Goal: Transaction & Acquisition: Purchase product/service

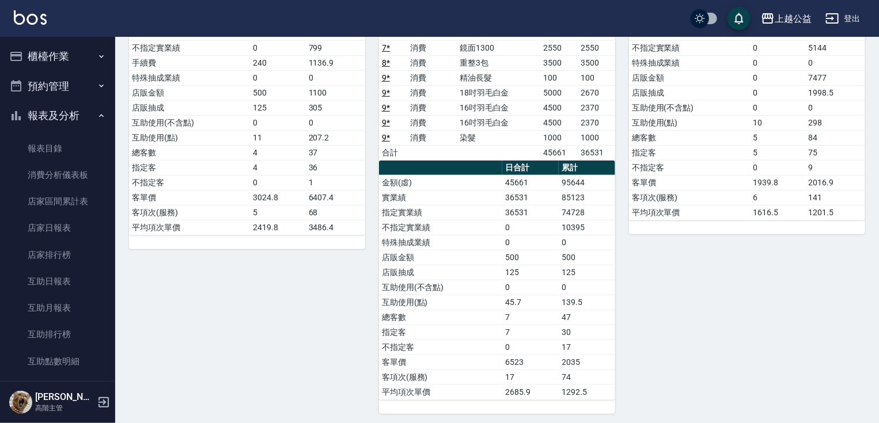
click at [80, 51] on button "櫃檯作業" at bounding box center [58, 56] width 106 height 30
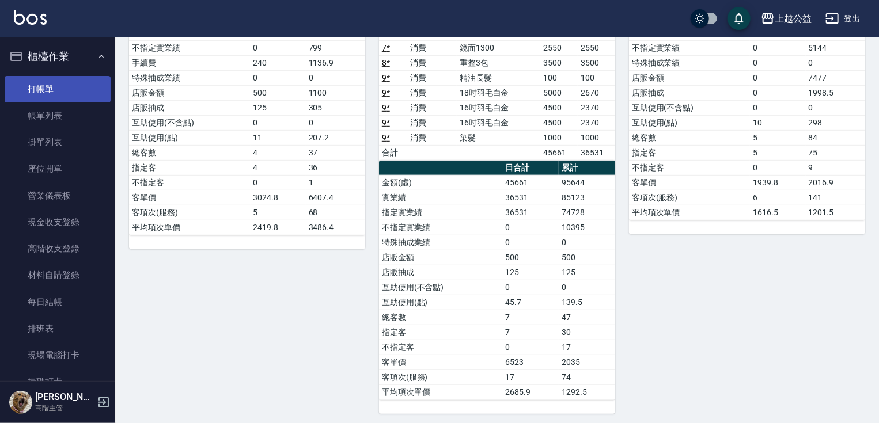
click at [76, 92] on link "打帳單" at bounding box center [58, 89] width 106 height 26
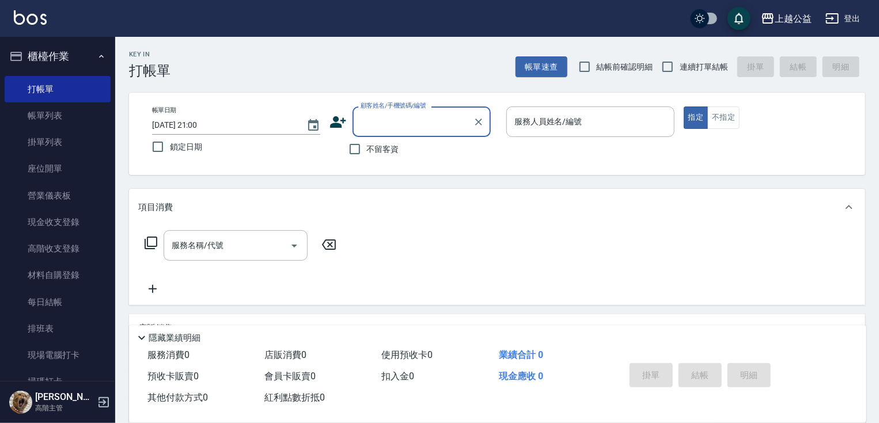
click at [384, 113] on input "顧客姓名/手機號碼/編號" at bounding box center [413, 122] width 111 height 20
type input "[PERSON_NAME]/0936153310/null"
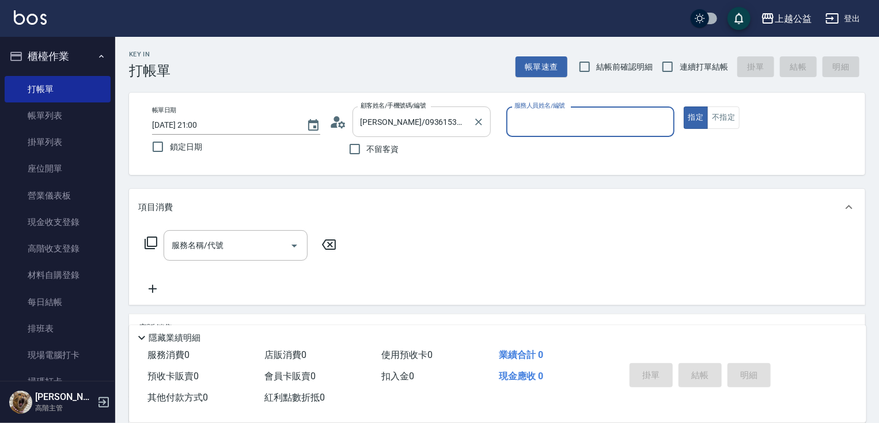
click at [683, 107] on button "指定" at bounding box center [695, 118] width 25 height 22
type button "true"
type input "[PERSON_NAME]-6"
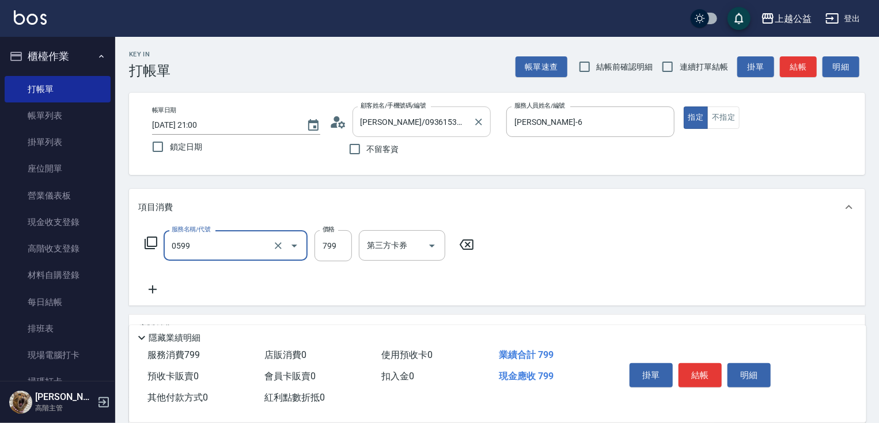
type input "精油SPA(0599)"
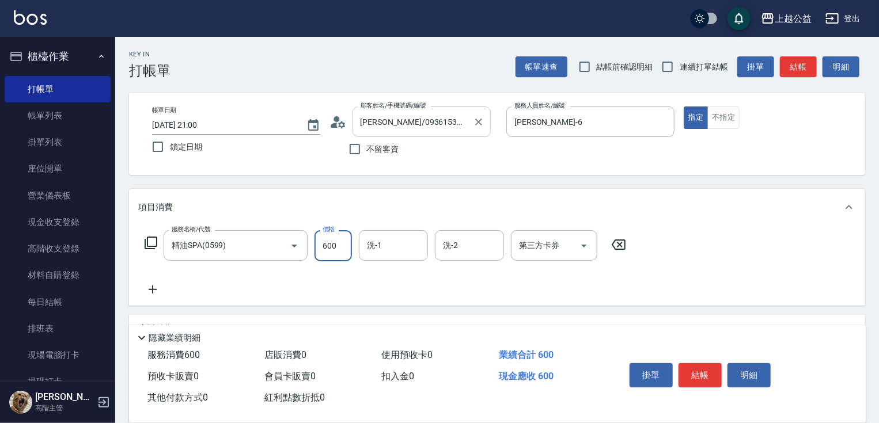
type input "600"
type input "[PERSON_NAME]-31"
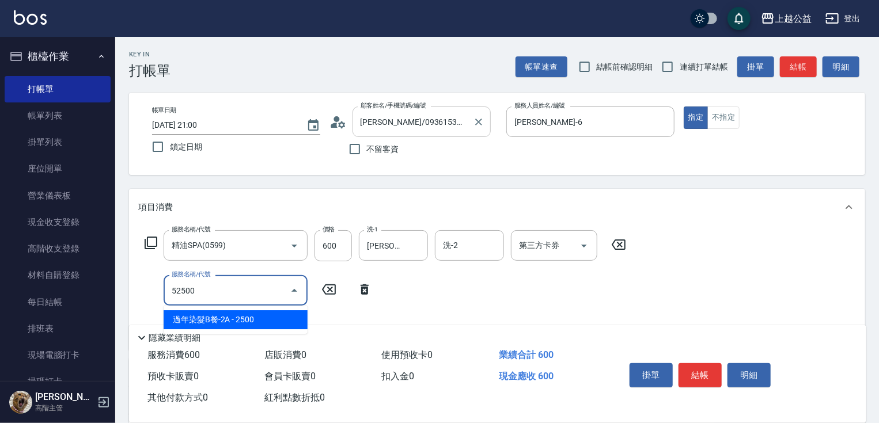
type input "過年染髮B餐-2A(52500)"
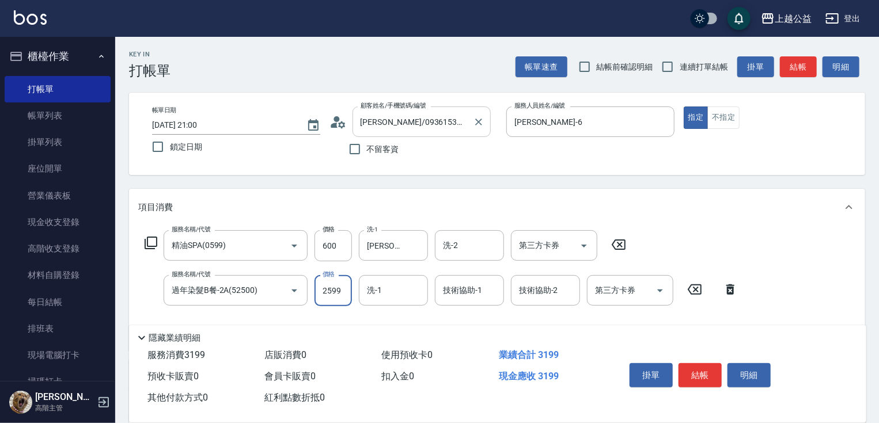
type input "2599"
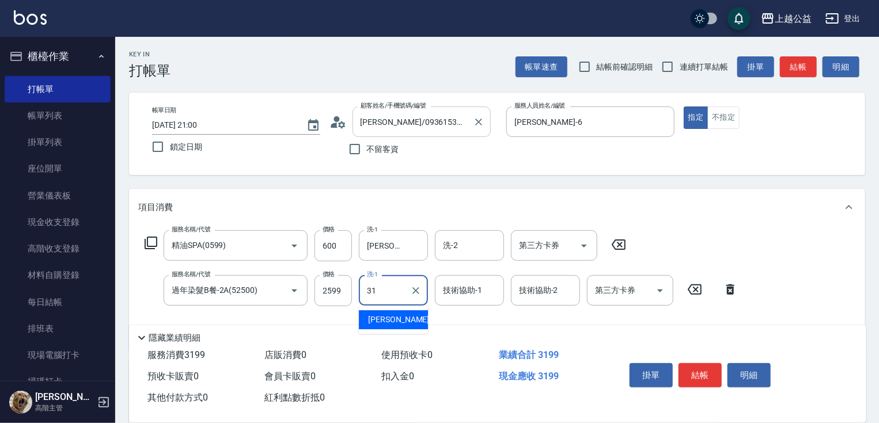
type input "[PERSON_NAME]-31"
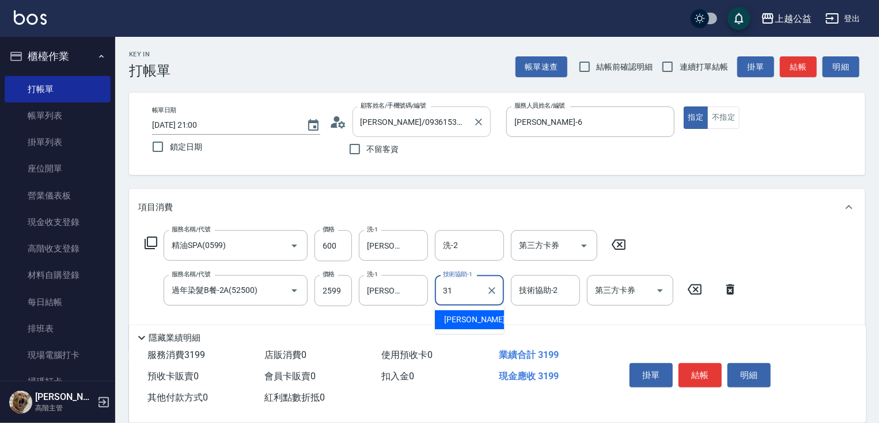
type input "[PERSON_NAME]-31"
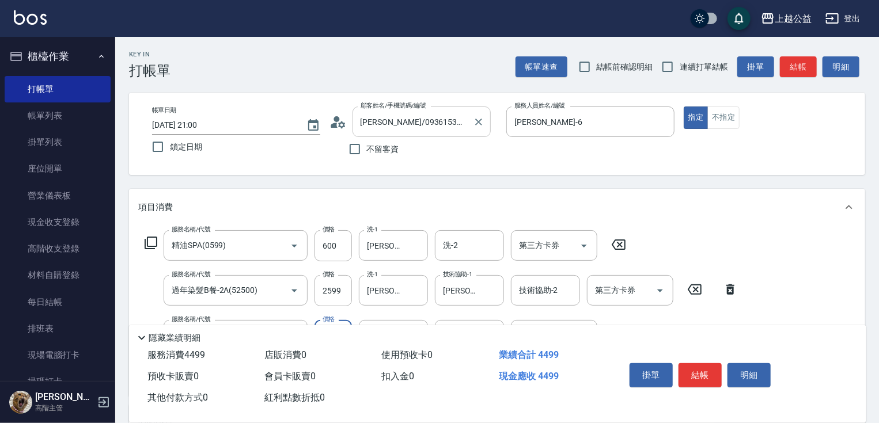
type input "女神鉑金護髮(407)"
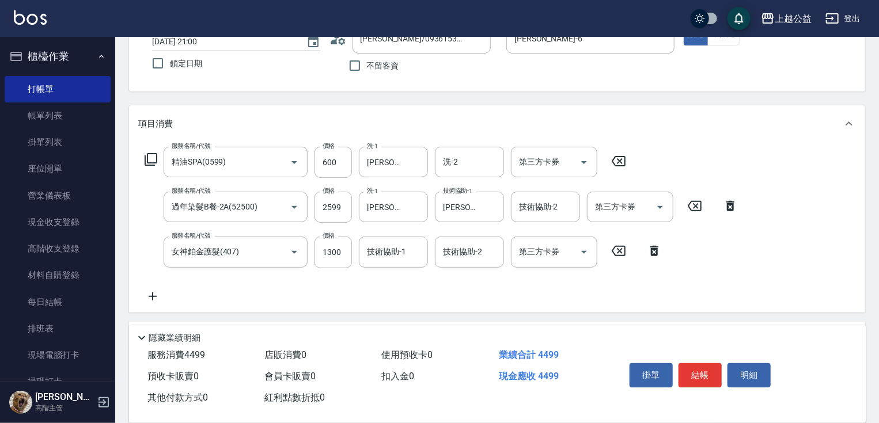
drag, startPoint x: 339, startPoint y: 203, endPoint x: 352, endPoint y: 235, distance: 34.6
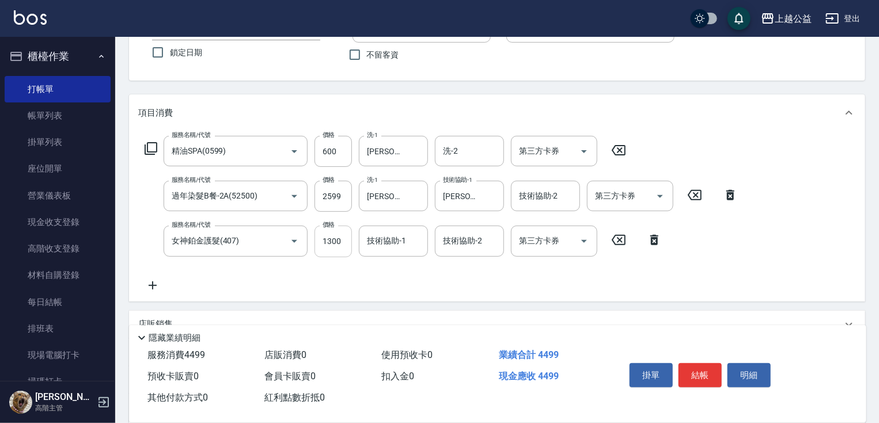
click at [341, 240] on input "1300" at bounding box center [332, 241] width 37 height 31
type input "1900"
type input "[PERSON_NAME]-31"
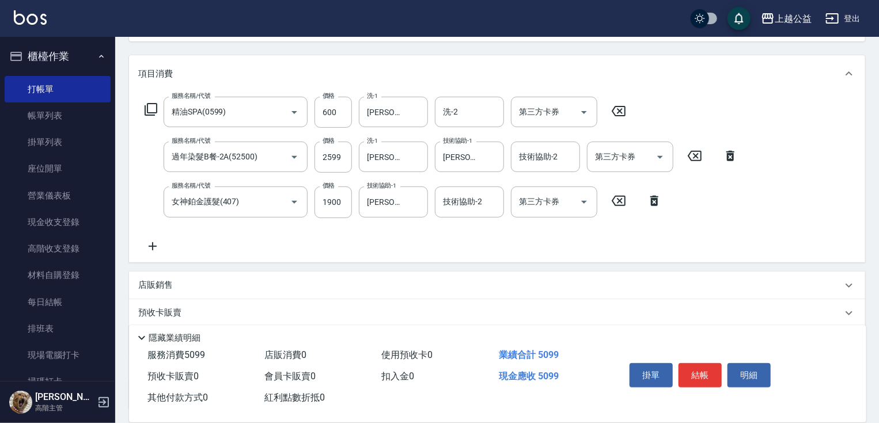
scroll to position [229, 0]
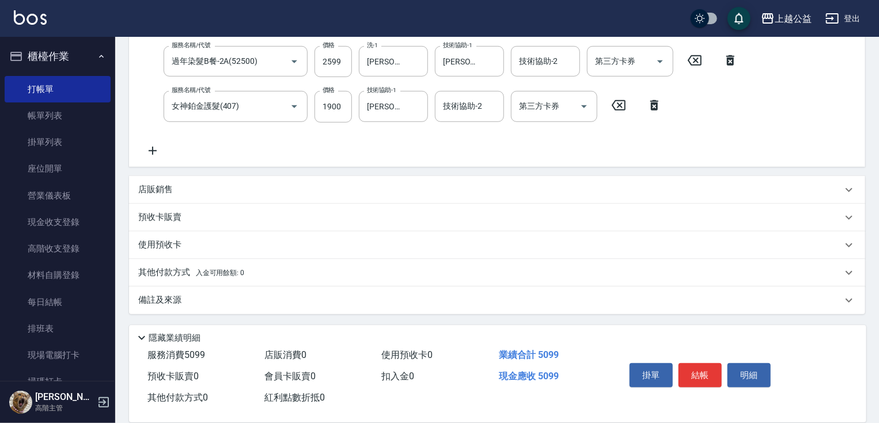
drag, startPoint x: 244, startPoint y: 274, endPoint x: 266, endPoint y: 362, distance: 90.8
click at [198, 215] on div "預收卡販賣" at bounding box center [490, 217] width 704 height 12
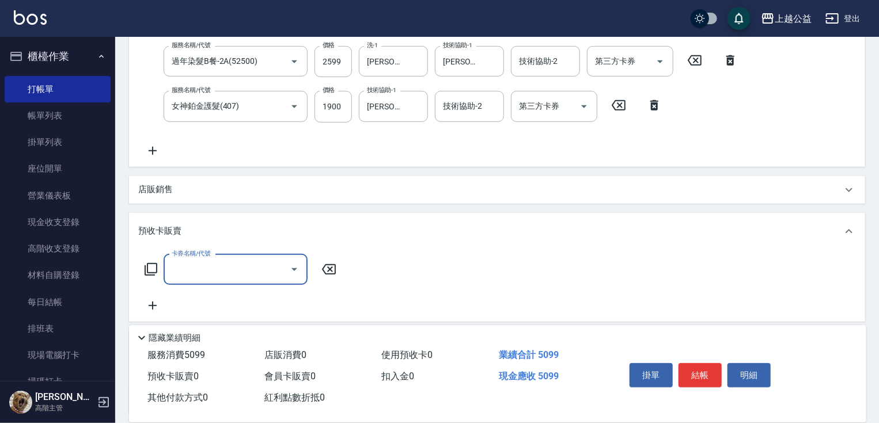
scroll to position [0, 0]
click at [238, 262] on input "卡券名稱/代號" at bounding box center [227, 270] width 116 height 20
click at [211, 299] on span "護髮包卡" at bounding box center [236, 299] width 144 height 19
type input "護髮包卡(802)"
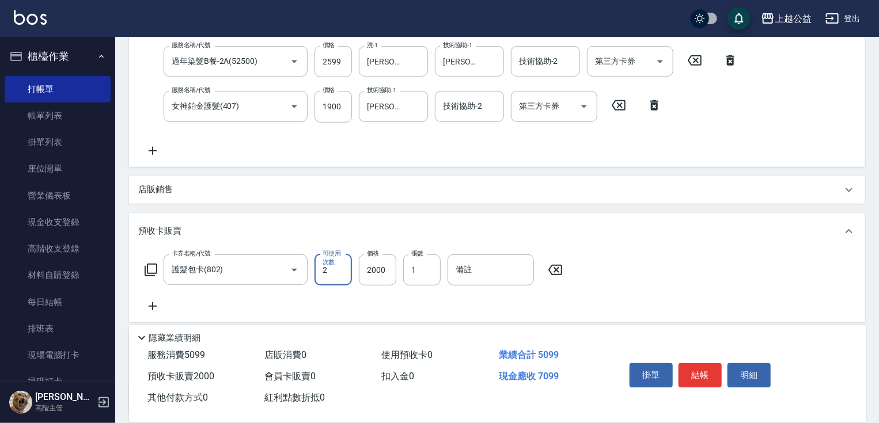
type input "2"
type input "1900"
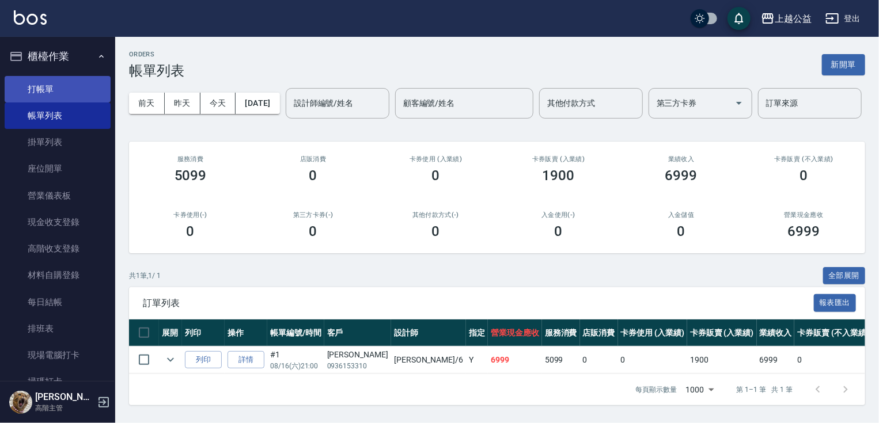
click at [44, 92] on link "打帳單" at bounding box center [58, 89] width 106 height 26
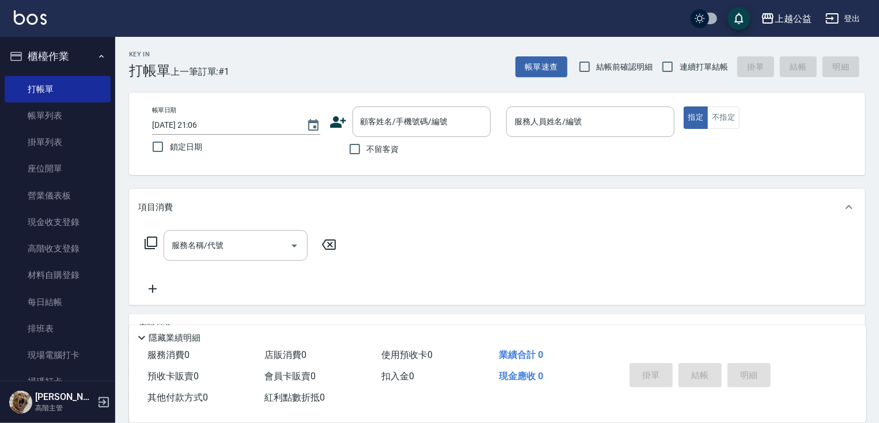
click at [387, 152] on span "不留客資" at bounding box center [383, 149] width 32 height 12
click at [367, 152] on input "不留客資" at bounding box center [355, 149] width 24 height 24
checkbox input "true"
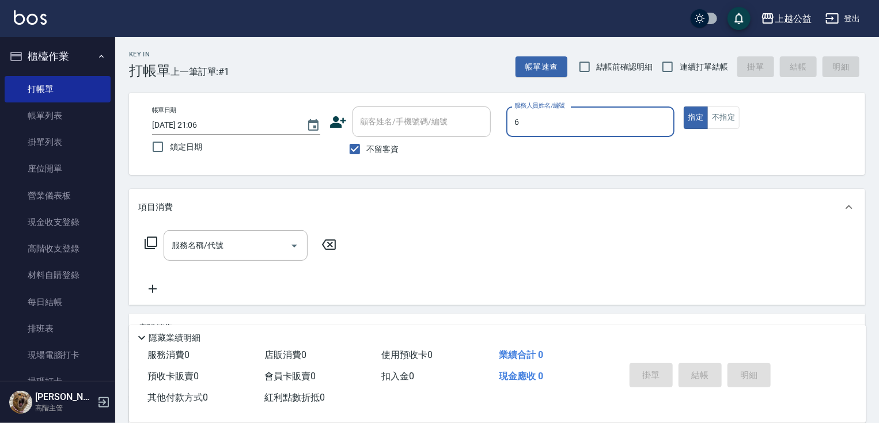
type input "[PERSON_NAME]-6"
type button "true"
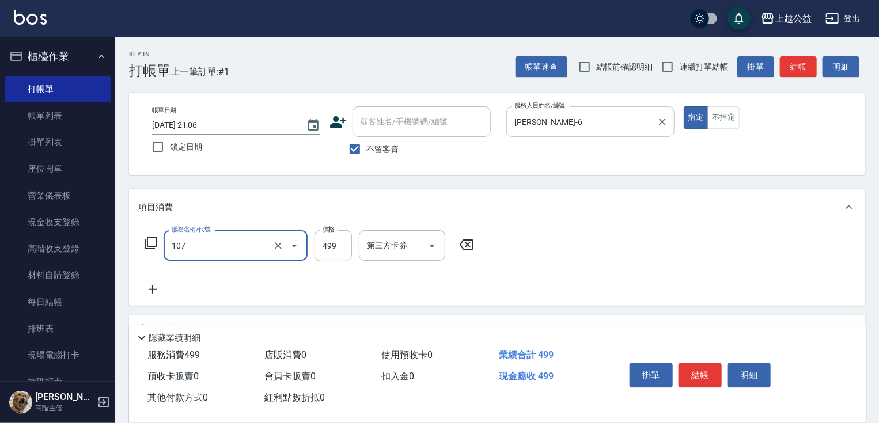
type input "舒活499(107)"
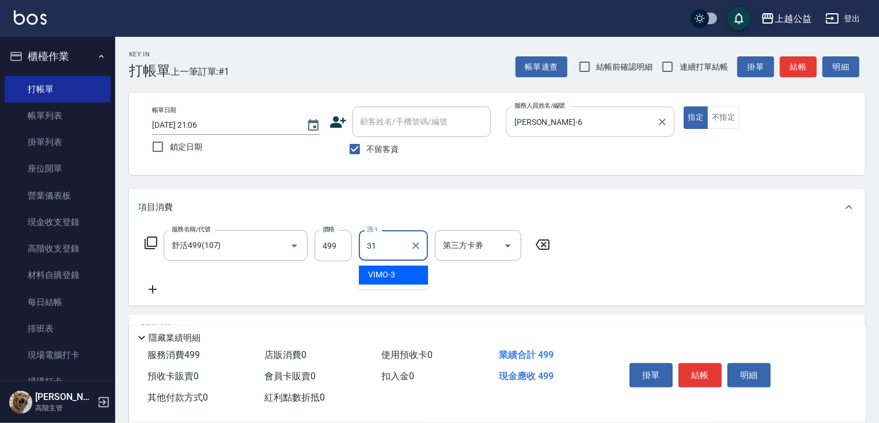
type input "[PERSON_NAME]-31"
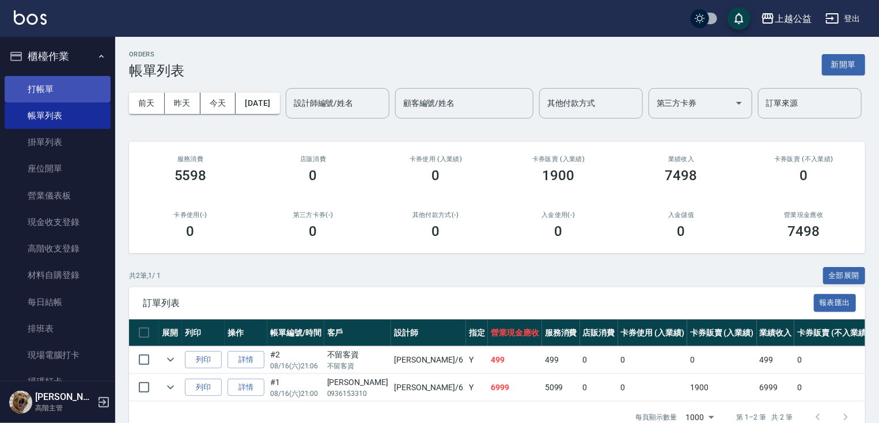
click at [53, 79] on link "打帳單" at bounding box center [58, 89] width 106 height 26
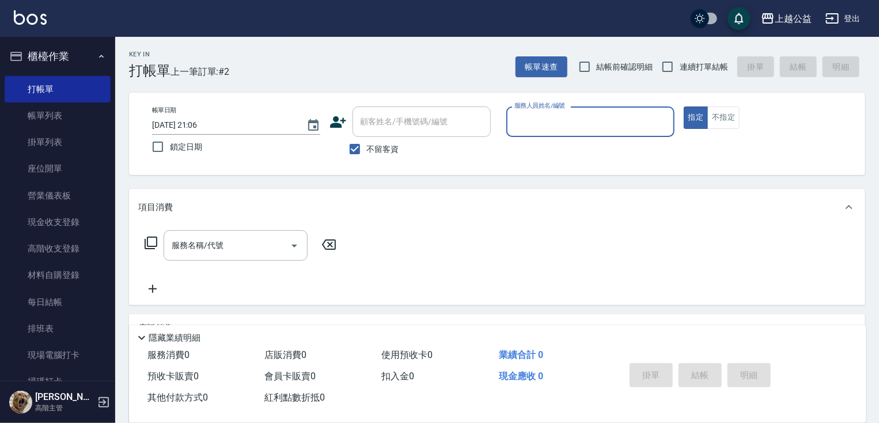
click at [682, 61] on span "連續打單結帳" at bounding box center [703, 67] width 48 height 12
click at [679, 61] on input "連續打單結帳" at bounding box center [667, 67] width 24 height 24
checkbox input "true"
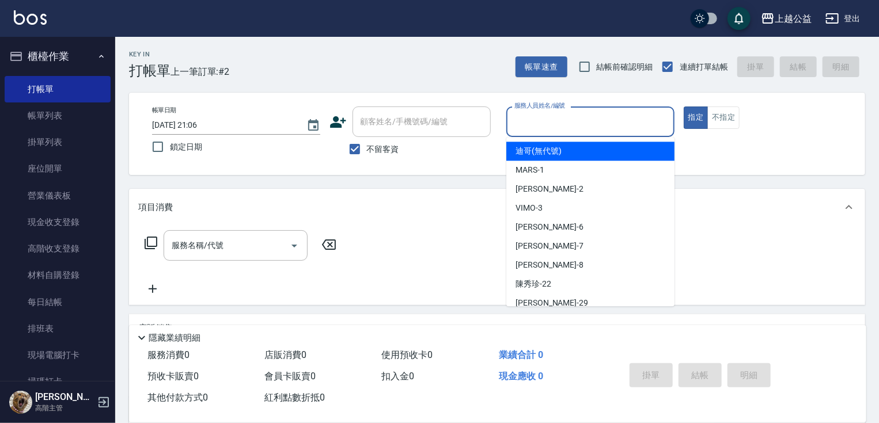
click at [597, 130] on input "服務人員姓名/編號" at bounding box center [590, 122] width 158 height 20
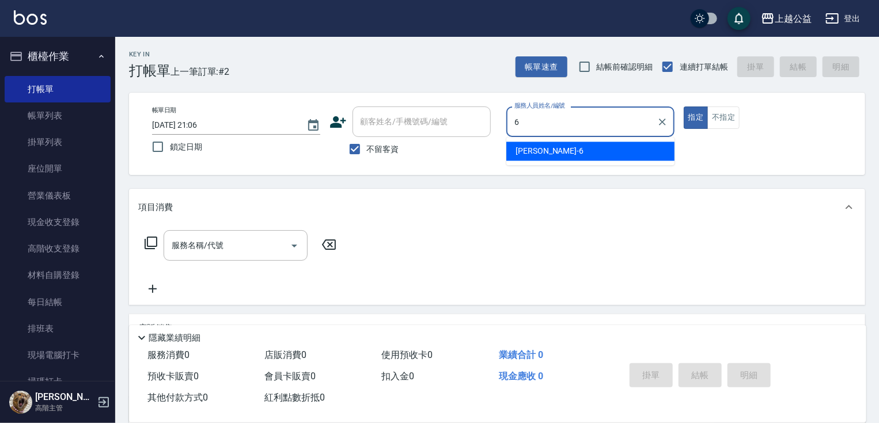
type input "[PERSON_NAME]-6"
type button "true"
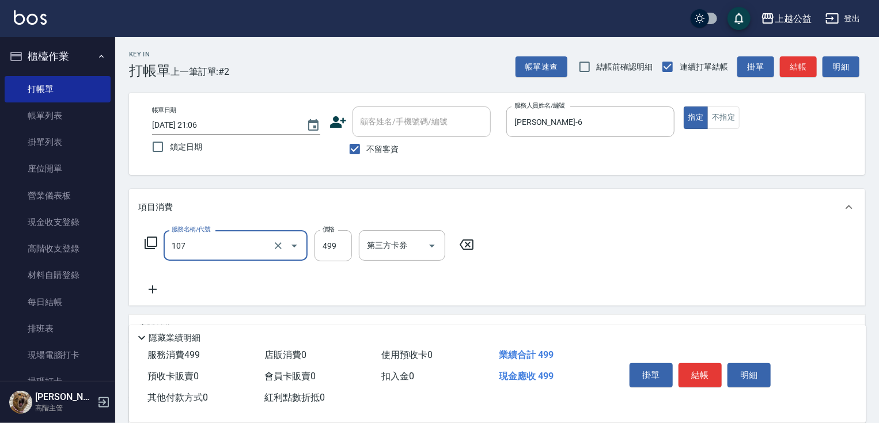
type input "舒活499(107)"
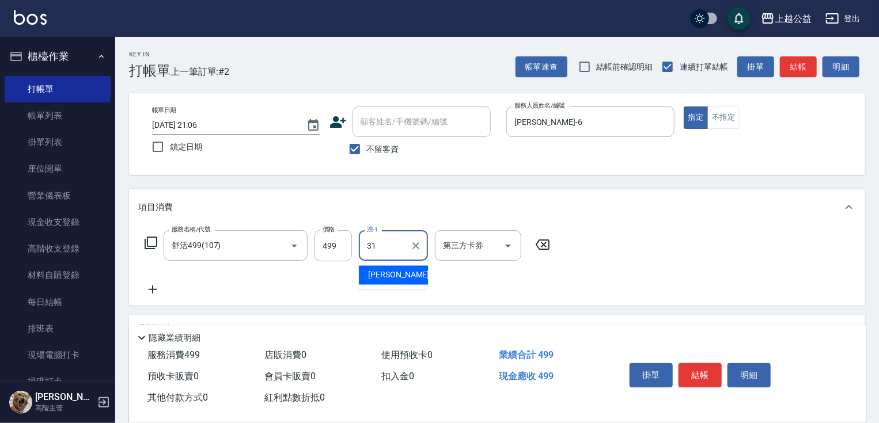
type input "[PERSON_NAME]-31"
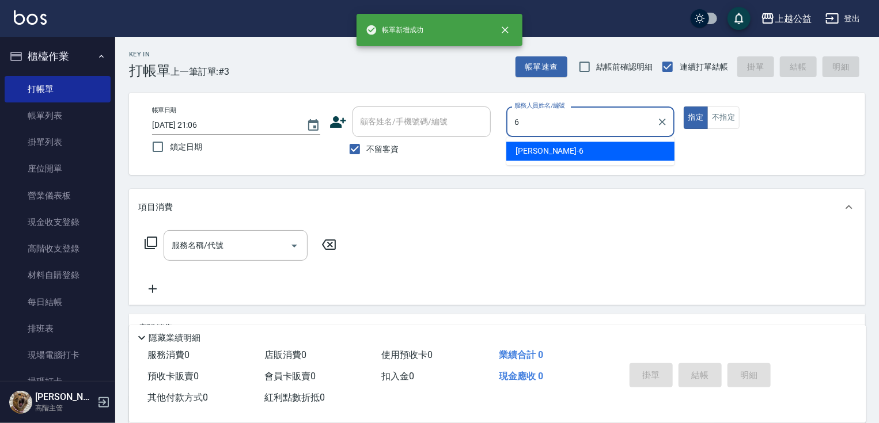
type input "[PERSON_NAME]-6"
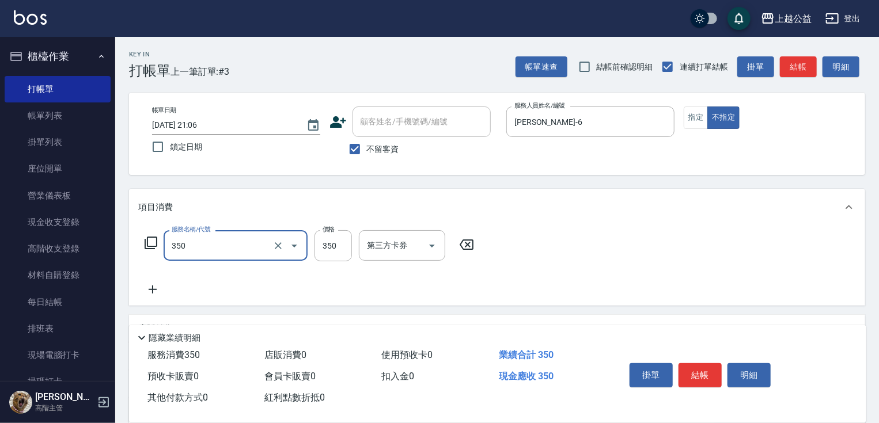
type input "一般洗剪(350)"
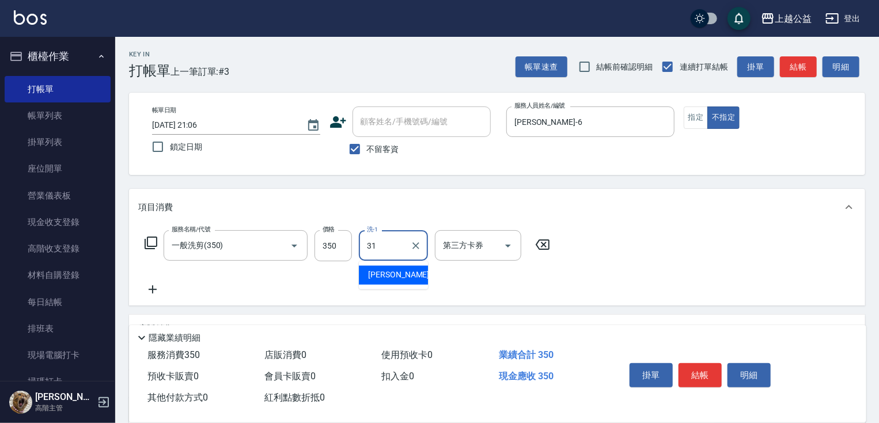
type input "[PERSON_NAME]-31"
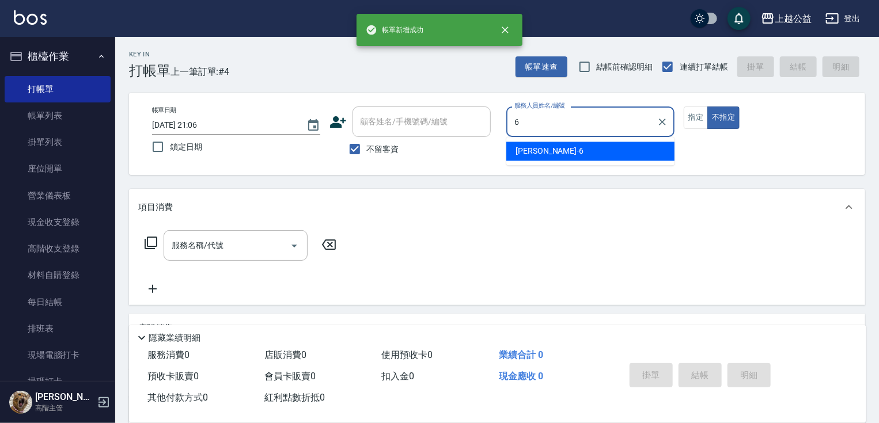
type input "[PERSON_NAME]-6"
type button "false"
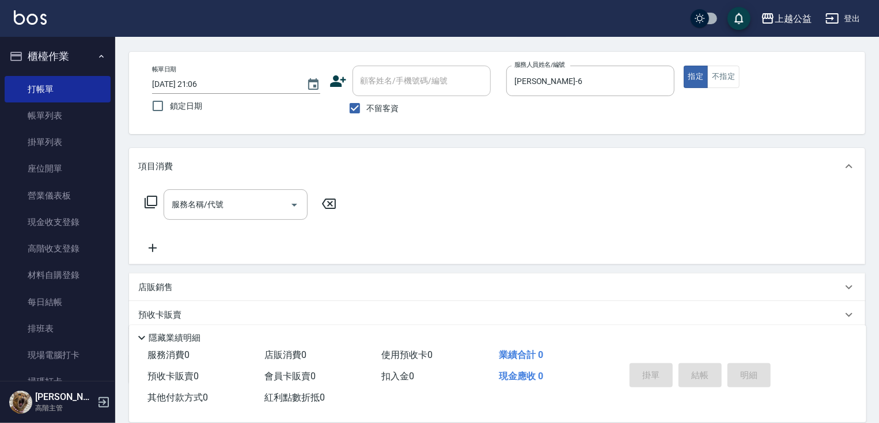
scroll to position [111, 0]
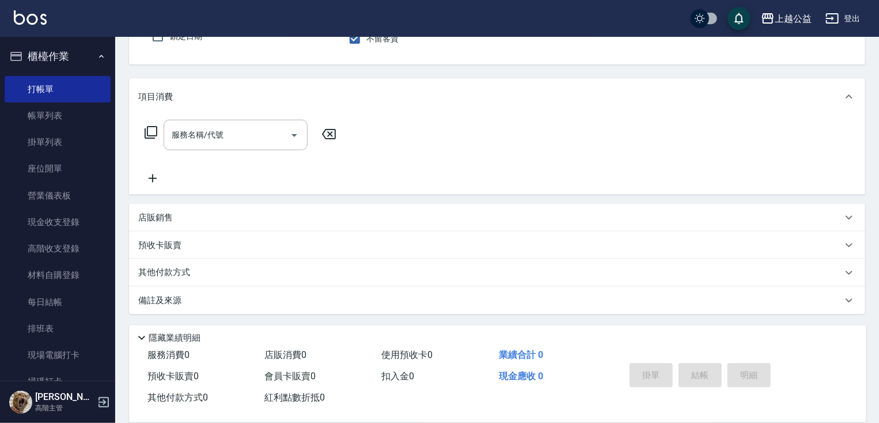
drag, startPoint x: 297, startPoint y: 249, endPoint x: 303, endPoint y: 280, distance: 31.9
click at [226, 218] on div "店販銷售" at bounding box center [490, 218] width 704 height 12
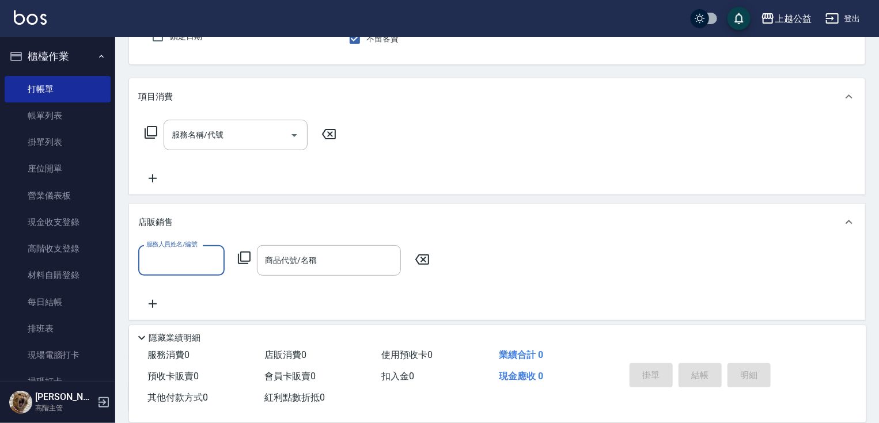
scroll to position [0, 0]
type input "[PERSON_NAME]-6"
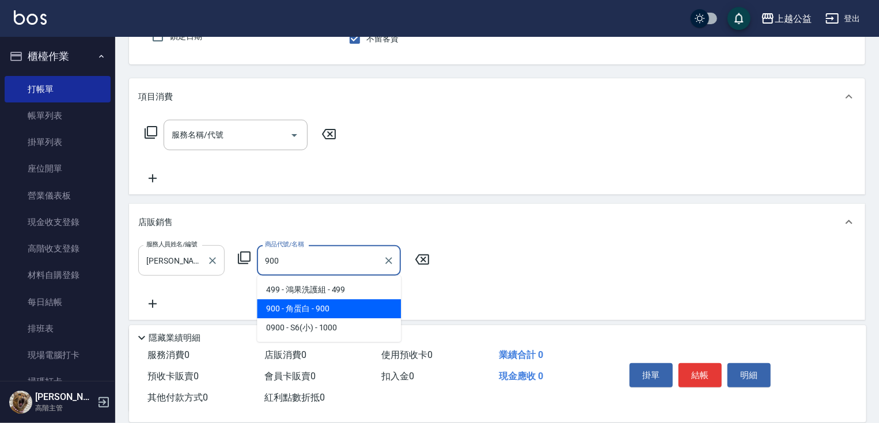
type input "角蛋白"
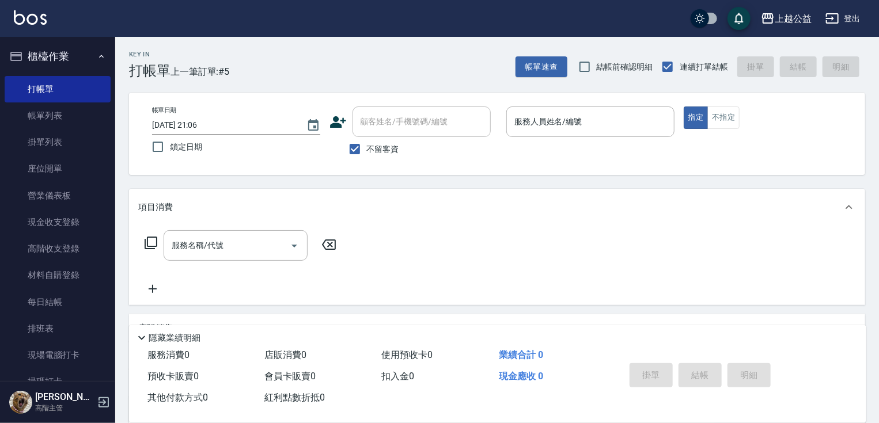
drag, startPoint x: 517, startPoint y: 218, endPoint x: 530, endPoint y: 143, distance: 75.9
click at [540, 131] on input "服務人員姓名/編號" at bounding box center [590, 122] width 158 height 20
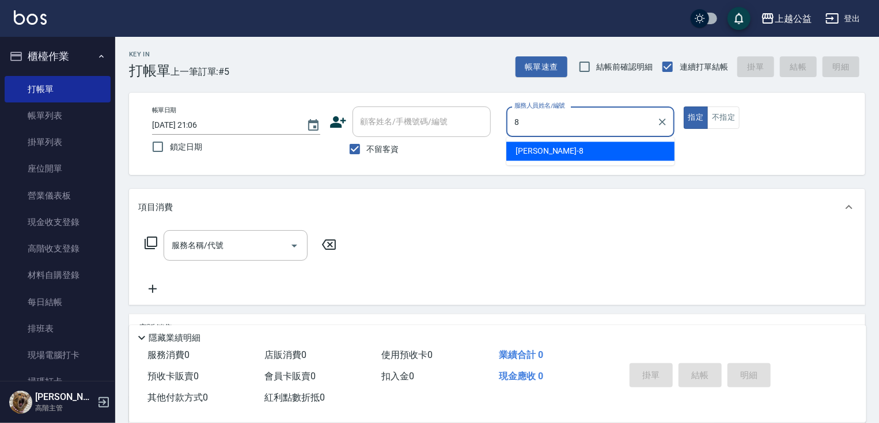
type input "[PERSON_NAME]-8"
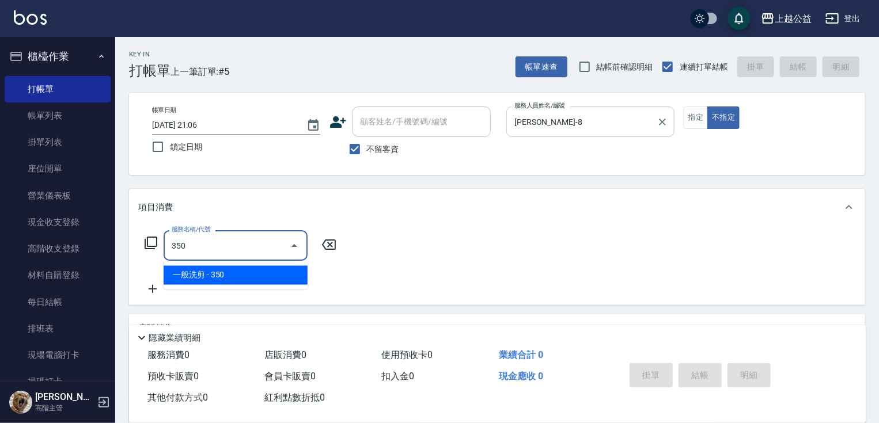
type input "一般洗剪(350)"
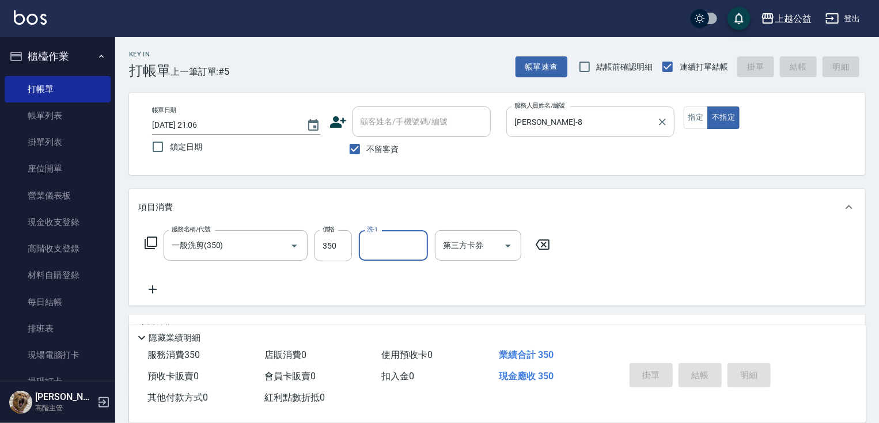
type input "[DATE] 21:07"
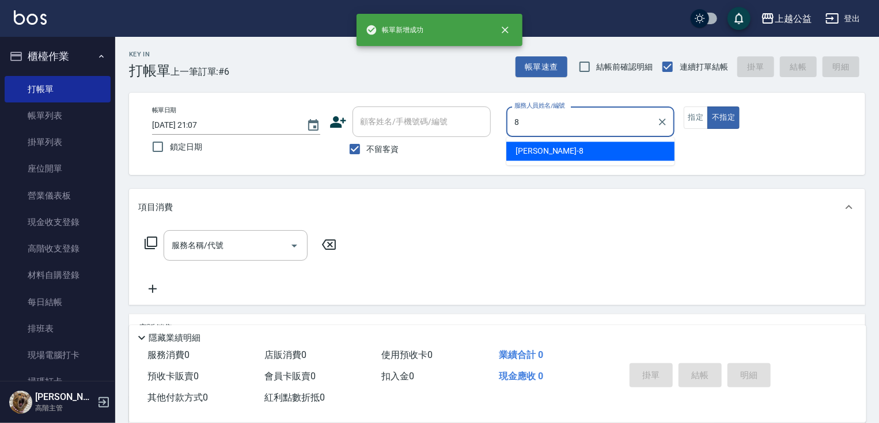
type input "[PERSON_NAME]-8"
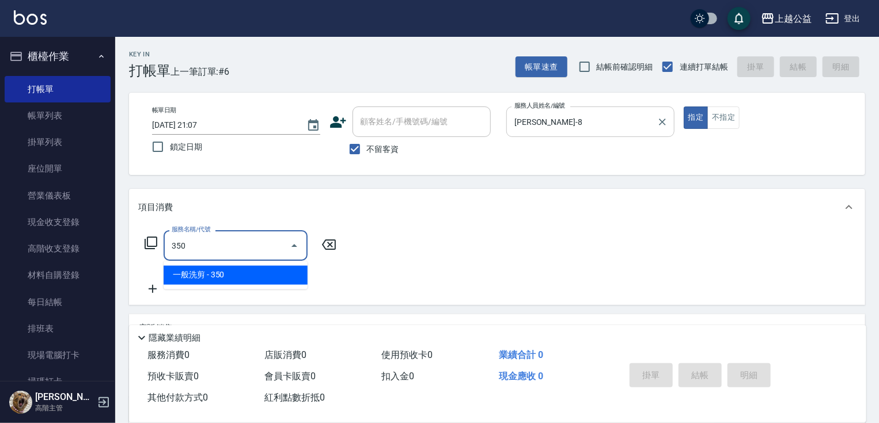
type input "一般洗剪(350)"
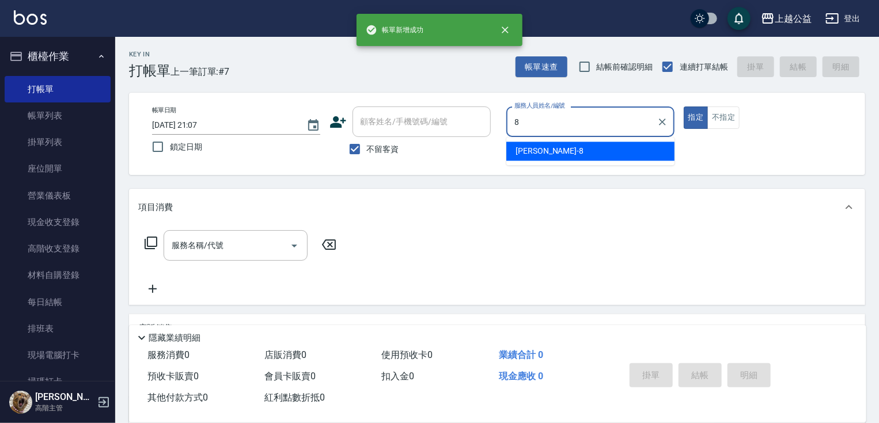
type input "[PERSON_NAME]-8"
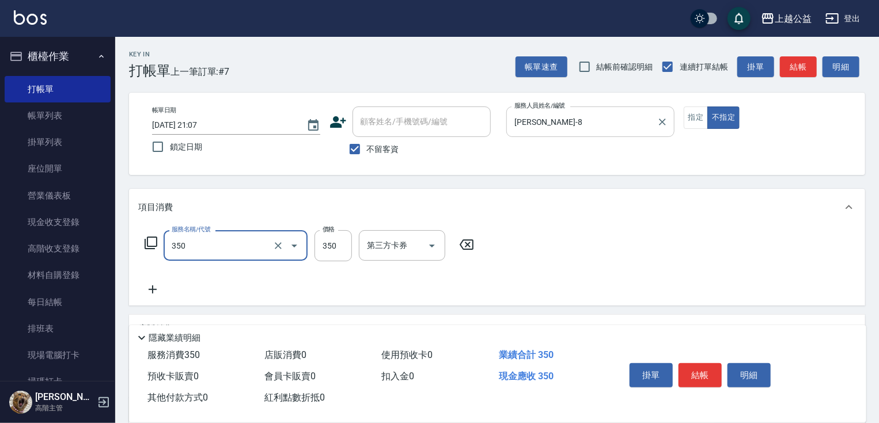
type input "一般洗剪(350)"
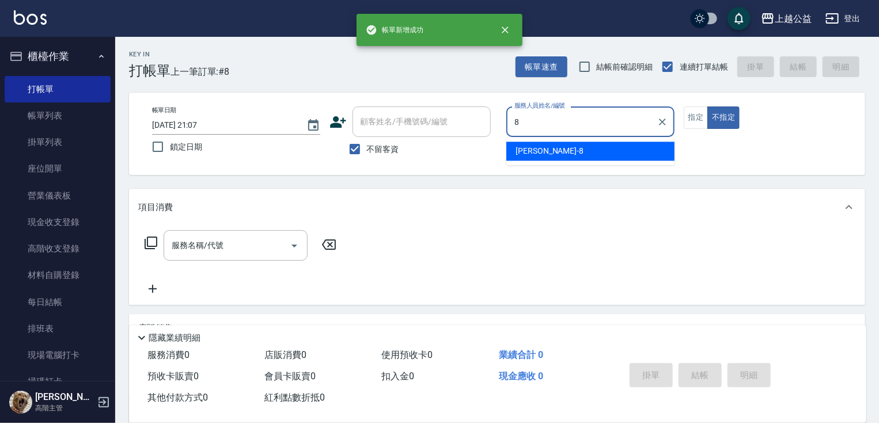
type input "[PERSON_NAME]-8"
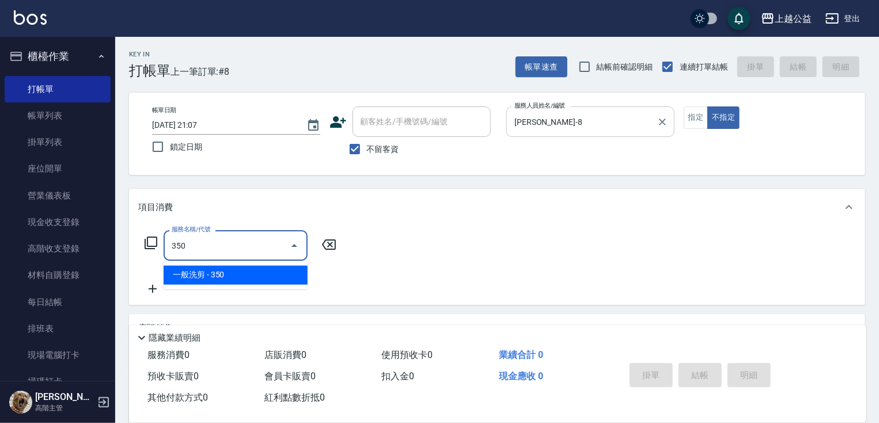
type input "一般洗剪(350)"
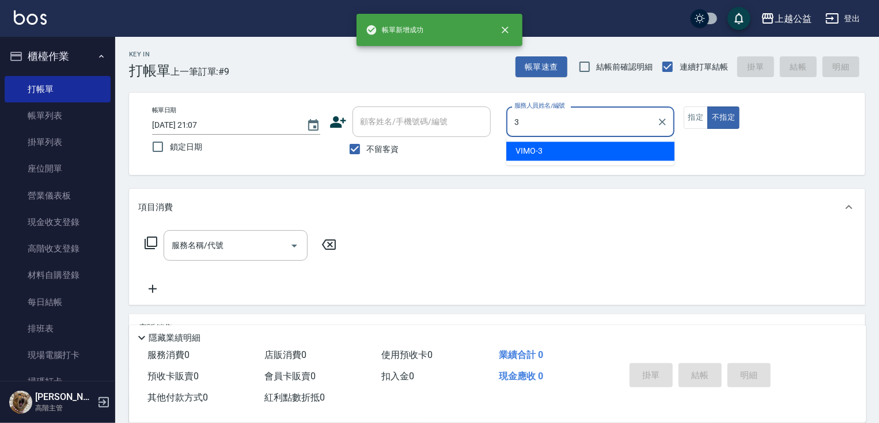
type input "VIMO-3"
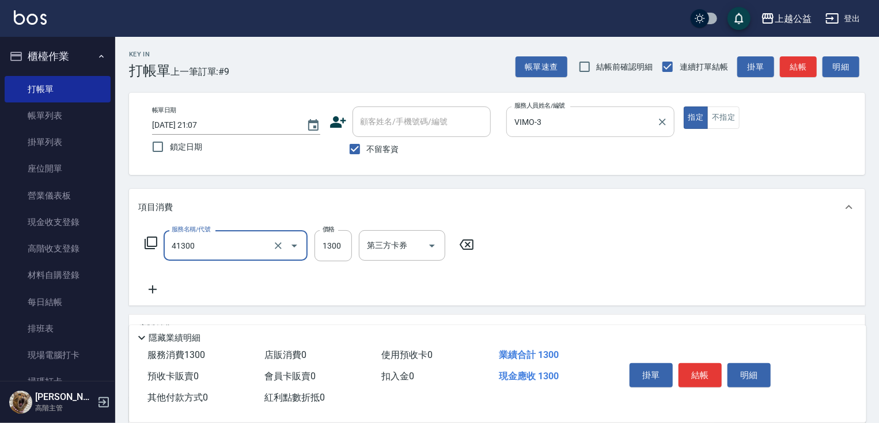
type input "鏡面1300(41300)"
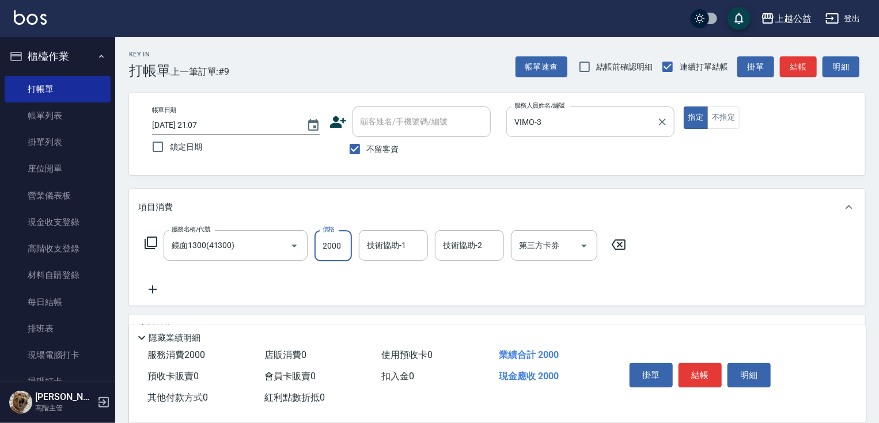
type input "2000"
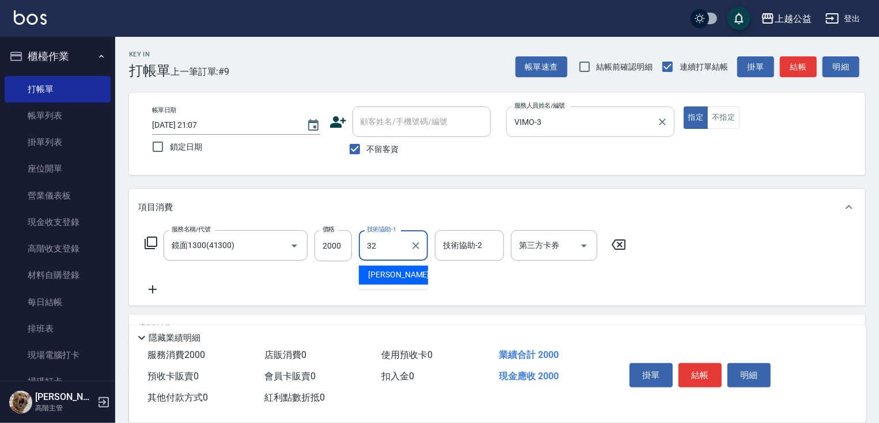
type input "[PERSON_NAME]-32"
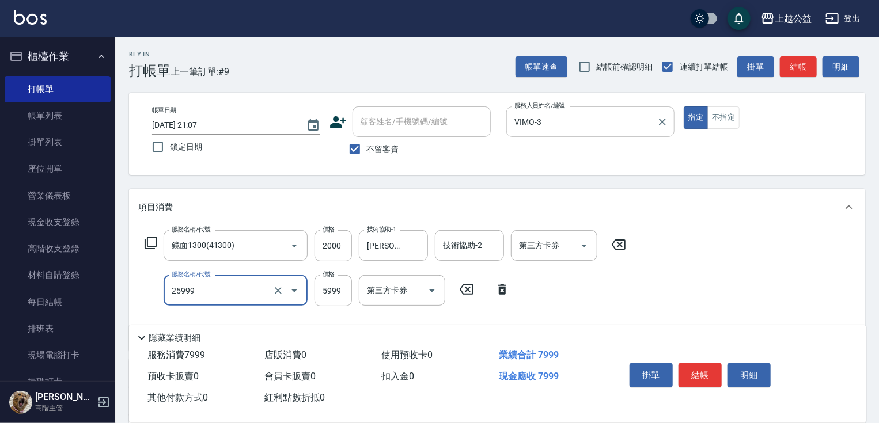
type input "雙棍金鑽16吋3包(25999)"
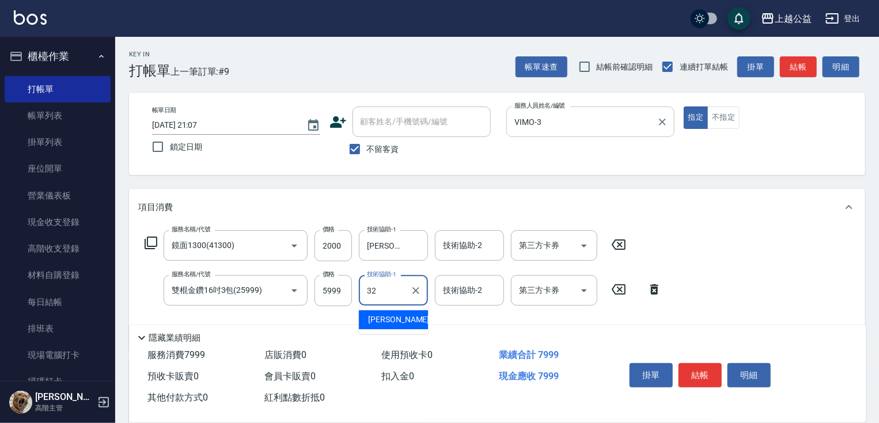
type input "[PERSON_NAME]-32"
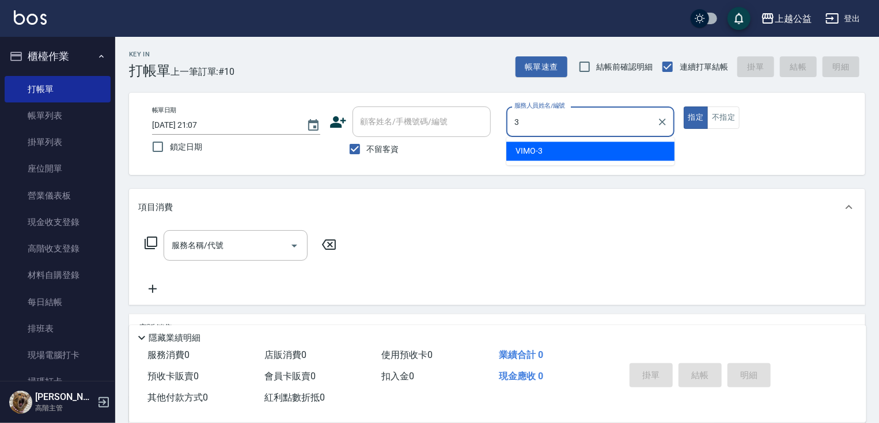
type input "VIMO-3"
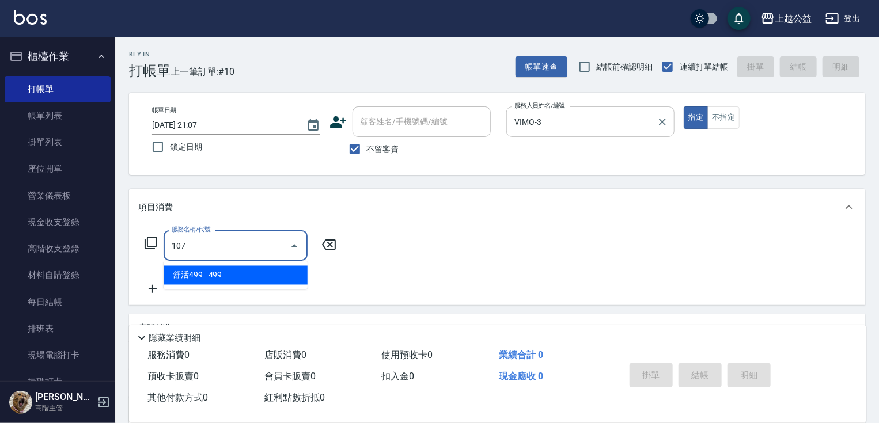
type input "舒活499(107)"
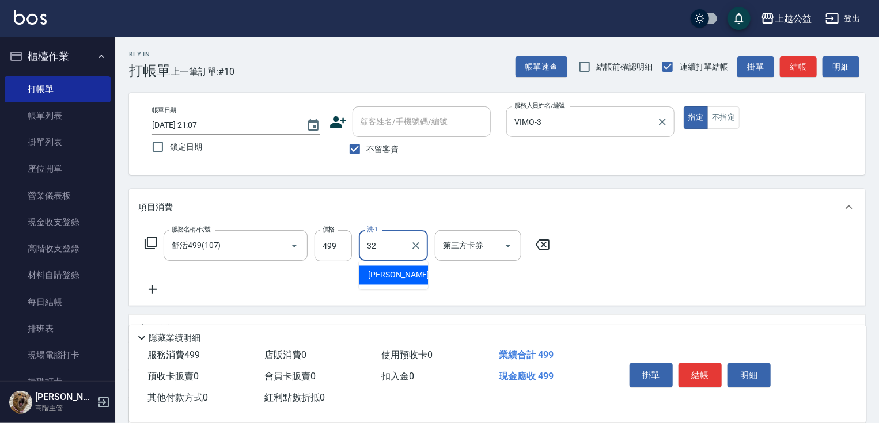
type input "[PERSON_NAME]-32"
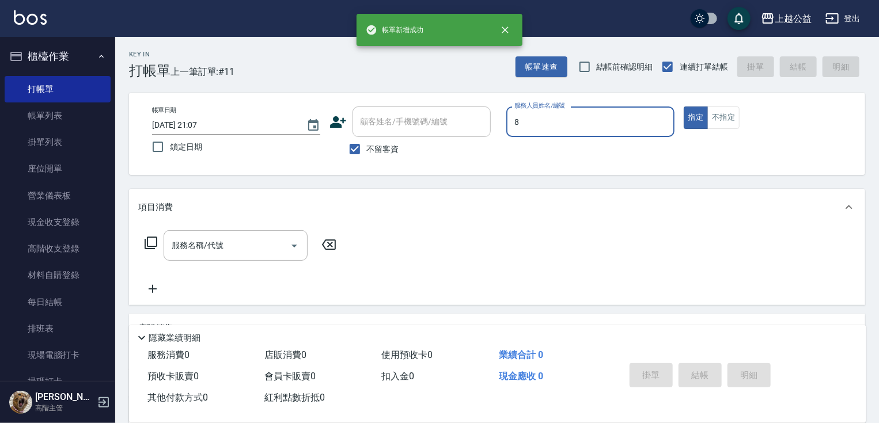
type input "[PERSON_NAME]-8"
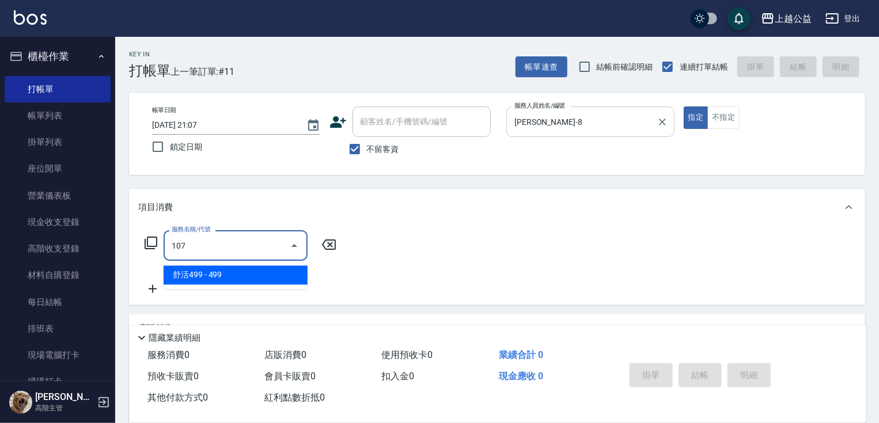
type input "舒活499(107)"
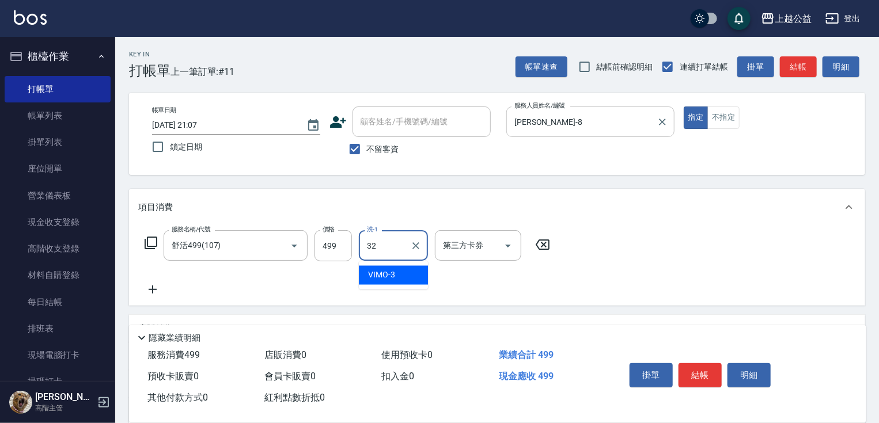
type input "[PERSON_NAME]-32"
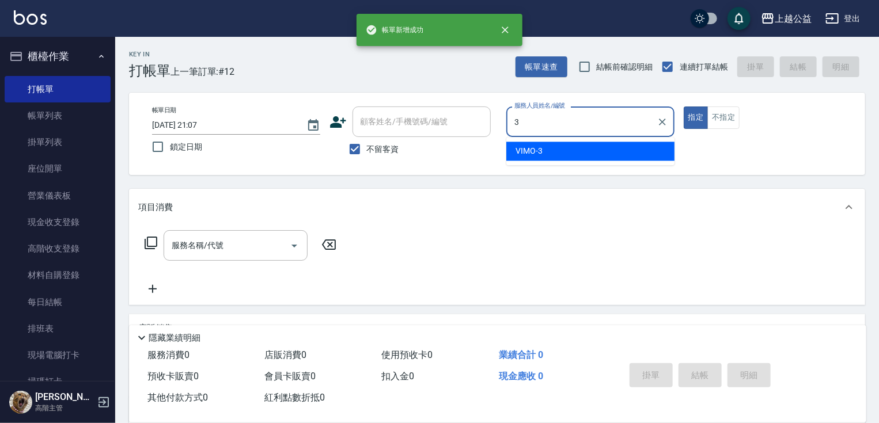
type input "VIMO-3"
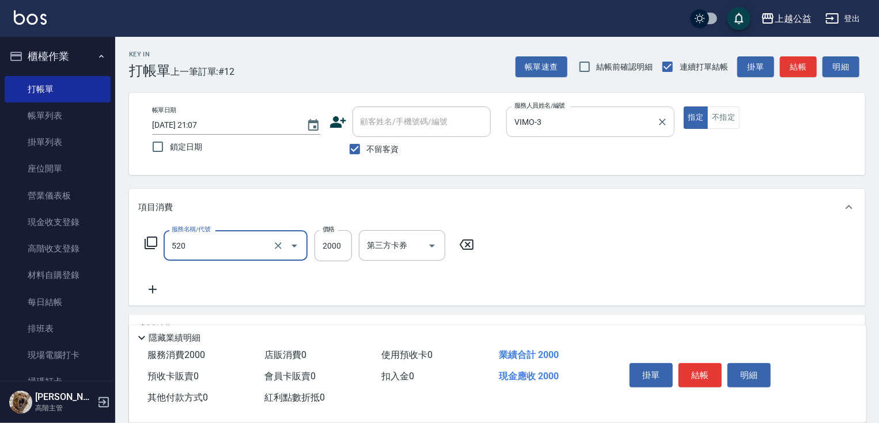
type input "繽紛染髮(520)"
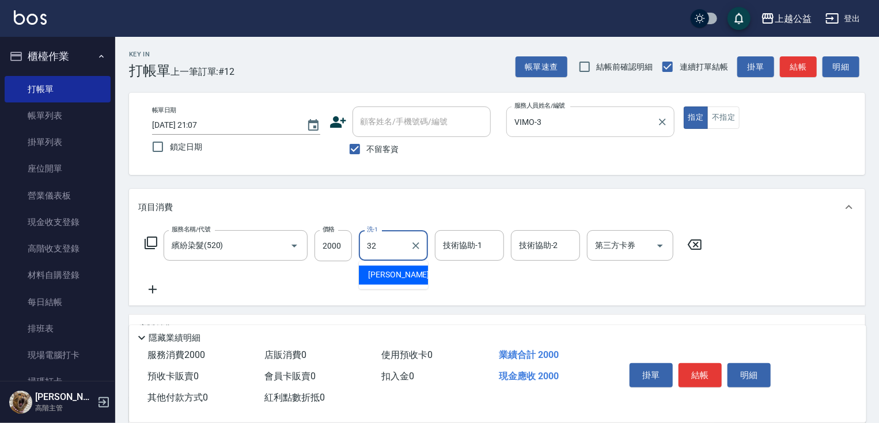
type input "[PERSON_NAME]-32"
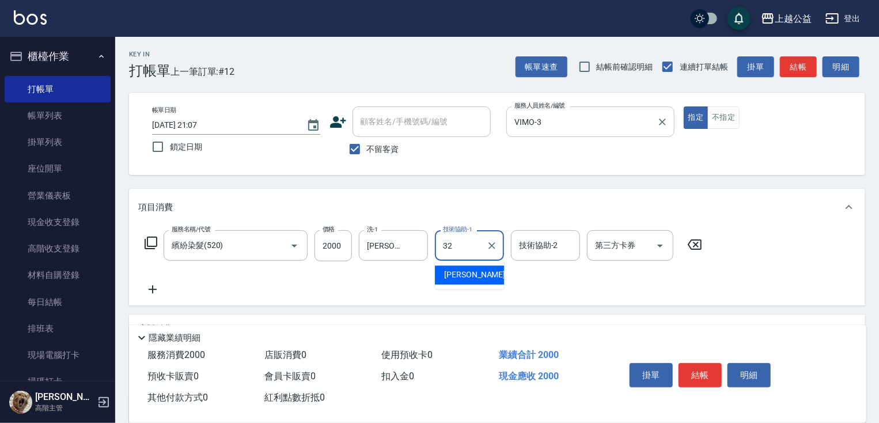
type input "[PERSON_NAME]-32"
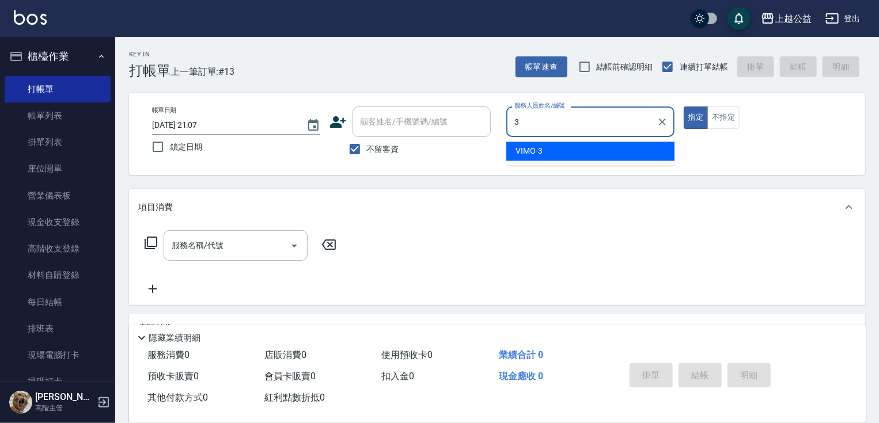
type input "VIMO-3"
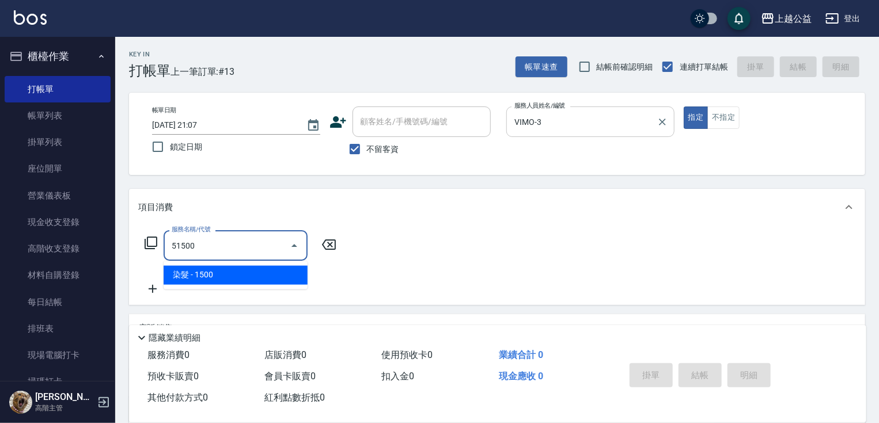
type input "染髮(51500)"
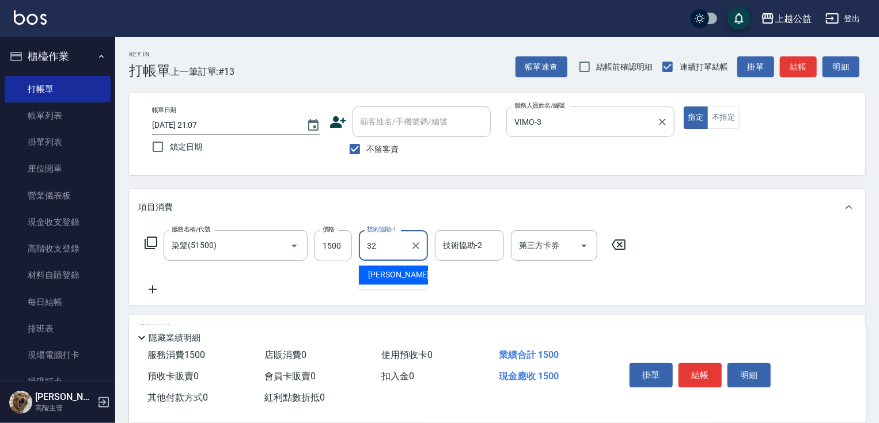
type input "[PERSON_NAME]-32"
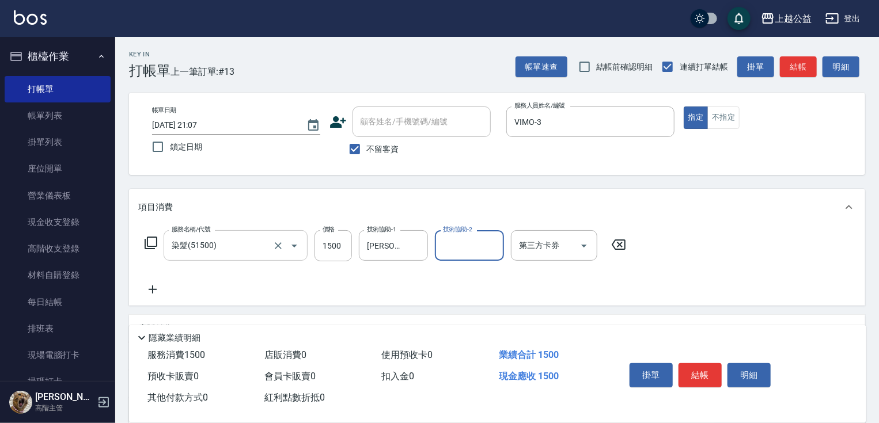
click at [246, 238] on input "染髮(51500)" at bounding box center [219, 245] width 101 height 20
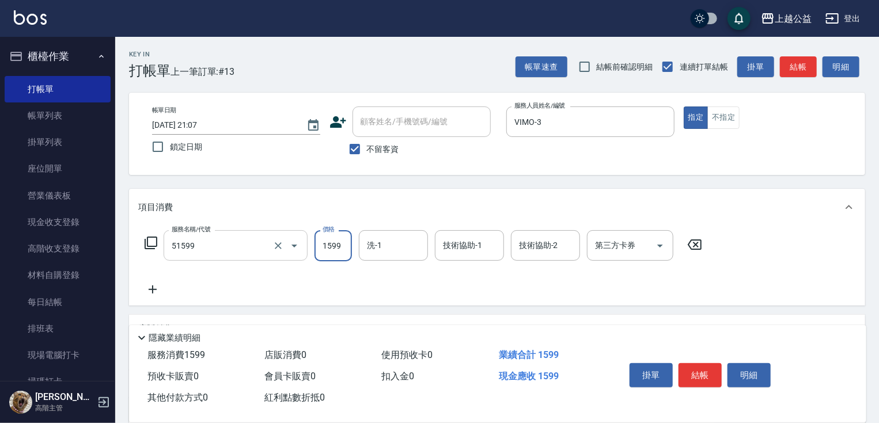
type input "染髮套餐(51599)"
type input "1500"
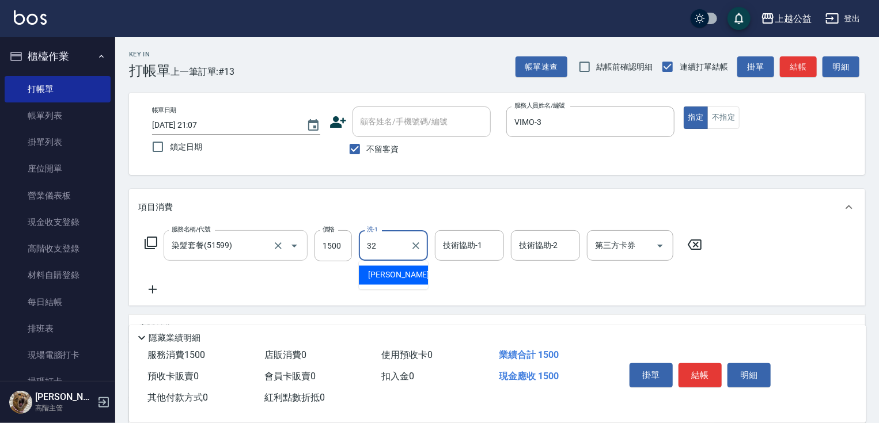
type input "[PERSON_NAME]-32"
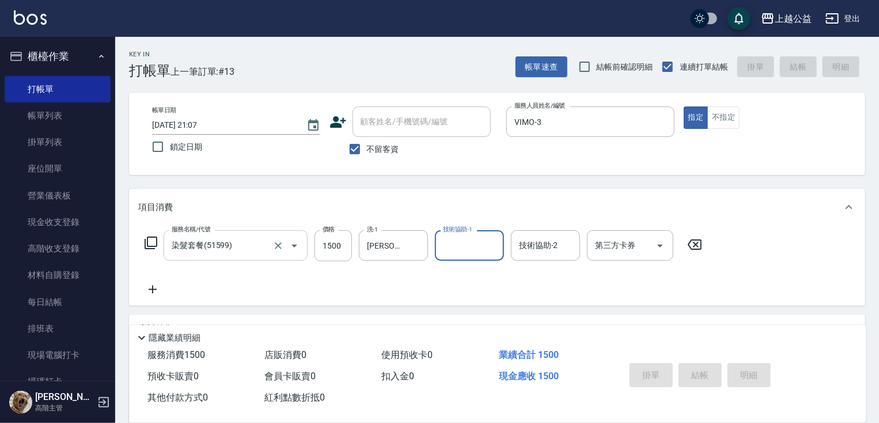
type input "[DATE] 21:08"
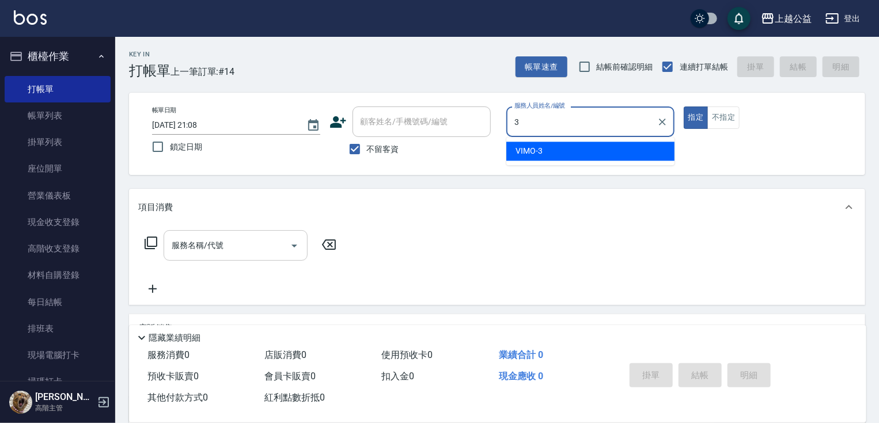
type input "VIMO-3"
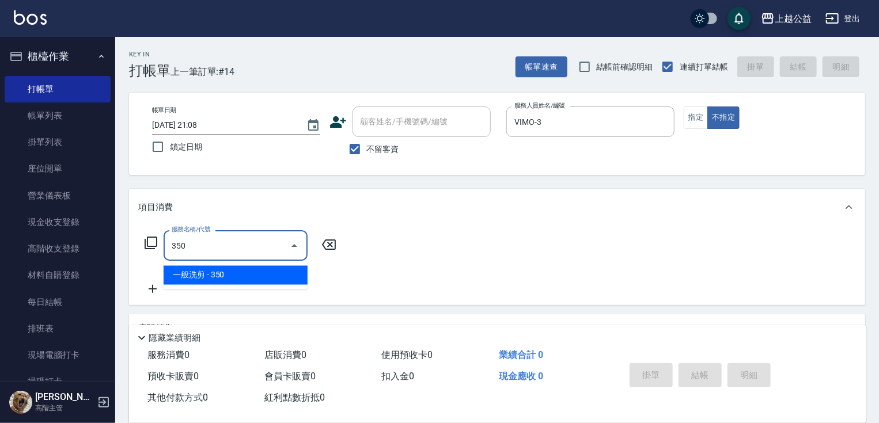
type input "一般洗剪(350)"
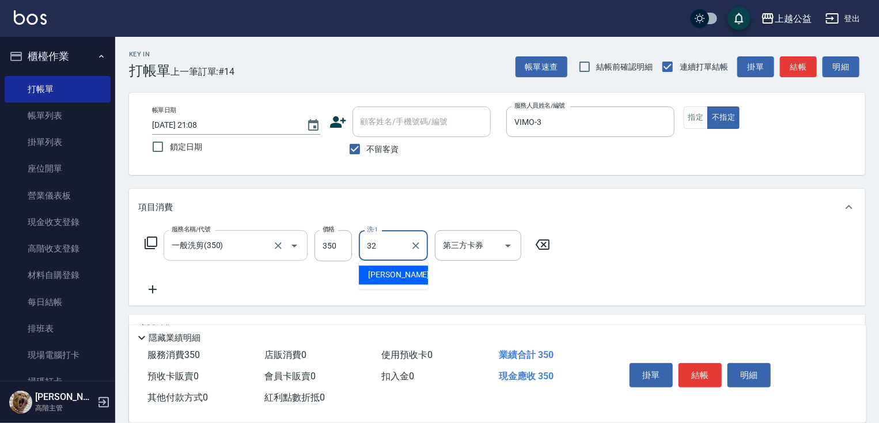
type input "[PERSON_NAME]-32"
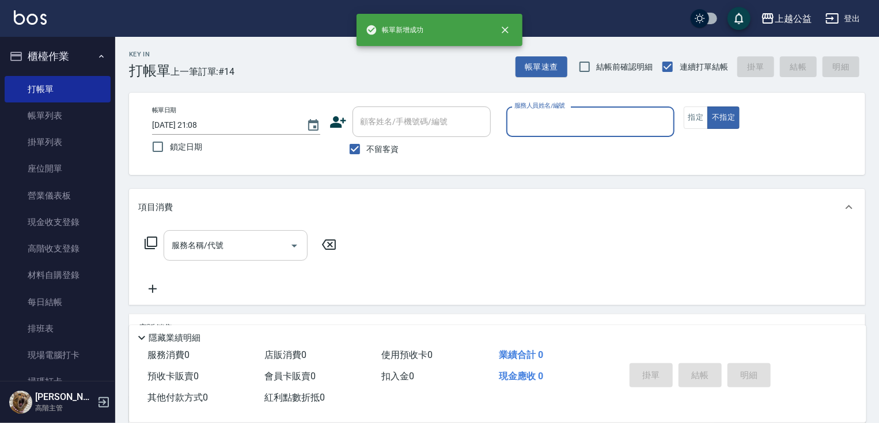
click at [707, 107] on button "不指定" at bounding box center [723, 118] width 32 height 22
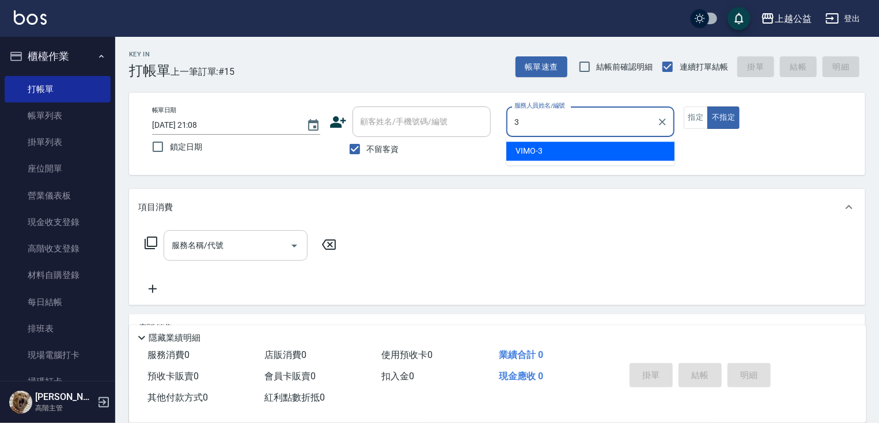
type input "VIMO-3"
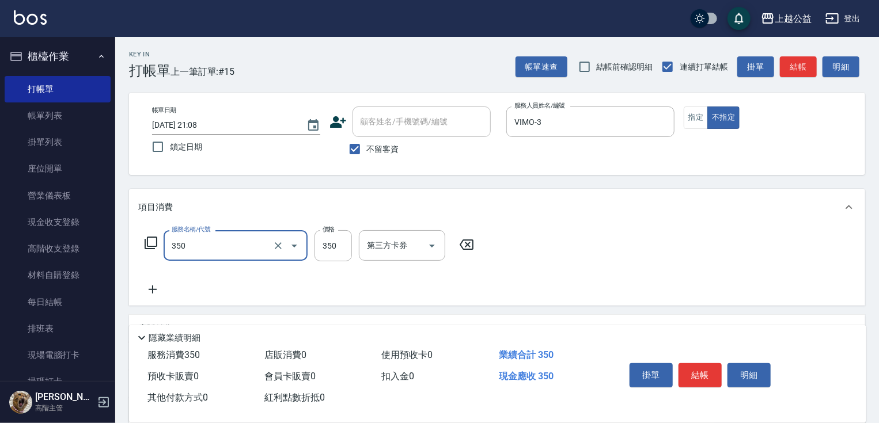
type input "一般洗剪(350)"
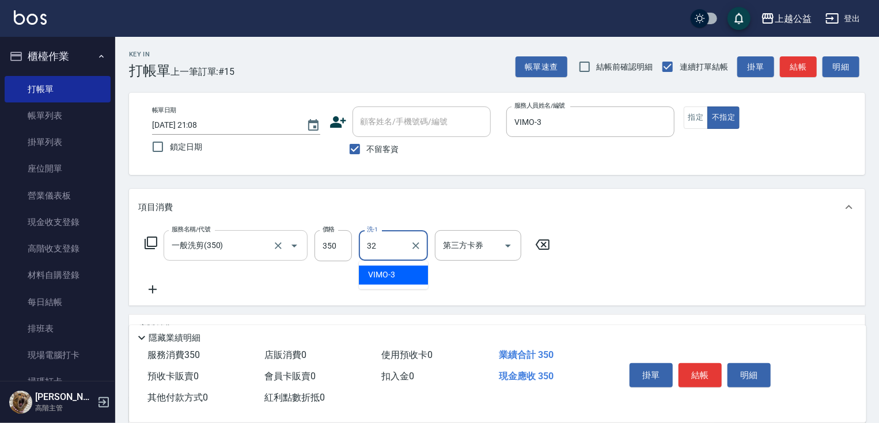
type input "[PERSON_NAME]-32"
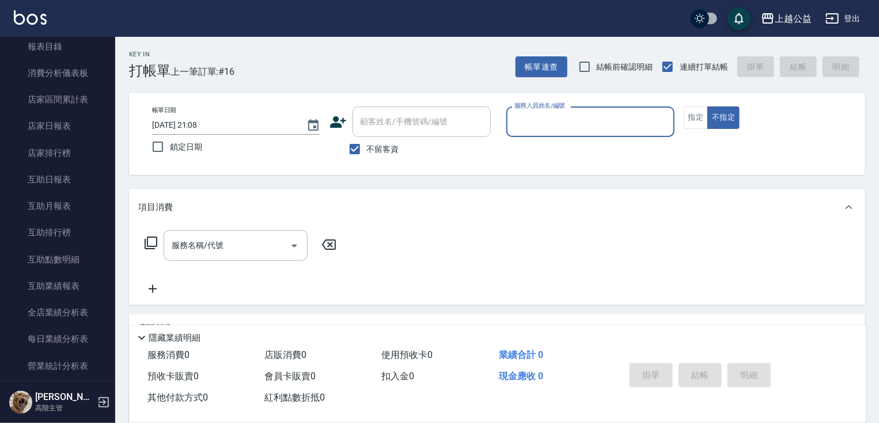
scroll to position [506, 0]
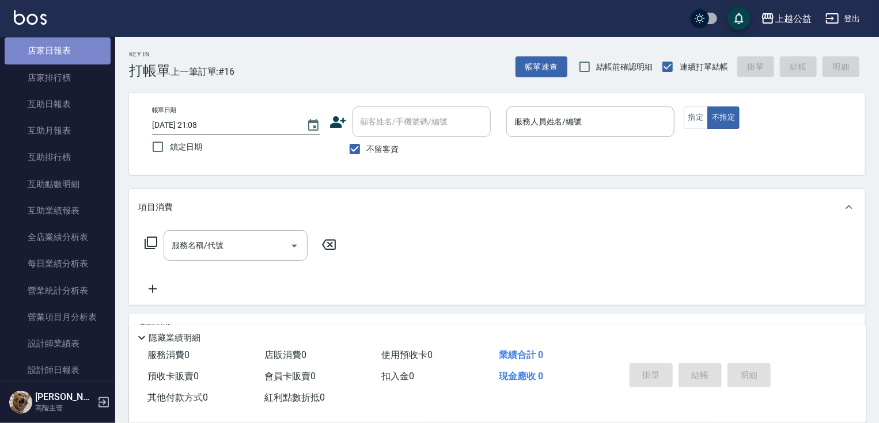
click at [63, 51] on link "店家日報表" at bounding box center [58, 50] width 106 height 26
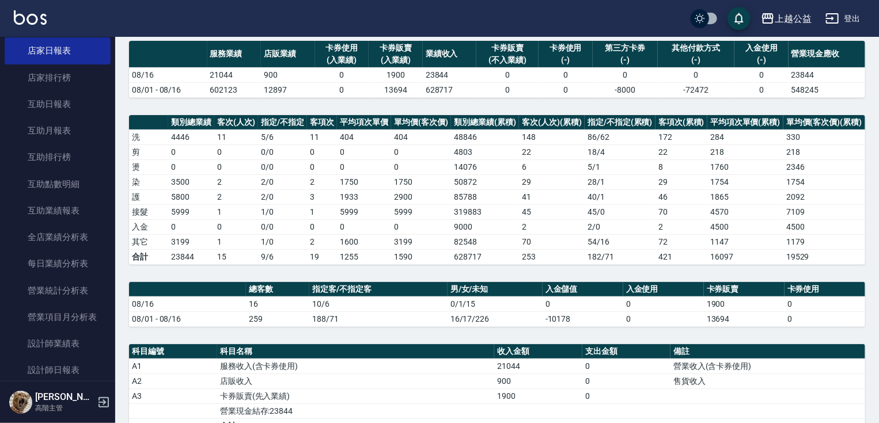
drag, startPoint x: 407, startPoint y: 311, endPoint x: 410, endPoint y: 351, distance: 39.8
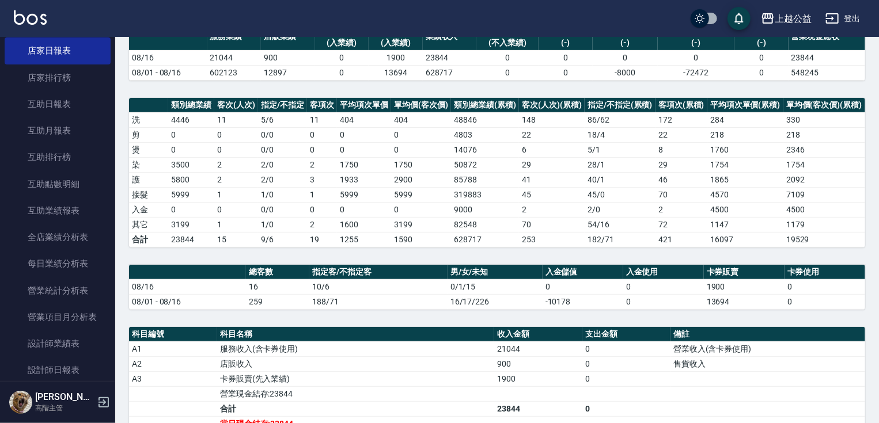
drag, startPoint x: 438, startPoint y: 280, endPoint x: 427, endPoint y: 226, distance: 55.9
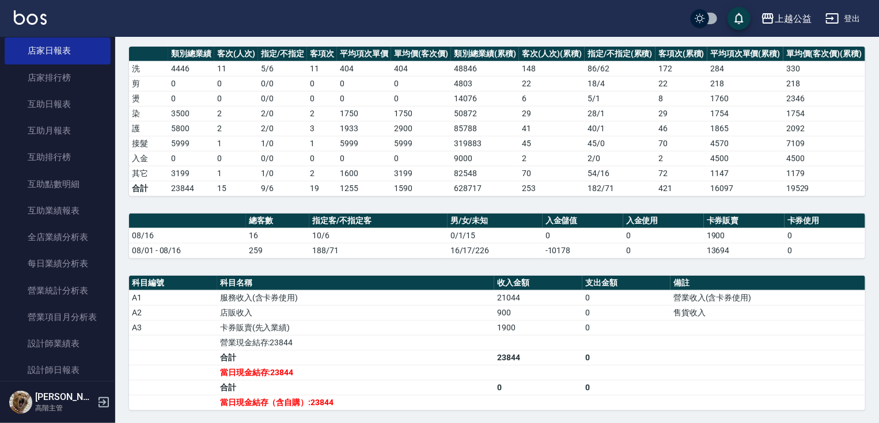
drag, startPoint x: 422, startPoint y: 286, endPoint x: 419, endPoint y: 322, distance: 36.4
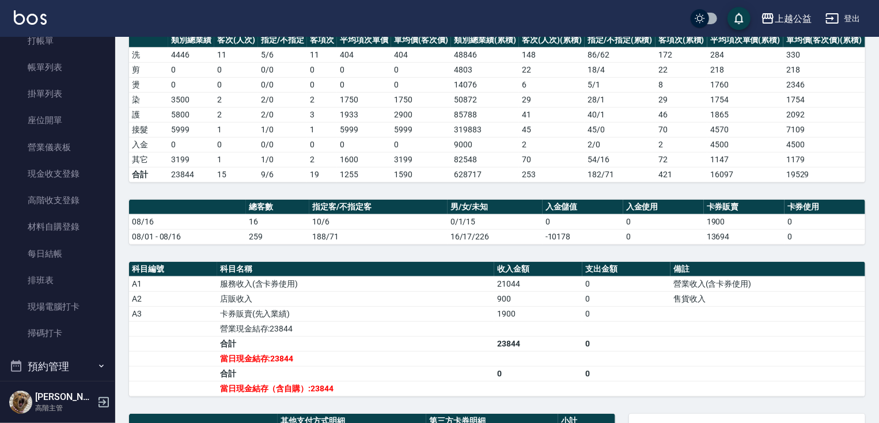
scroll to position [37, 0]
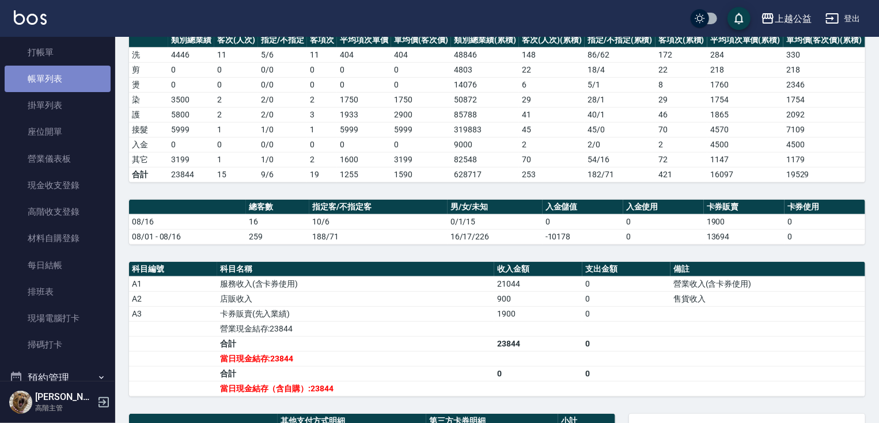
click at [58, 79] on link "帳單列表" at bounding box center [58, 79] width 106 height 26
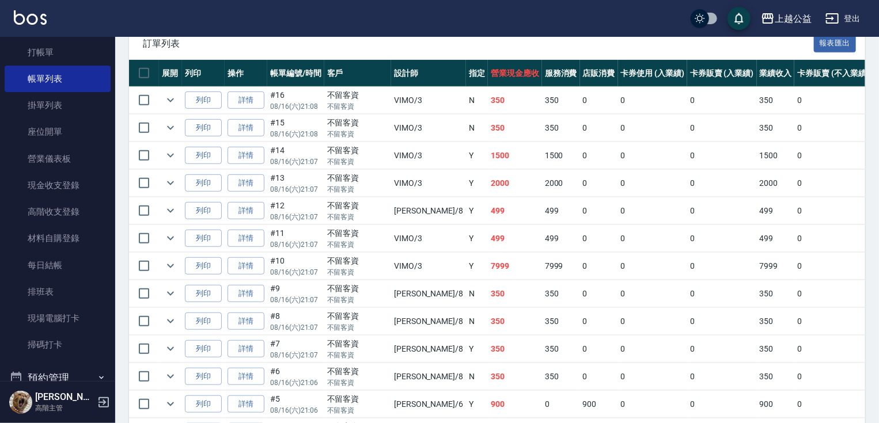
scroll to position [450, 0]
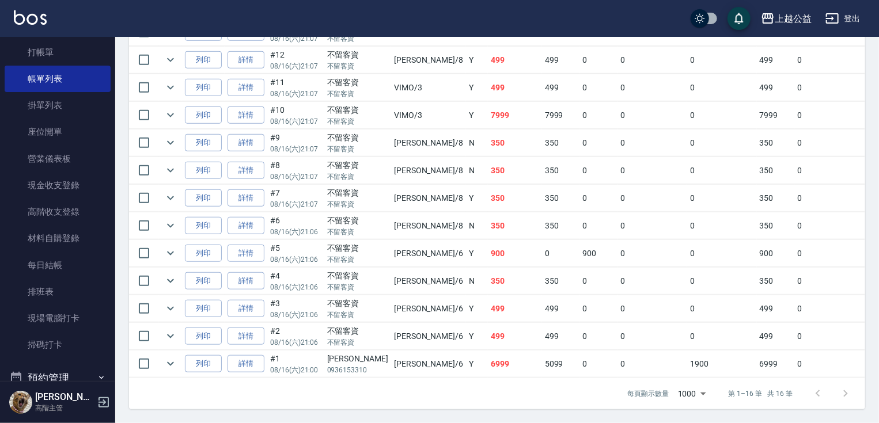
drag, startPoint x: 409, startPoint y: 225, endPoint x: 424, endPoint y: 397, distance: 172.3
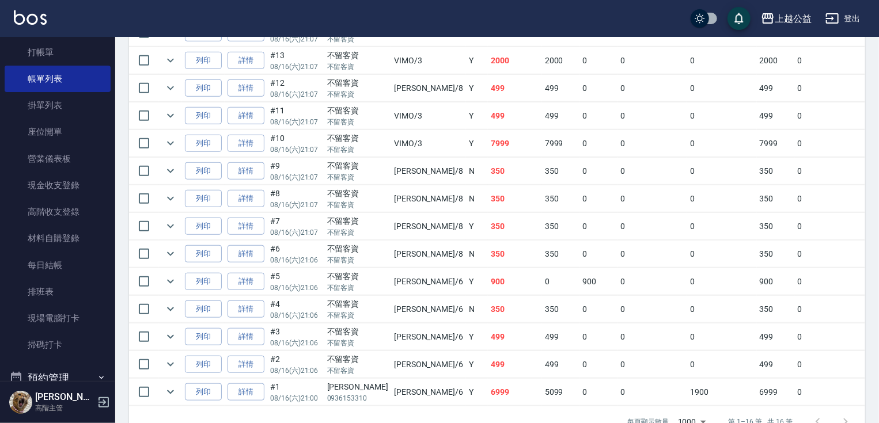
scroll to position [349, 0]
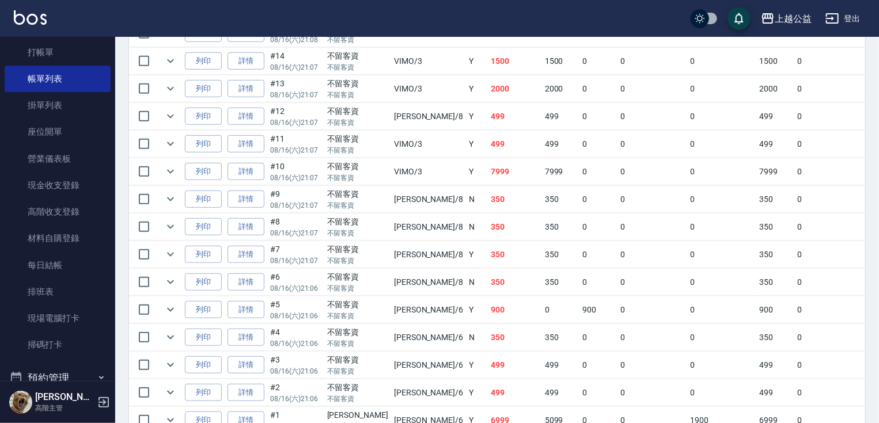
drag, startPoint x: 450, startPoint y: 184, endPoint x: 445, endPoint y: 143, distance: 41.7
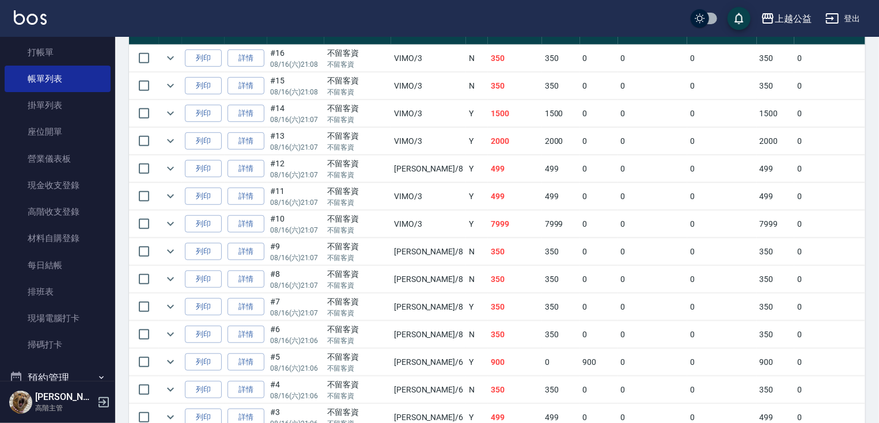
drag, startPoint x: 441, startPoint y: 120, endPoint x: 442, endPoint y: 100, distance: 20.2
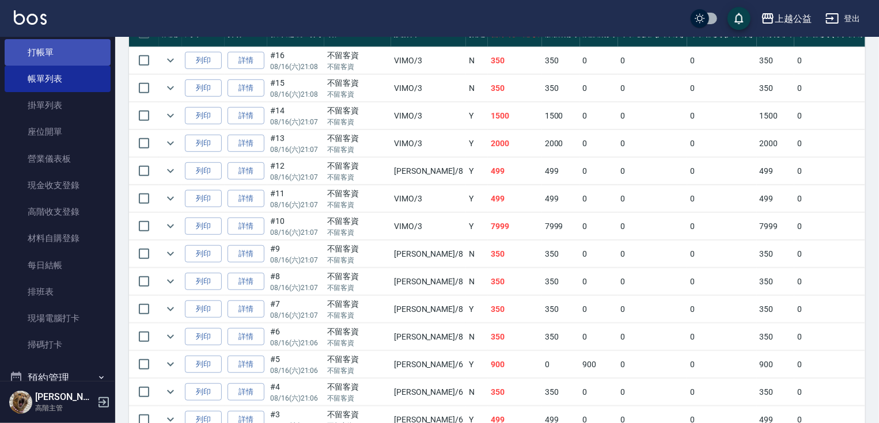
click at [78, 54] on link "打帳單" at bounding box center [58, 52] width 106 height 26
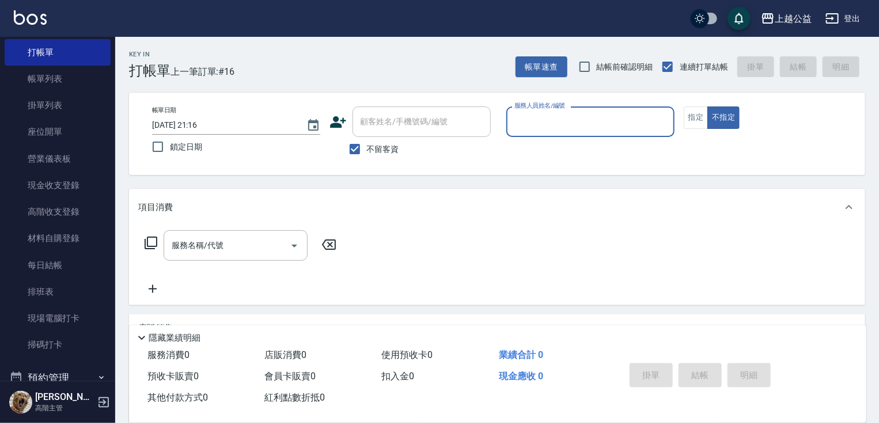
click at [537, 127] on input "服務人員姓名/編號" at bounding box center [590, 122] width 158 height 20
type input "[PERSON_NAME]-7"
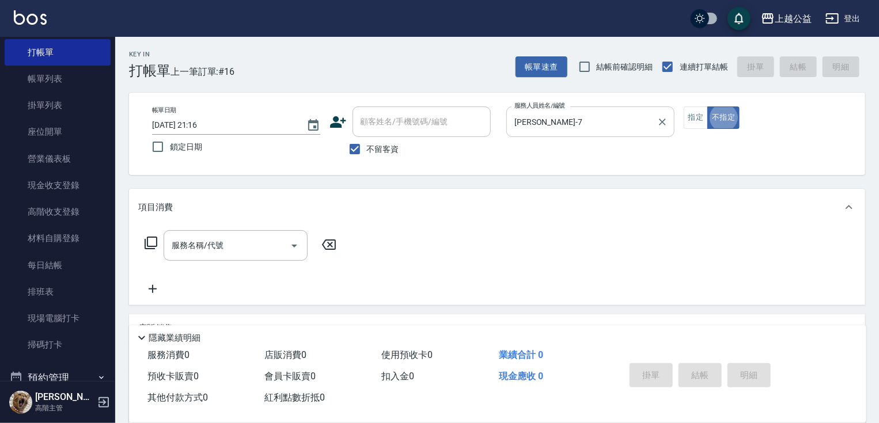
type button "false"
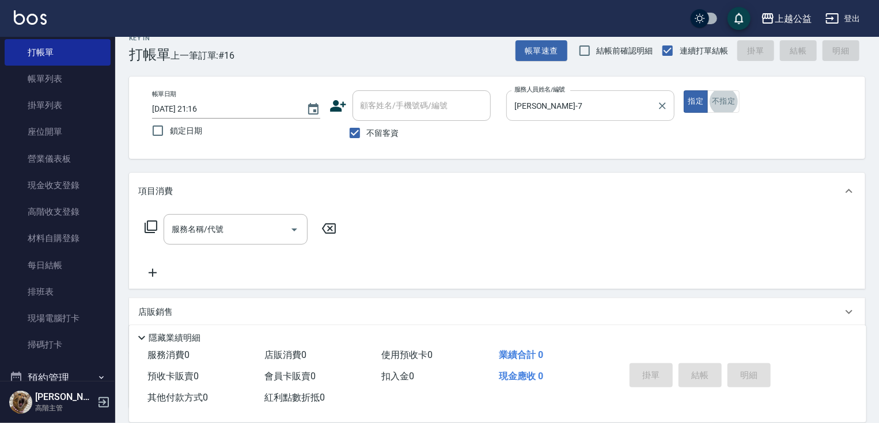
scroll to position [18, 0]
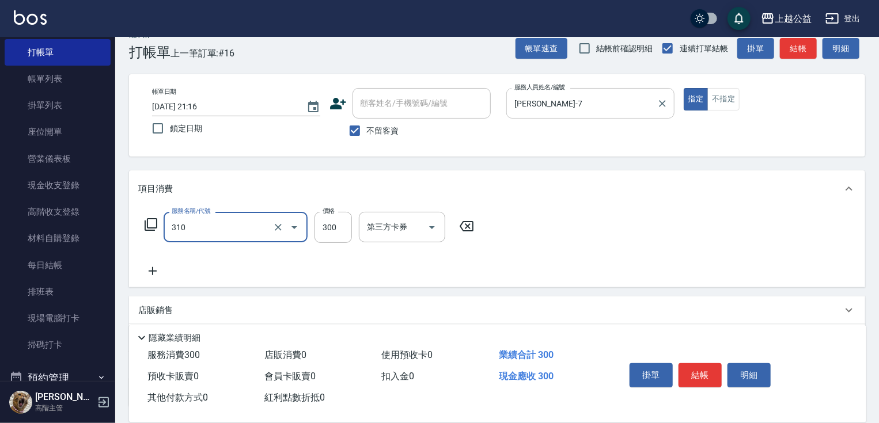
type input "剪髮(310)"
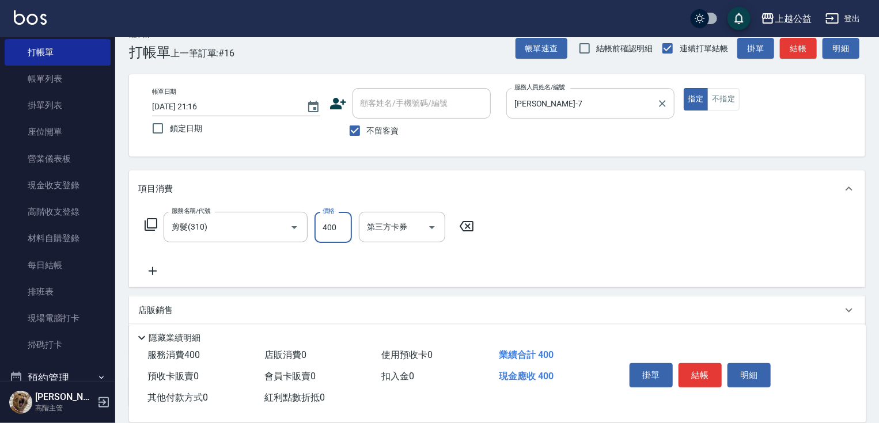
type input "400"
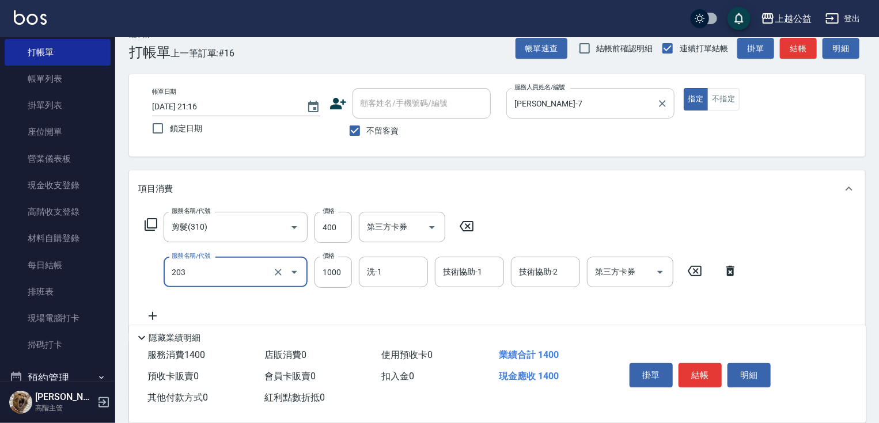
type input "燙髮(203)"
type input "1200"
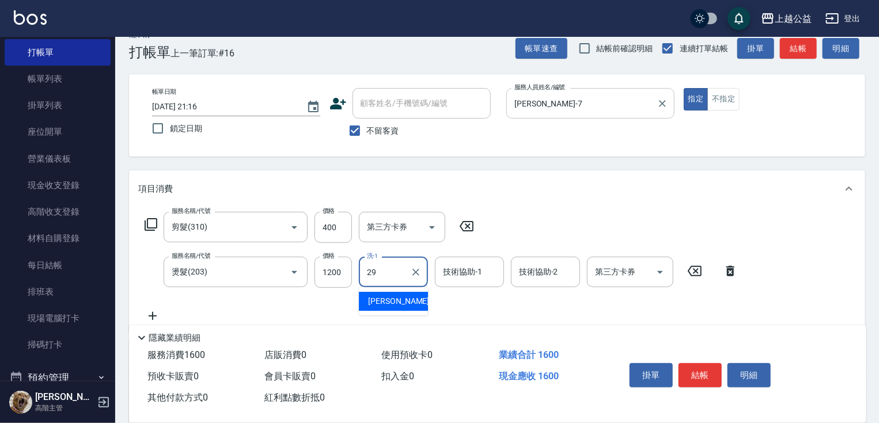
type input "[PERSON_NAME]-29"
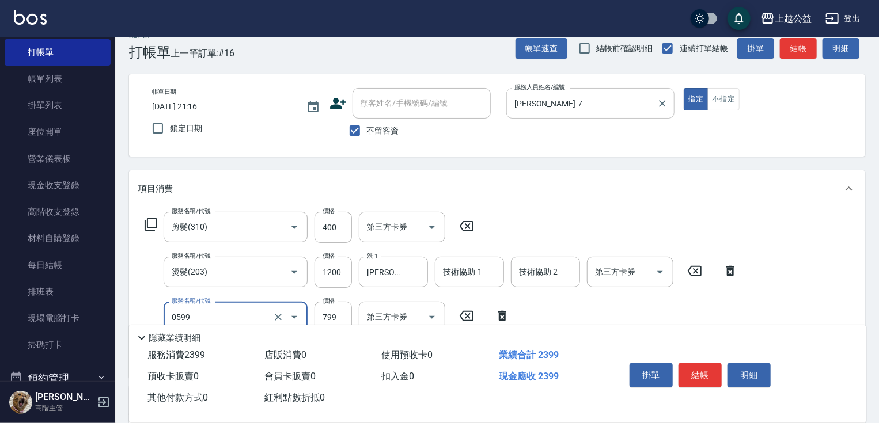
type input "精油SPA(0599)"
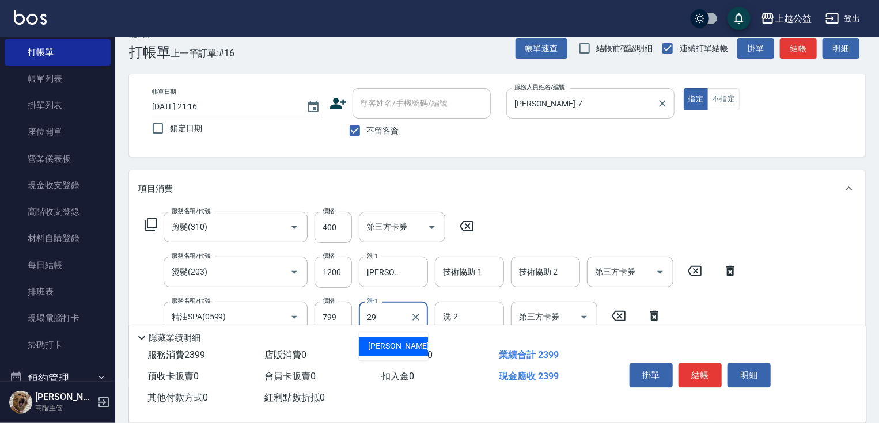
type input "[PERSON_NAME]-29"
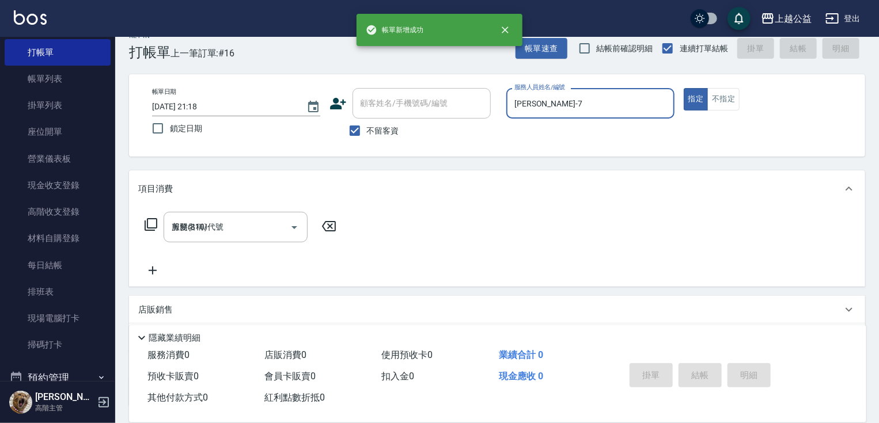
type input "[DATE] 21:18"
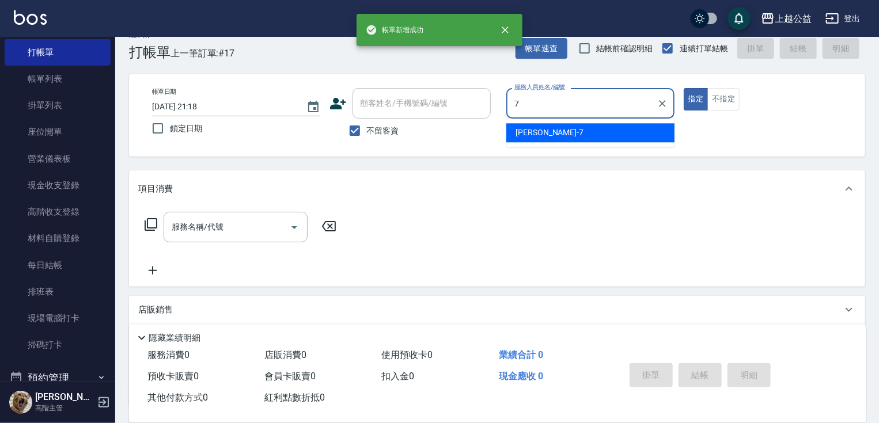
type input "[PERSON_NAME]-7"
type button "true"
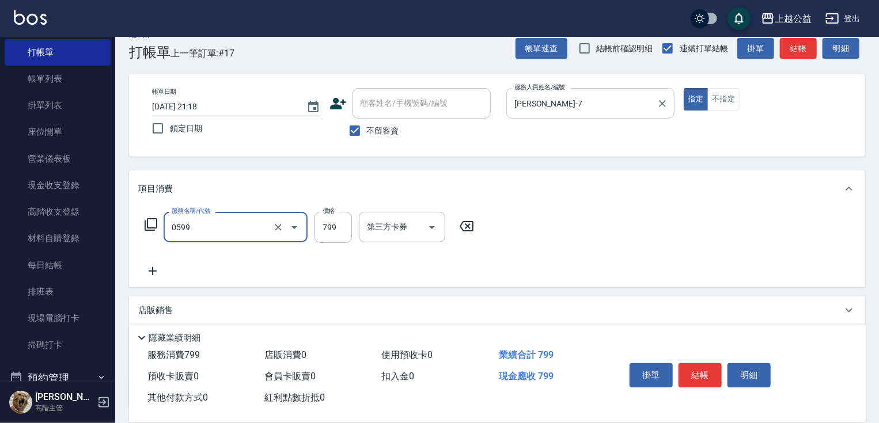
type input "精油SPA(0599)"
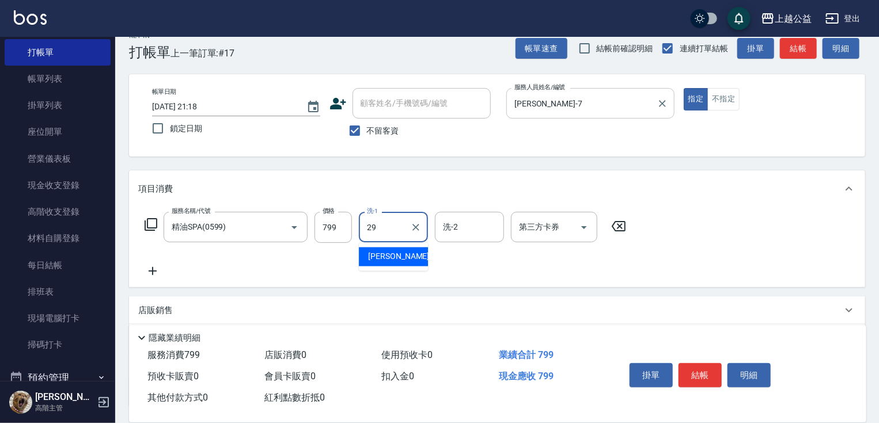
type input "[PERSON_NAME]-29"
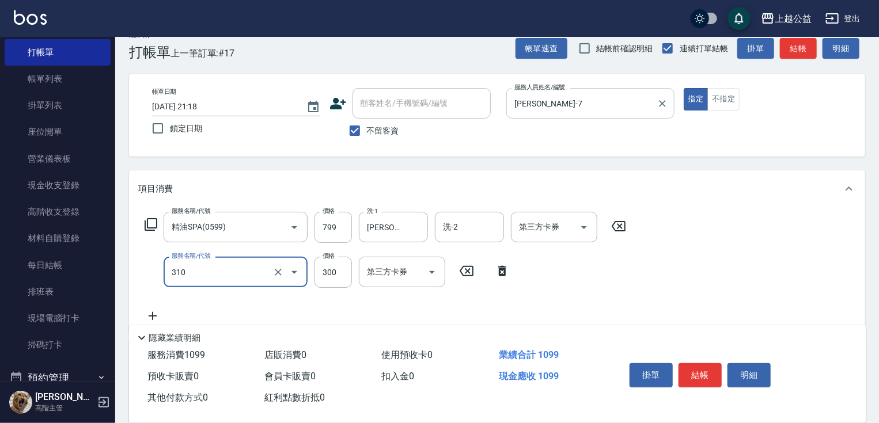
type input "剪髮(310)"
type input "400"
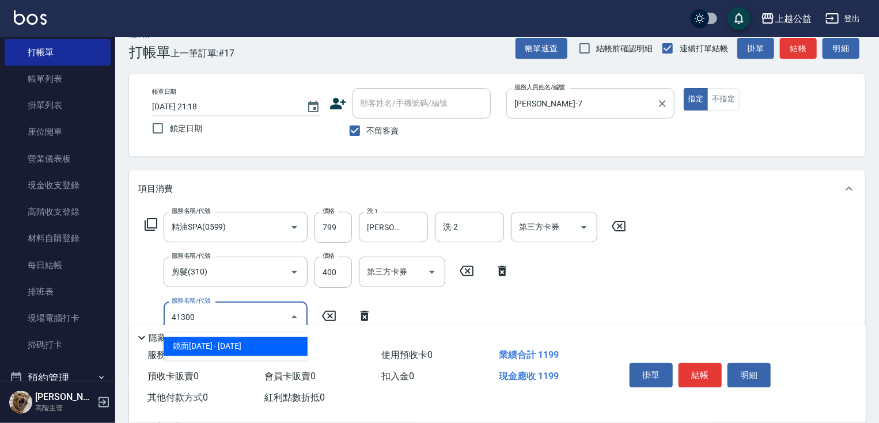
type input "鏡面1300(41300)"
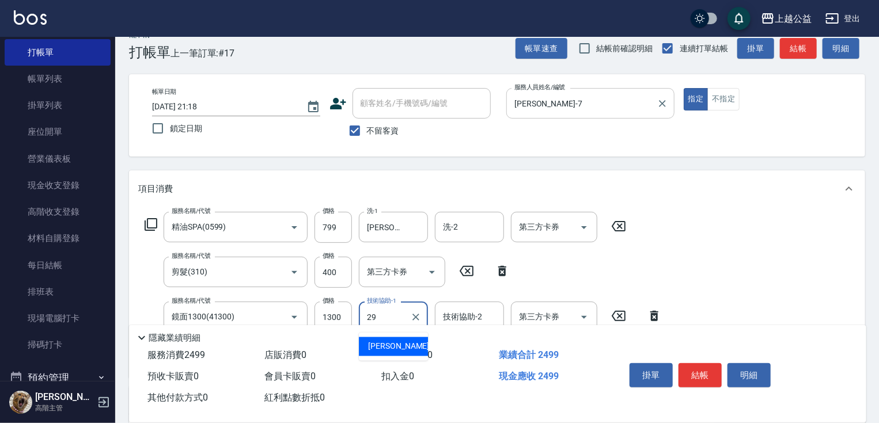
type input "[PERSON_NAME]-29"
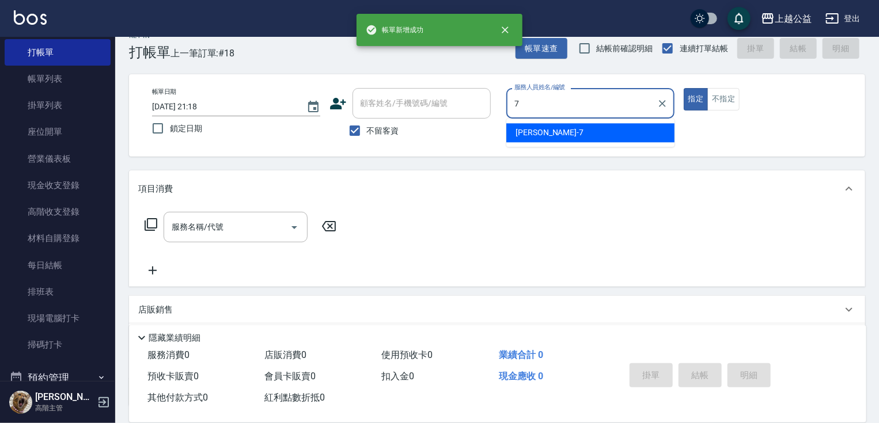
type input "[PERSON_NAME]-7"
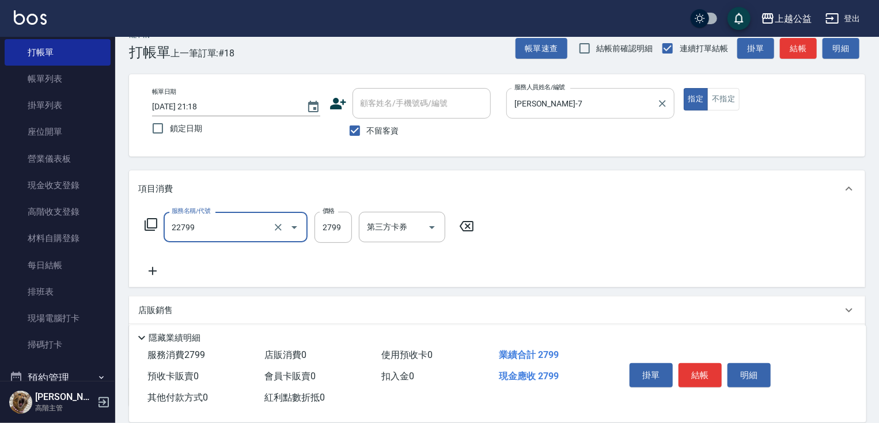
type input "燙髮套餐(22799)"
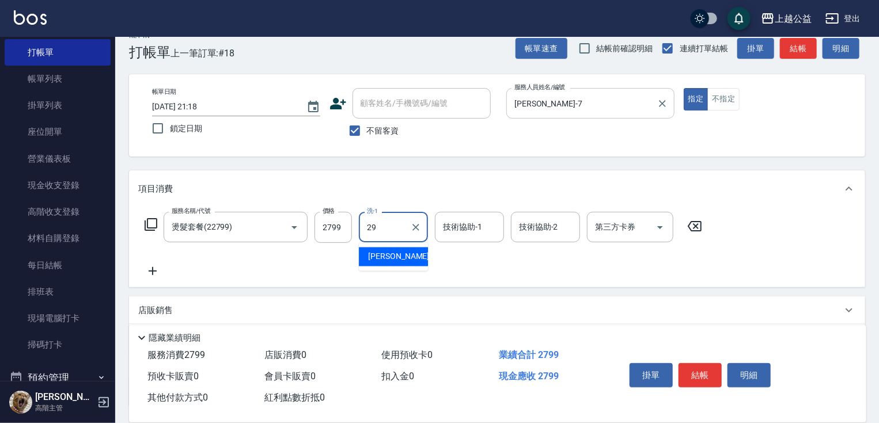
type input "[PERSON_NAME]-29"
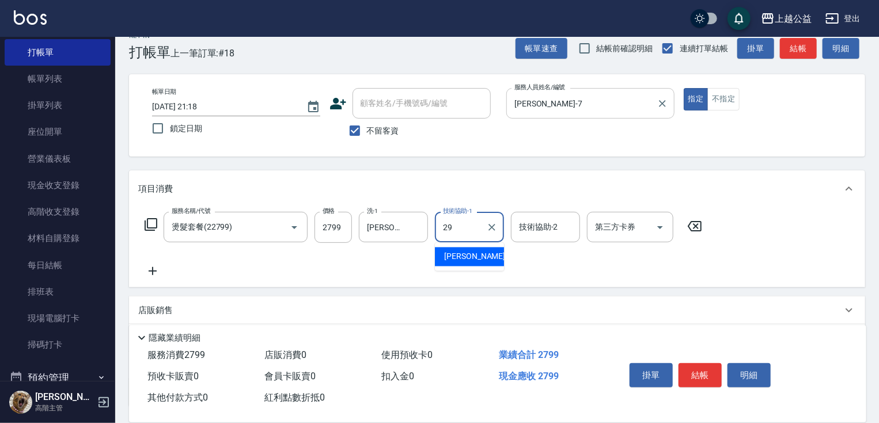
type input "[PERSON_NAME]-29"
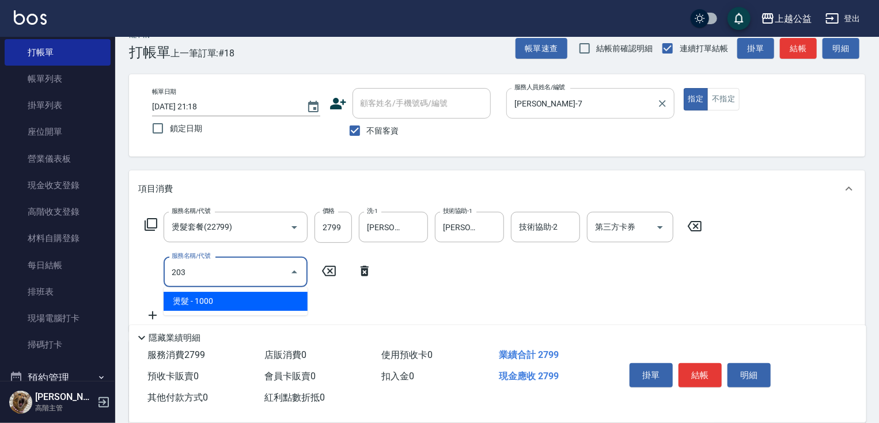
type input "燙髮(203)"
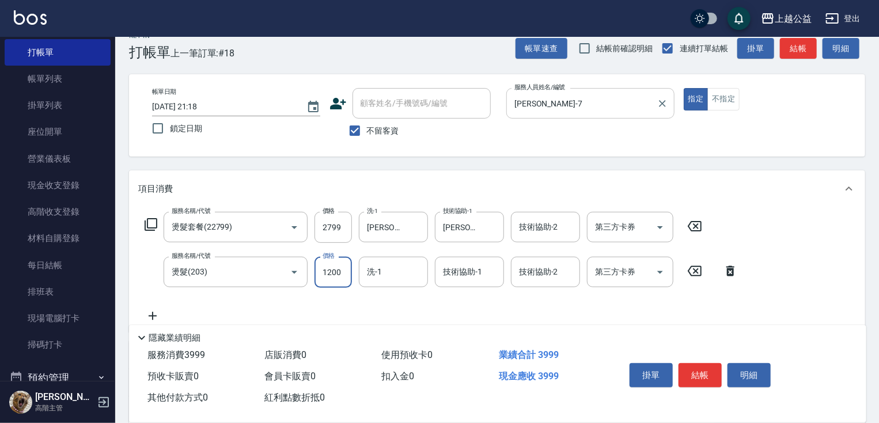
type input "1200"
type input "[PERSON_NAME]-29"
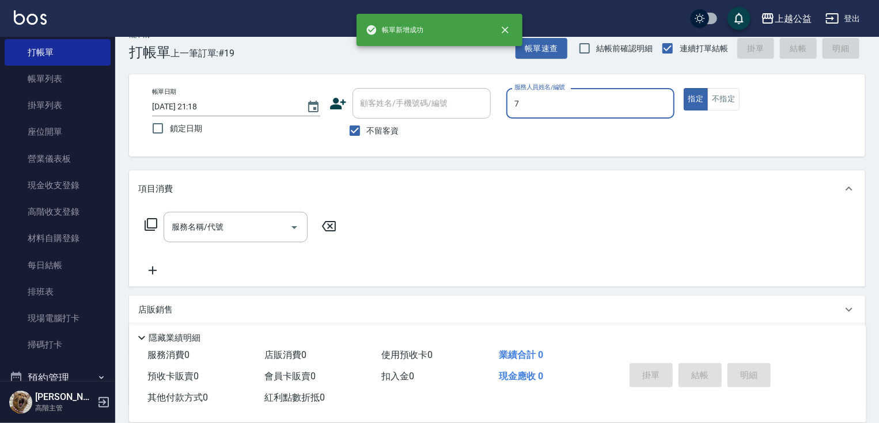
type input "[PERSON_NAME]-7"
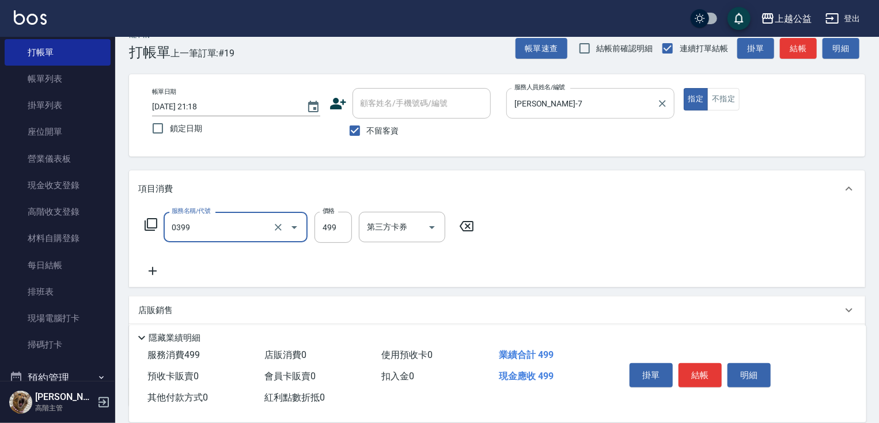
type input "海鹽SPA洗(0399)"
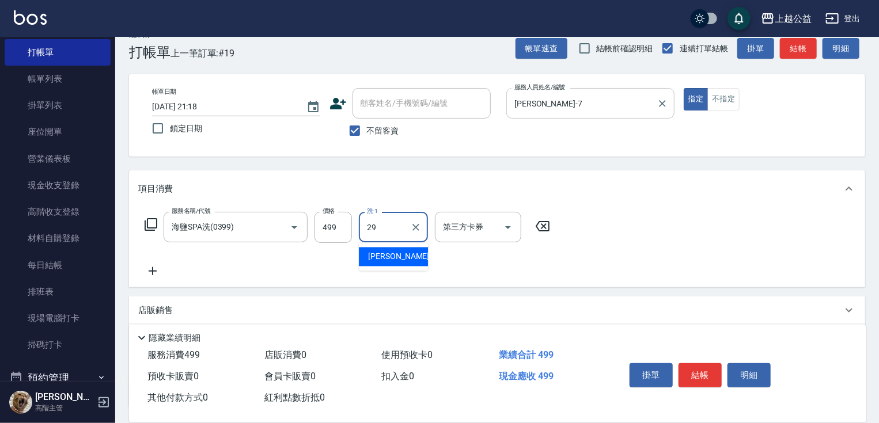
type input "[PERSON_NAME]-29"
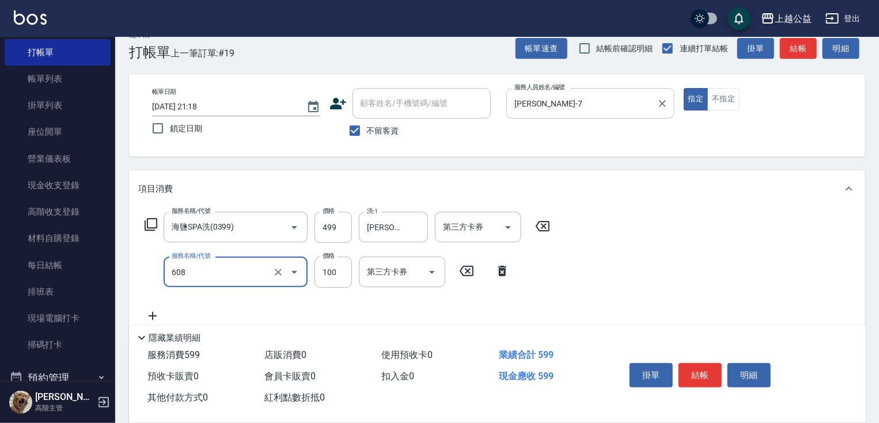
type input "精油長髮(608)"
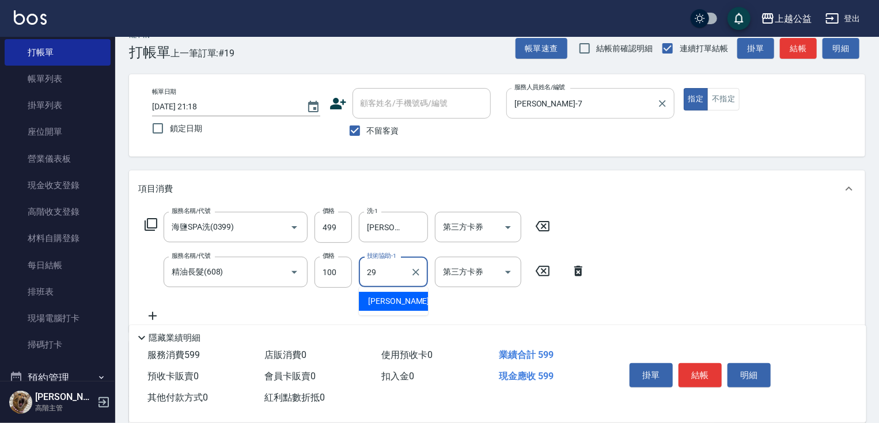
type input "[PERSON_NAME]-29"
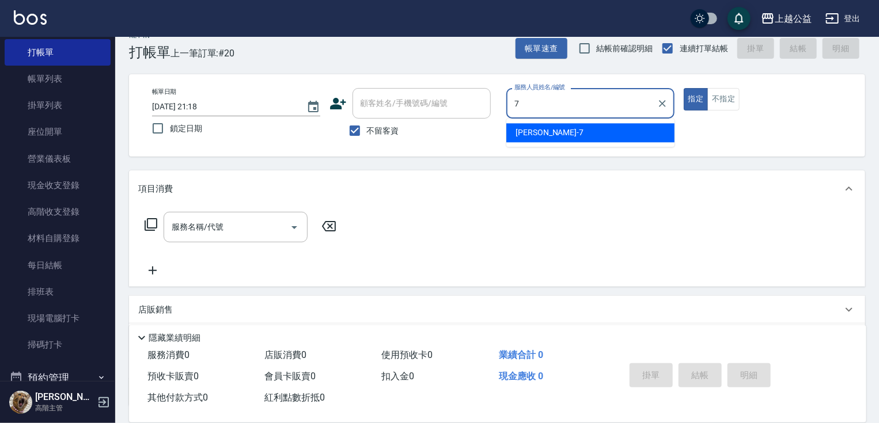
type input "[PERSON_NAME]-7"
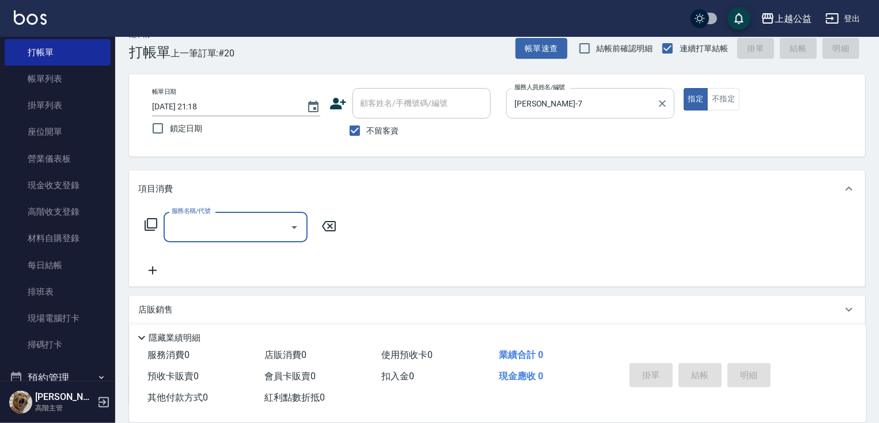
type input "3"
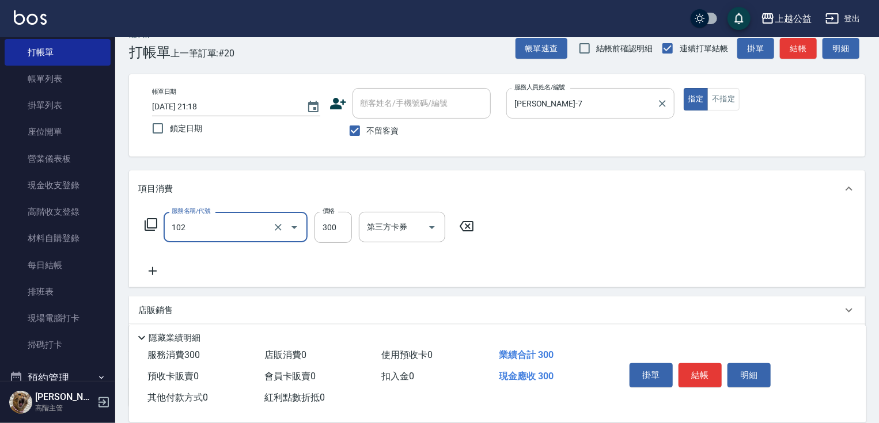
type input "活氧舒壓洗300(102)"
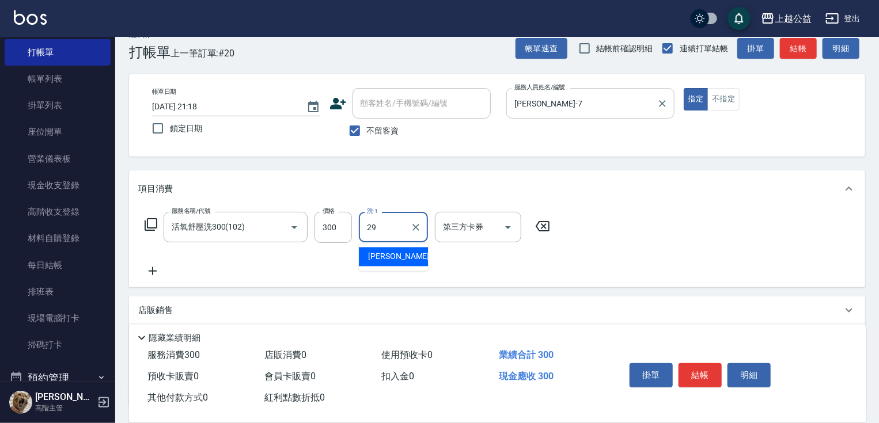
type input "[PERSON_NAME]-29"
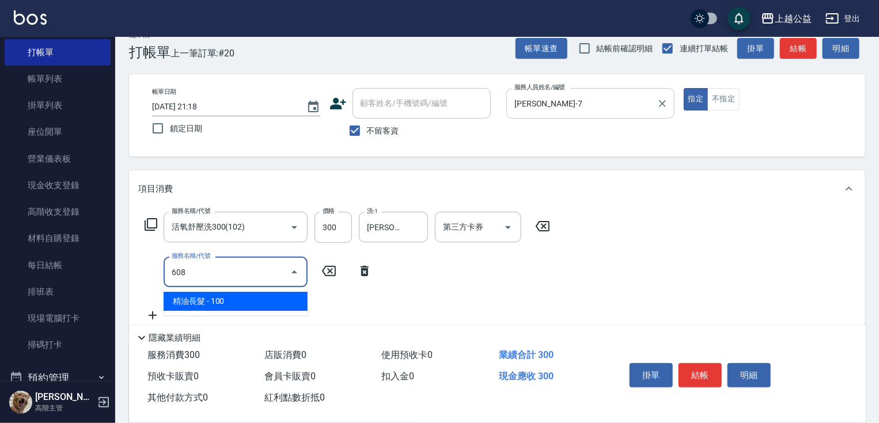
type input "精油長髮(608)"
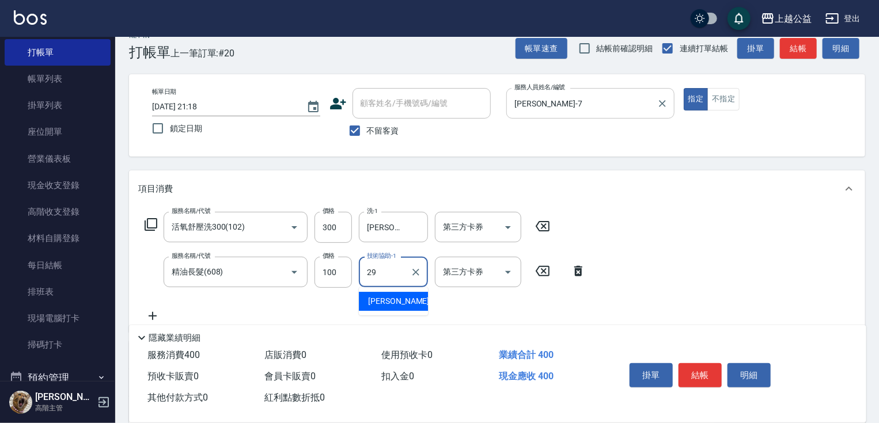
type input "[PERSON_NAME]-29"
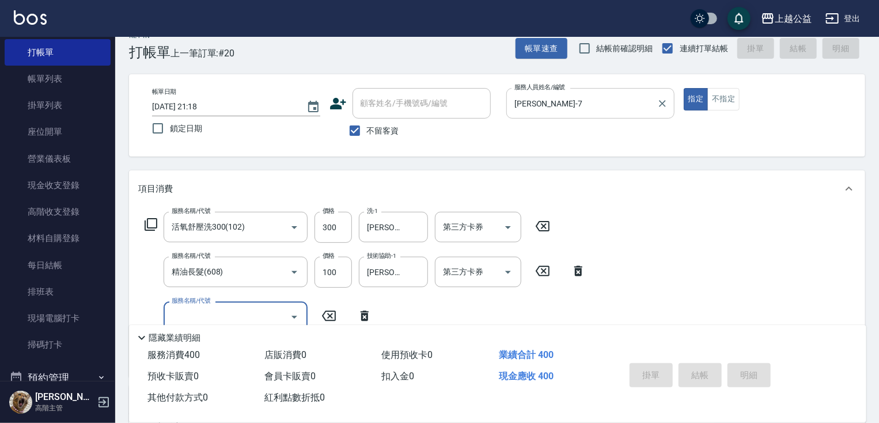
type input "[DATE] 21:19"
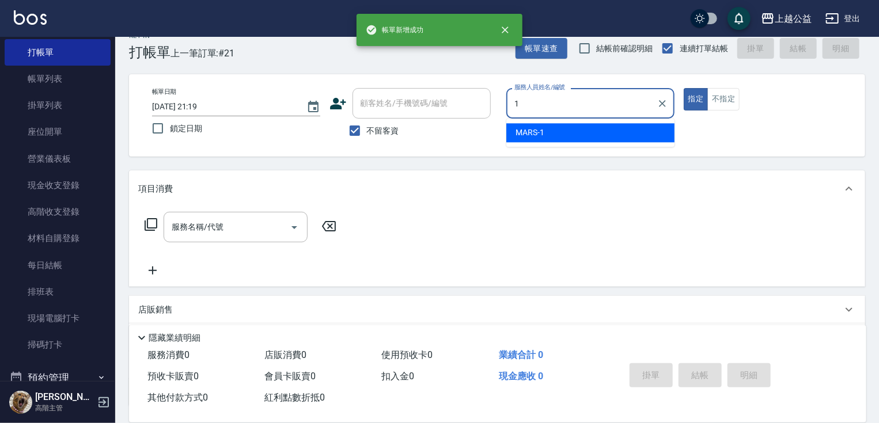
type input "MARS-1"
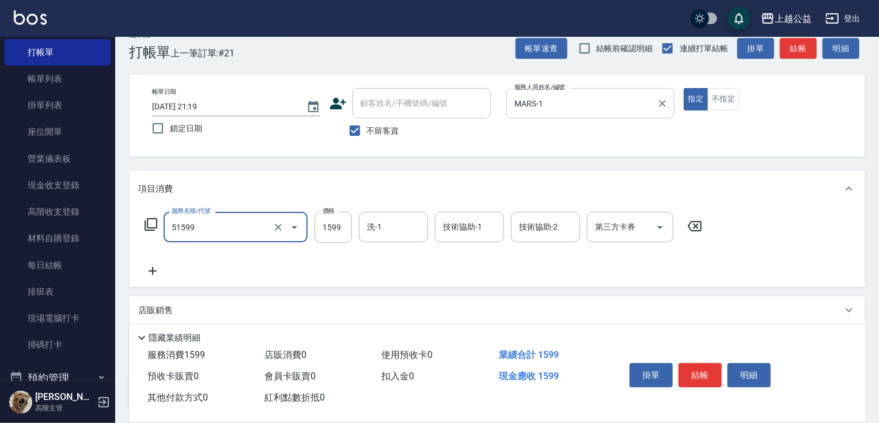
type input "染髮套餐(51599)"
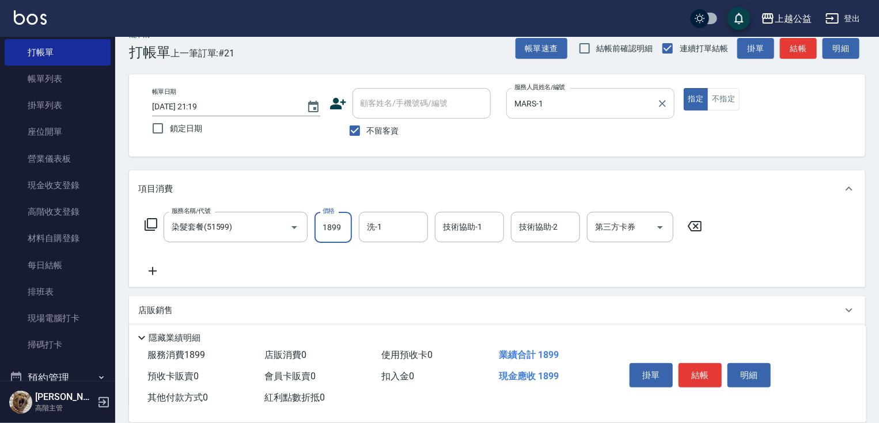
type input "1899"
type input "[PERSON_NAME]-31"
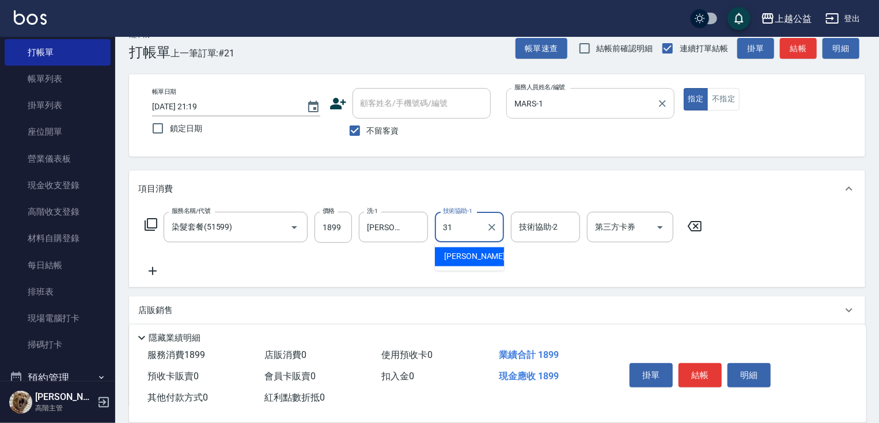
type input "[PERSON_NAME]-31"
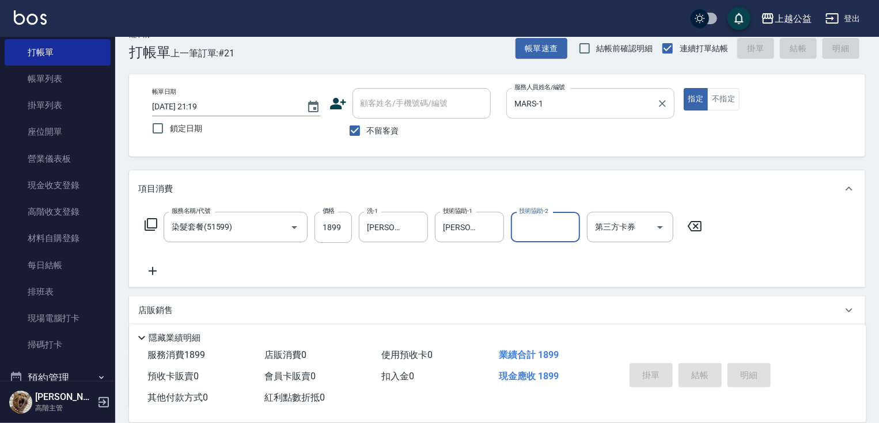
type input "[DATE] 21:20"
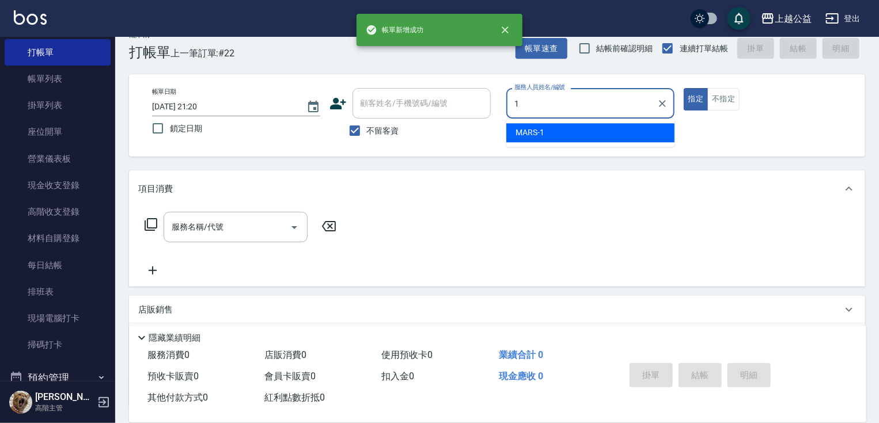
type input "MARS-1"
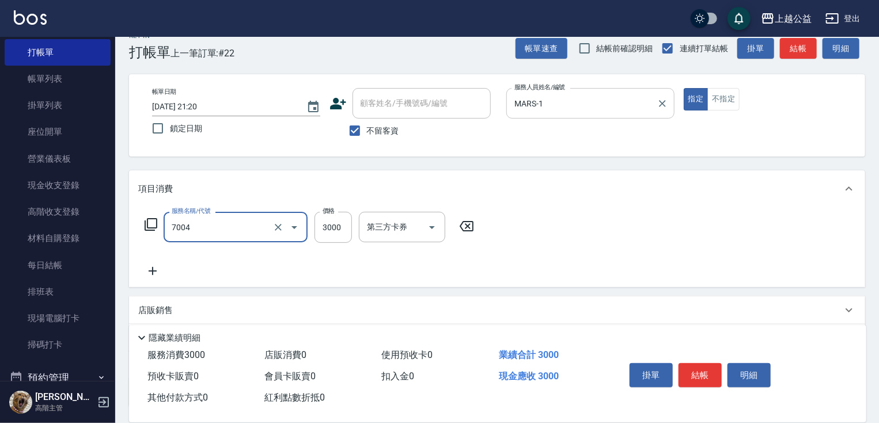
type input "重整3包(7004)"
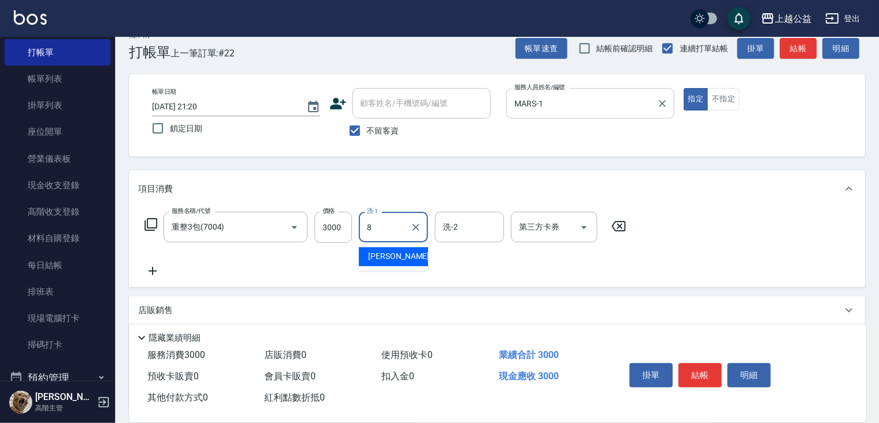
type input "[PERSON_NAME]-8"
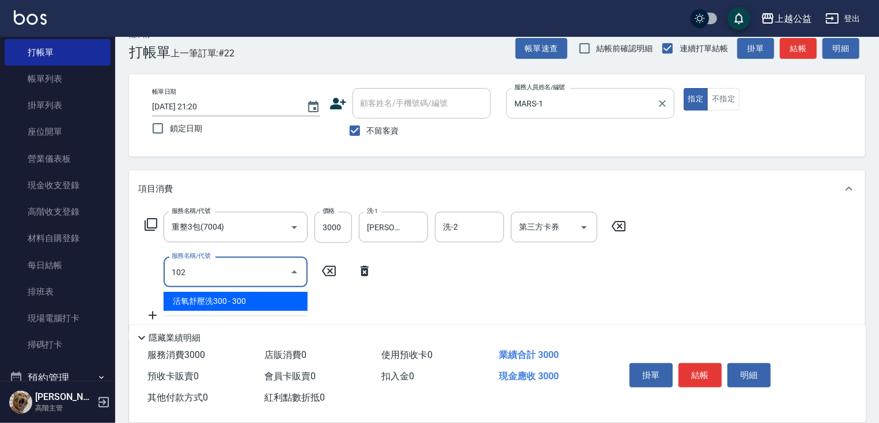
type input "活氧舒壓洗300(102)"
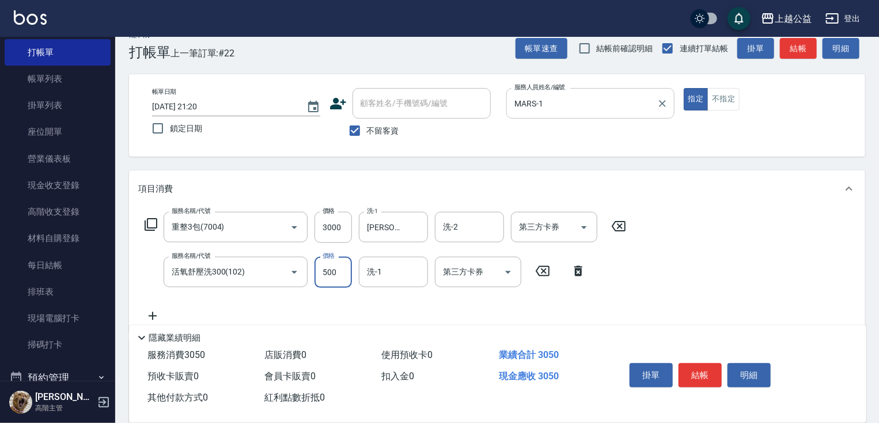
type input "500"
type input "[PERSON_NAME]-8"
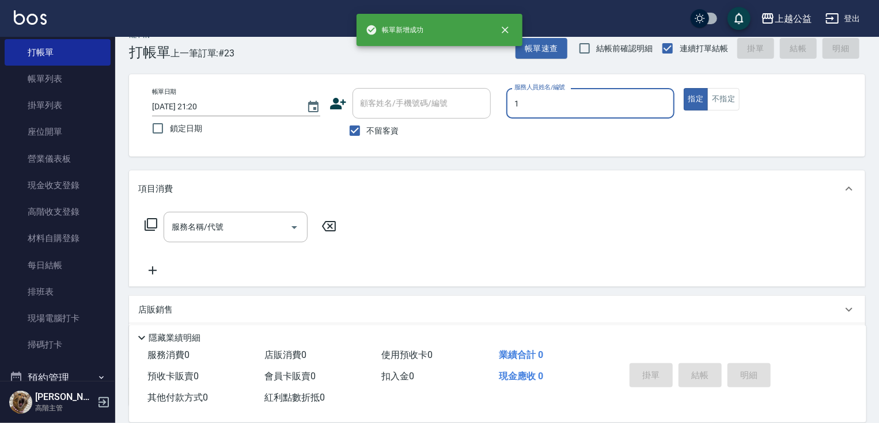
type input "MARS-1"
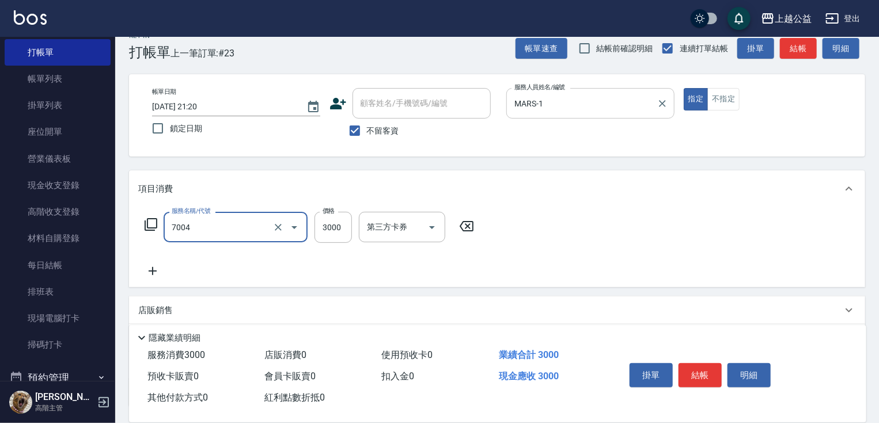
type input "重整3包(7004)"
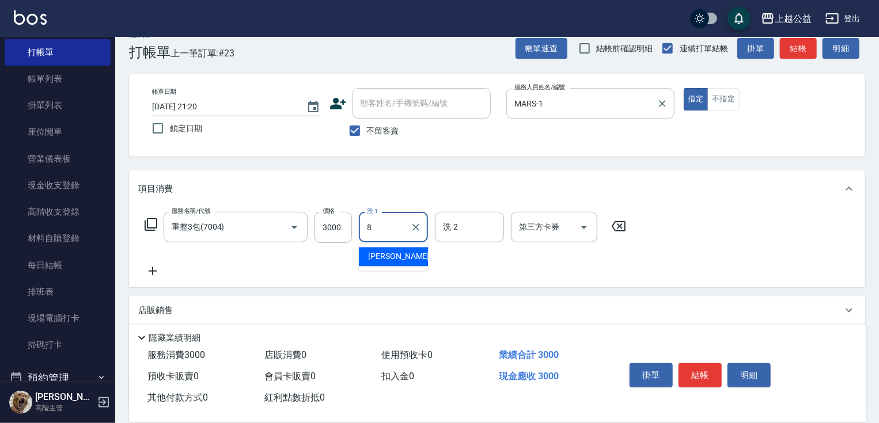
type input "[PERSON_NAME]-8"
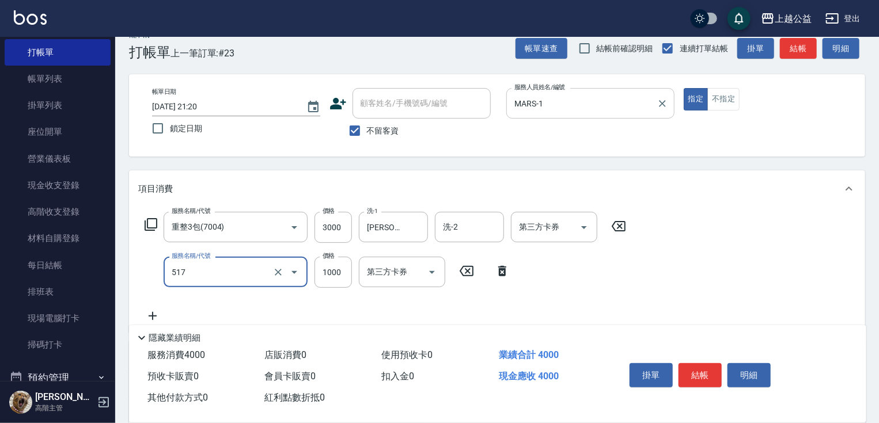
type input "染髮1000(517)"
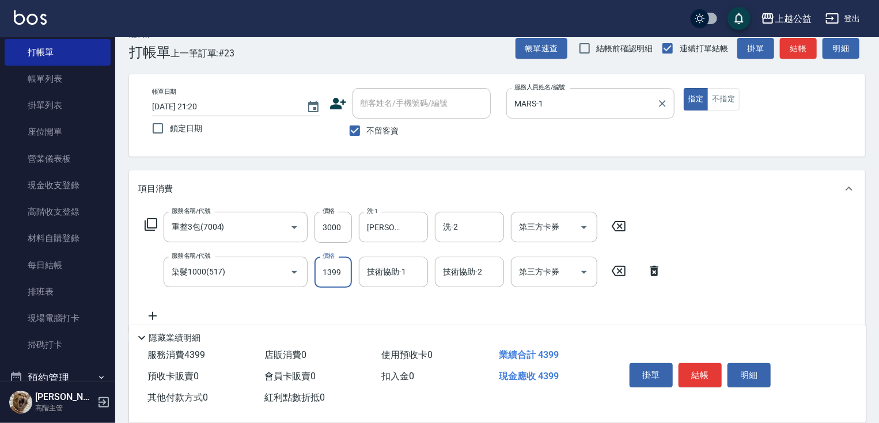
type input "1399"
type input "[PERSON_NAME]-8"
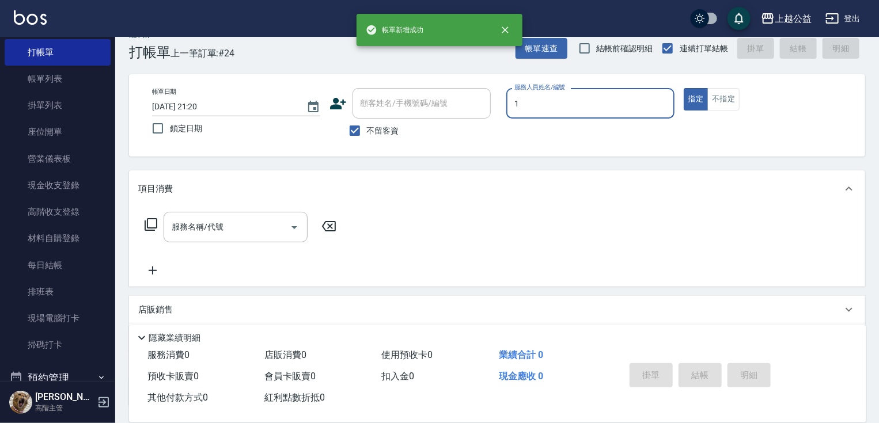
type input "MARS-1"
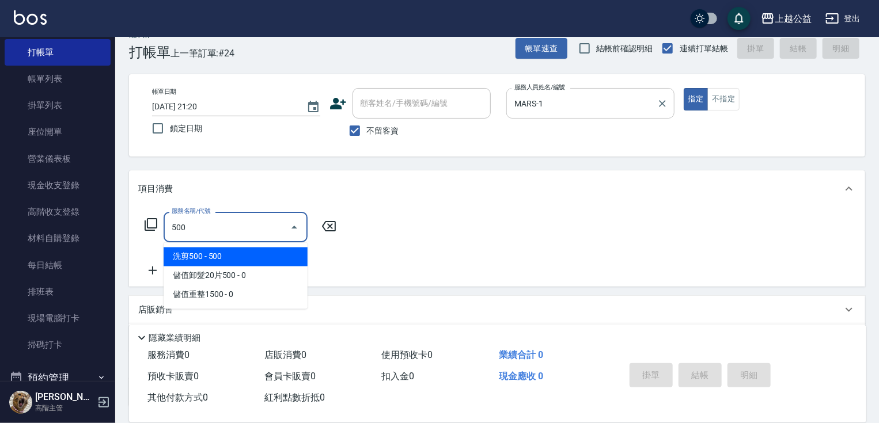
type input "洗剪500(500)"
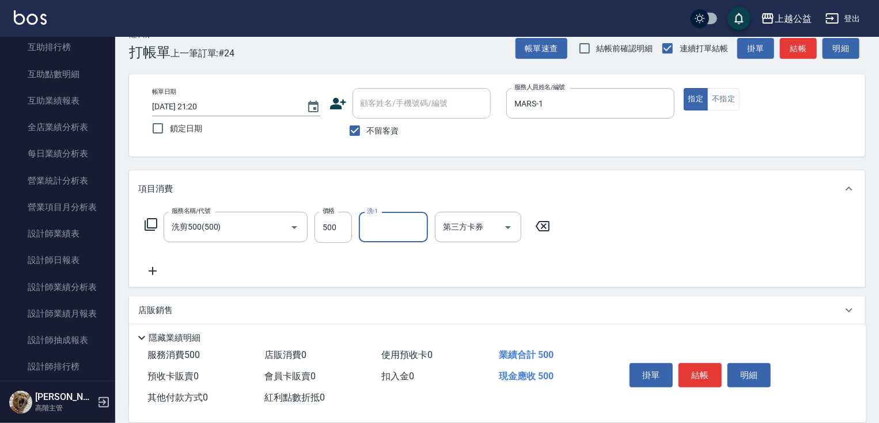
scroll to position [417, 0]
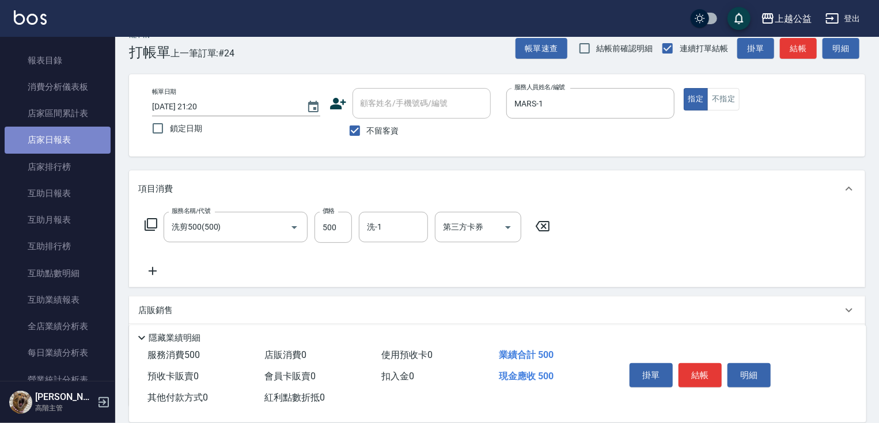
click at [59, 136] on link "店家日報表" at bounding box center [58, 140] width 106 height 26
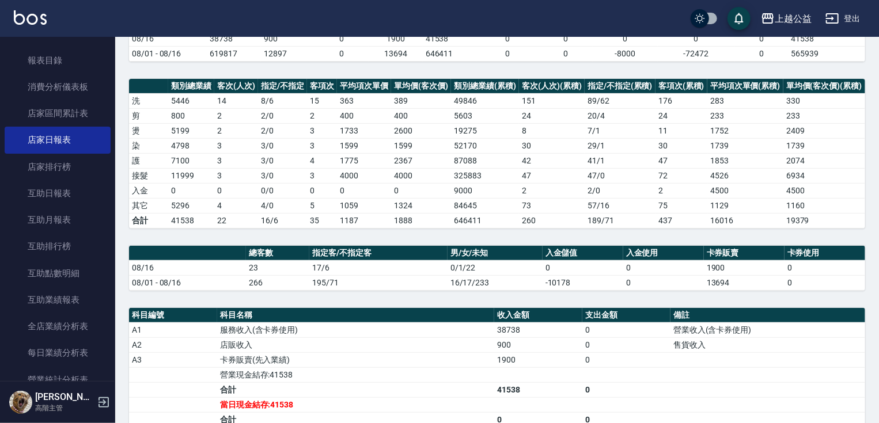
drag, startPoint x: 589, startPoint y: 259, endPoint x: 589, endPoint y: 268, distance: 9.2
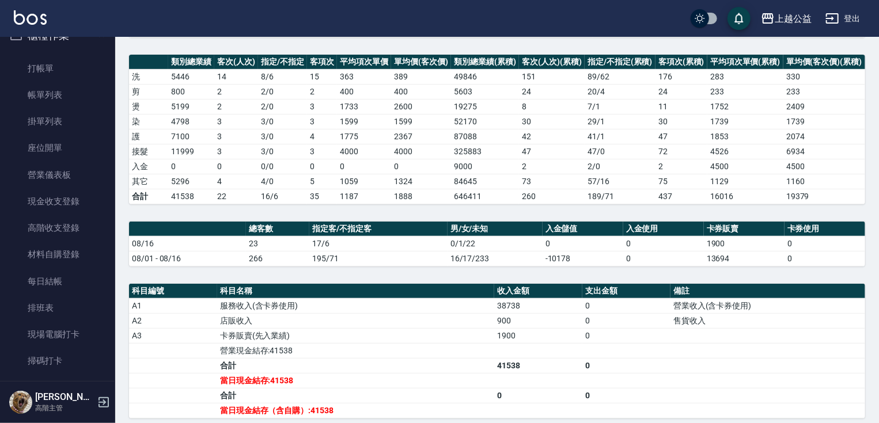
scroll to position [18, 0]
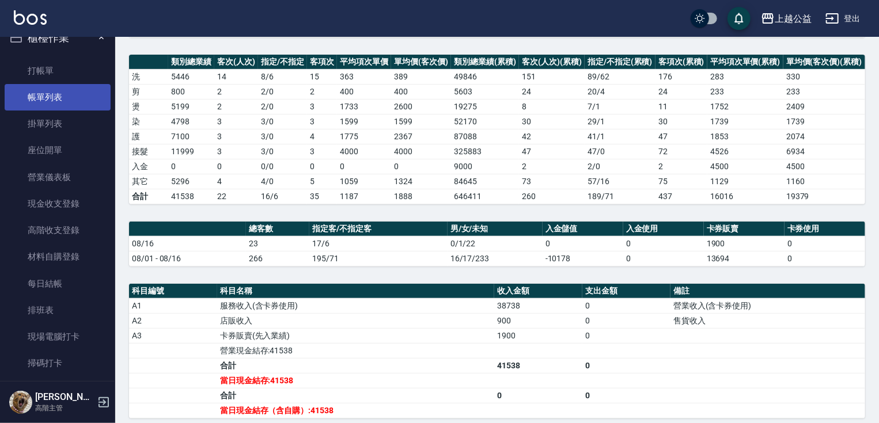
click at [69, 95] on link "帳單列表" at bounding box center [58, 97] width 106 height 26
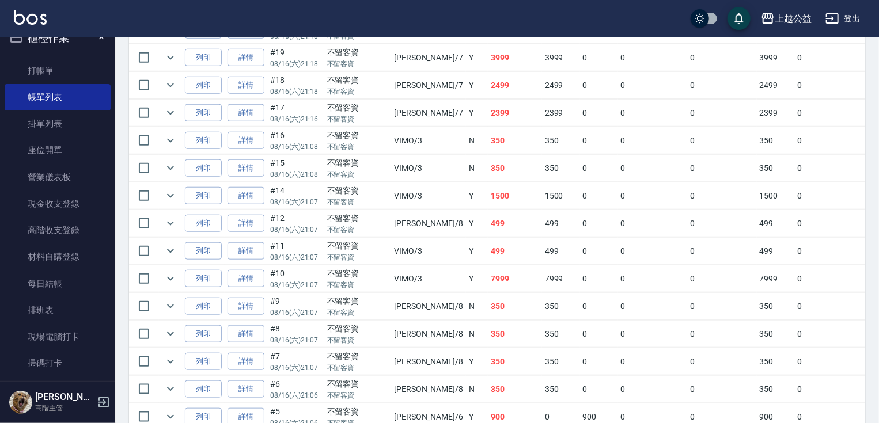
drag, startPoint x: 349, startPoint y: 264, endPoint x: 352, endPoint y: 362, distance: 97.9
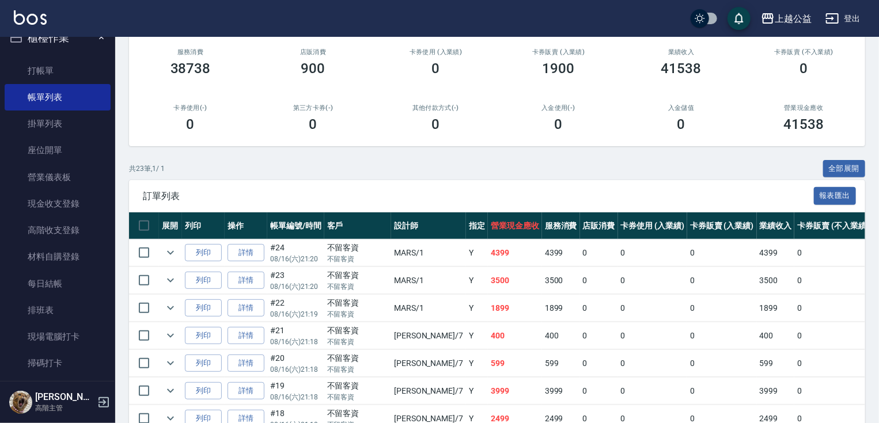
drag, startPoint x: 309, startPoint y: 279, endPoint x: 331, endPoint y: 191, distance: 90.9
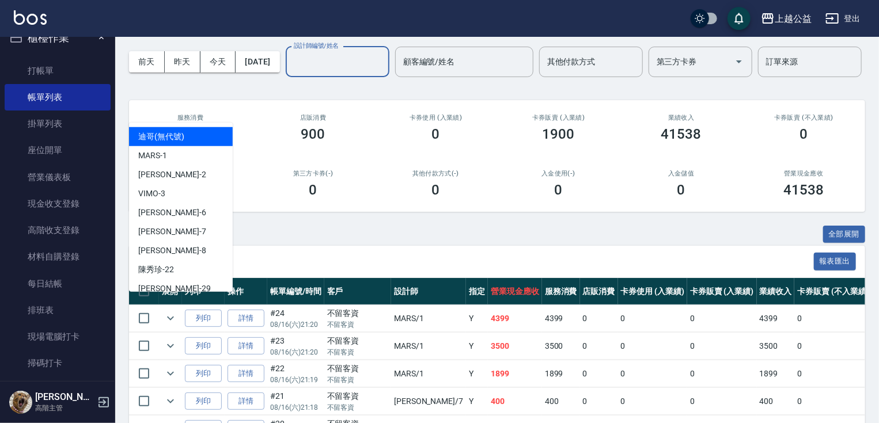
click at [291, 72] on input "設計師編號/姓名" at bounding box center [337, 62] width 93 height 20
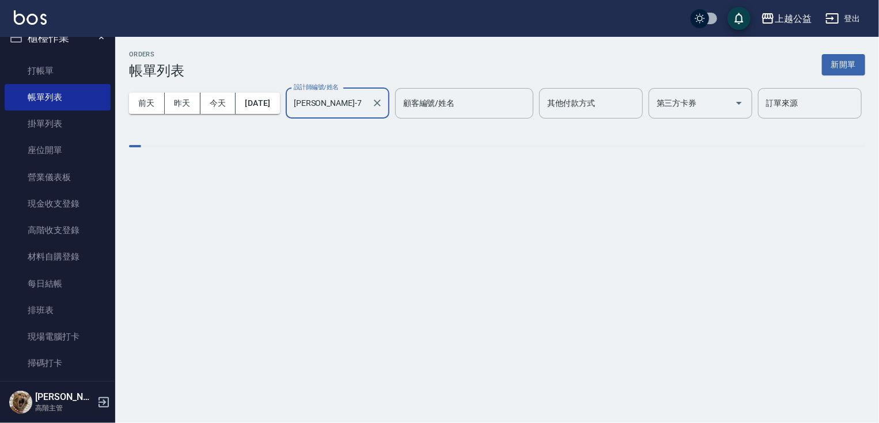
scroll to position [0, 0]
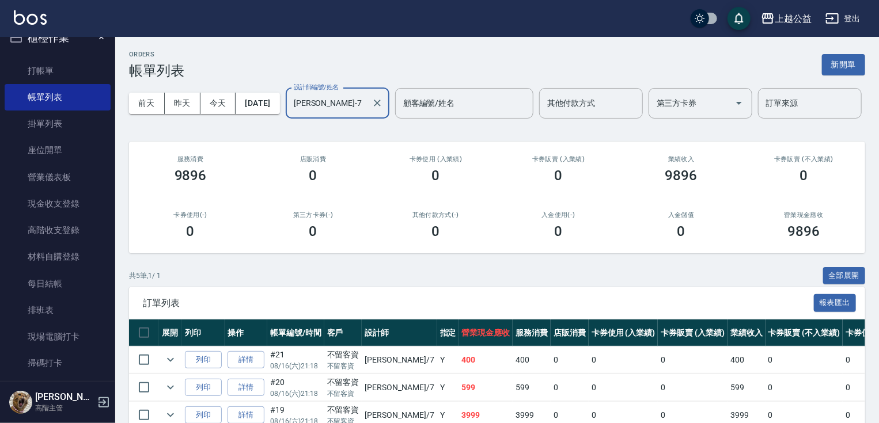
type input "[PERSON_NAME]-7"
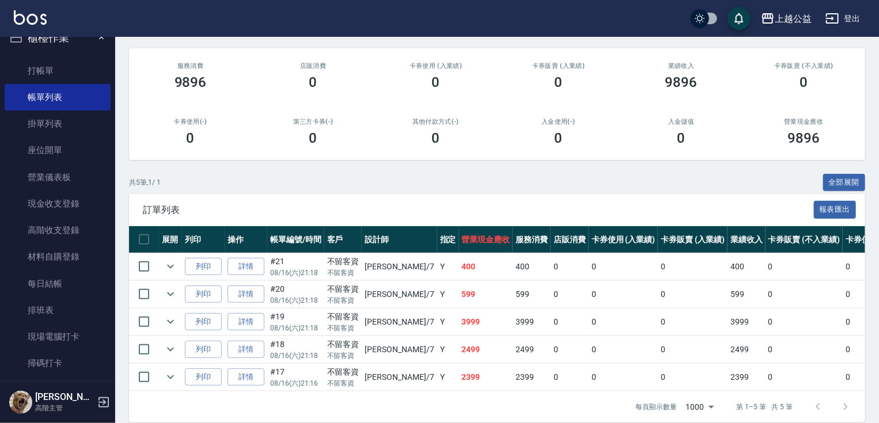
scroll to position [148, 0]
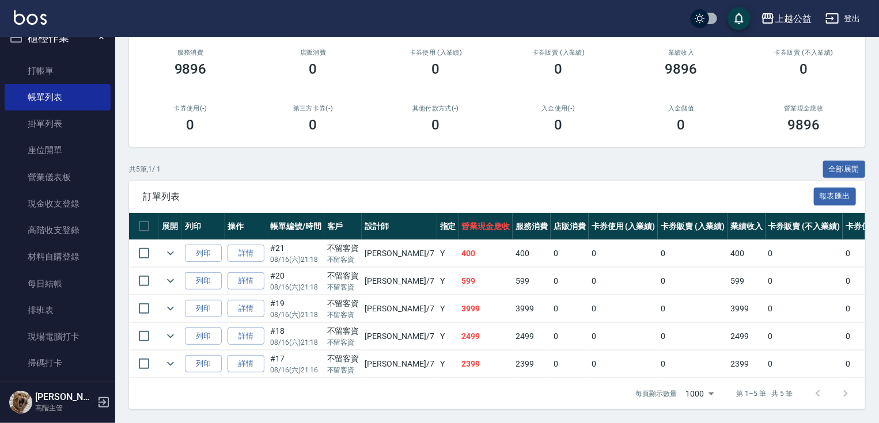
drag, startPoint x: 501, startPoint y: 318, endPoint x: 488, endPoint y: 441, distance: 123.9
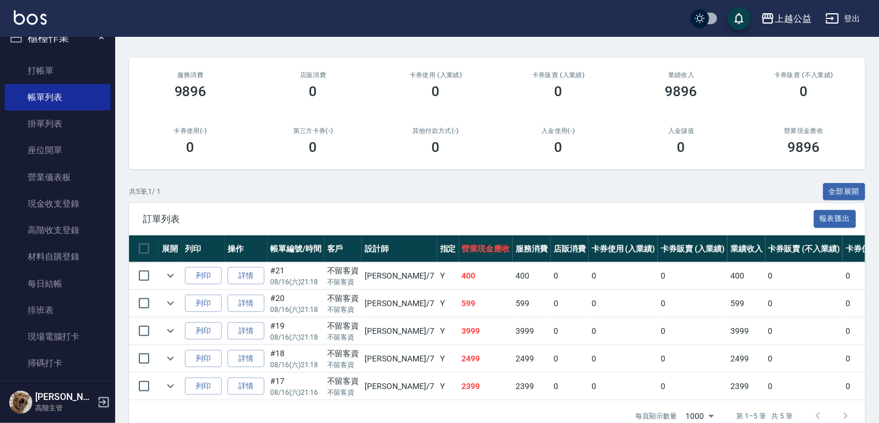
drag, startPoint x: 311, startPoint y: 326, endPoint x: 310, endPoint y: 272, distance: 54.1
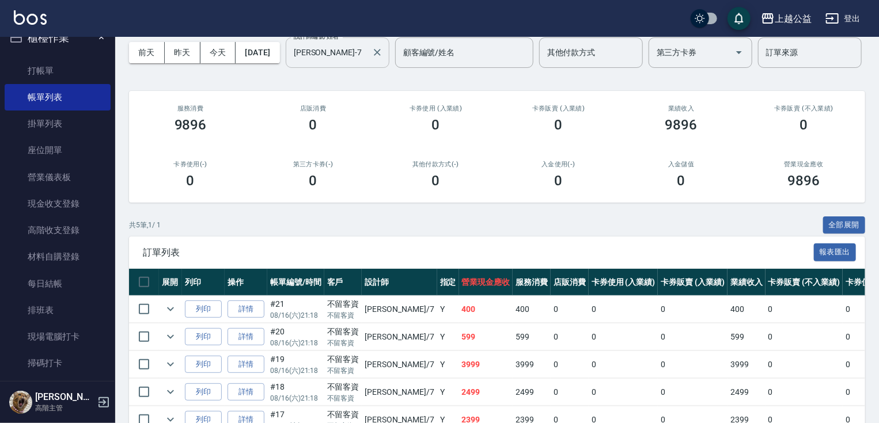
click at [291, 63] on input "[PERSON_NAME]-7" at bounding box center [329, 53] width 76 height 20
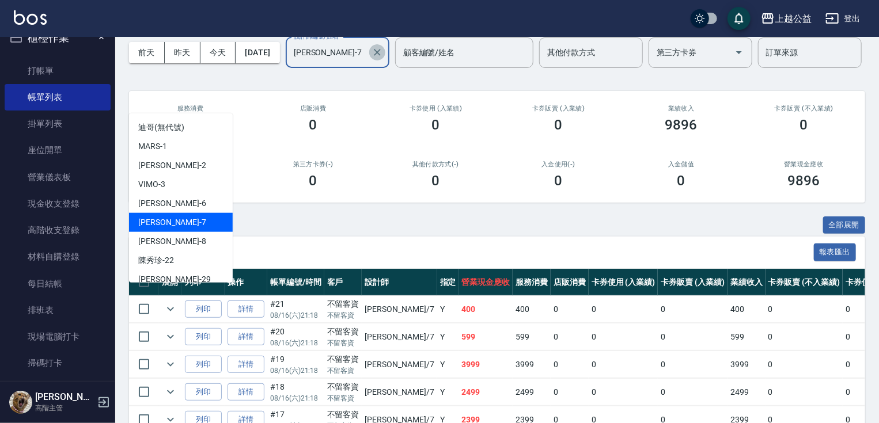
click at [371, 58] on icon "Clear" at bounding box center [377, 53] width 12 height 12
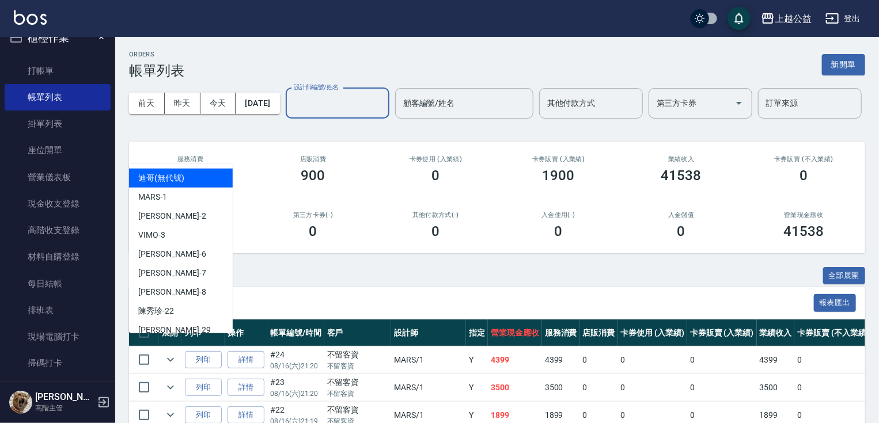
click at [286, 119] on div "設計師編號/姓名" at bounding box center [338, 103] width 104 height 31
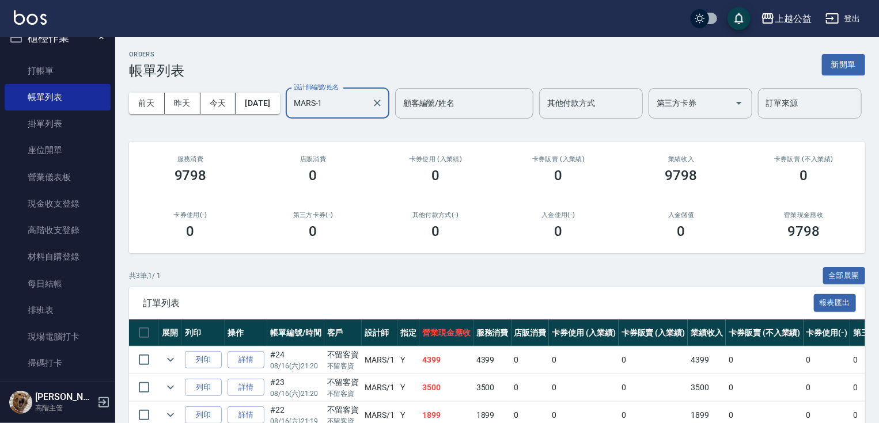
type input "MARS-1"
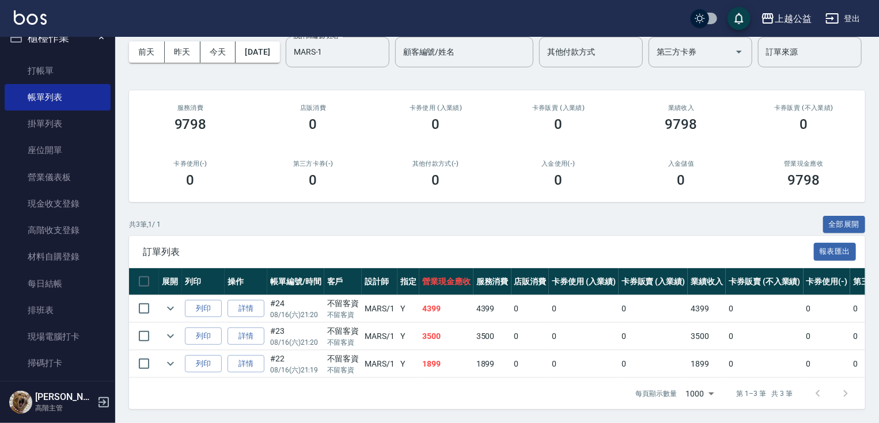
drag, startPoint x: 319, startPoint y: 286, endPoint x: 329, endPoint y: 411, distance: 125.4
click at [50, 64] on link "打帳單" at bounding box center [58, 71] width 106 height 26
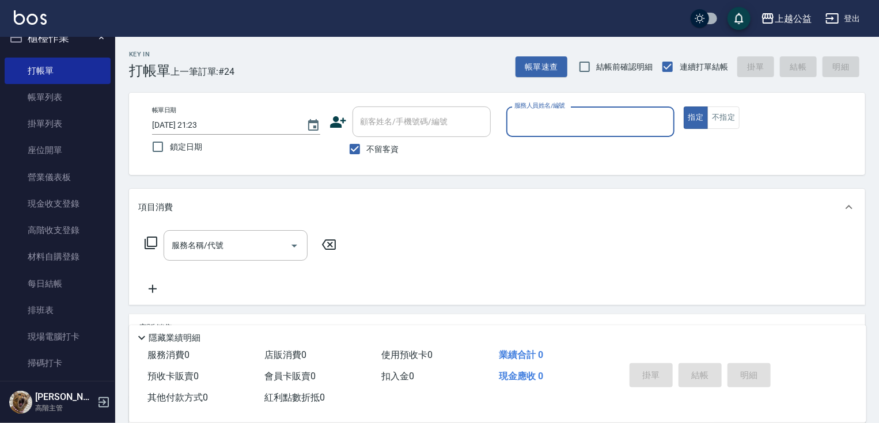
type input "5"
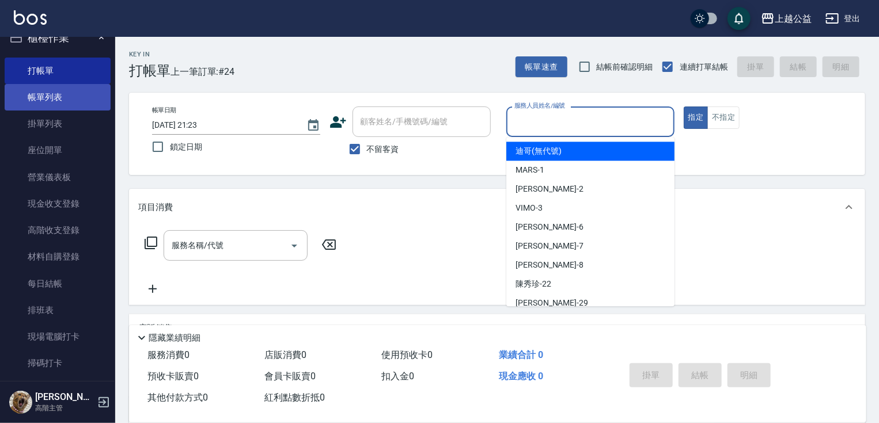
click at [56, 93] on link "帳單列表" at bounding box center [58, 97] width 106 height 26
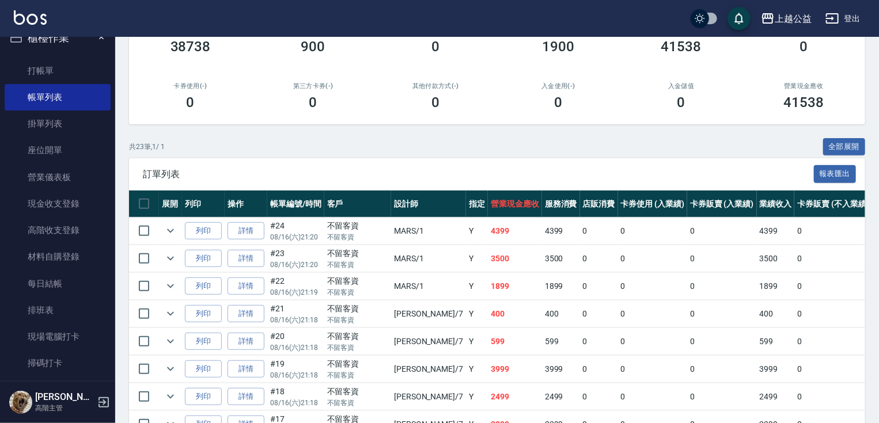
scroll to position [254, 0]
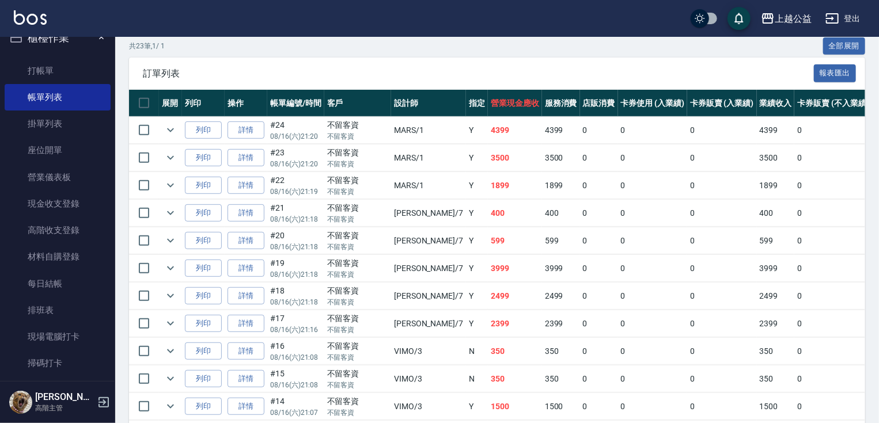
drag, startPoint x: 392, startPoint y: 265, endPoint x: 401, endPoint y: 336, distance: 71.5
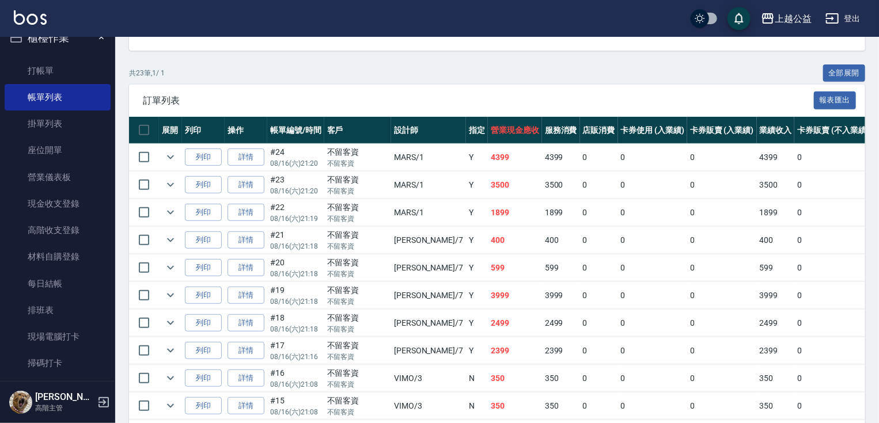
drag, startPoint x: 268, startPoint y: 263, endPoint x: 260, endPoint y: 169, distance: 94.2
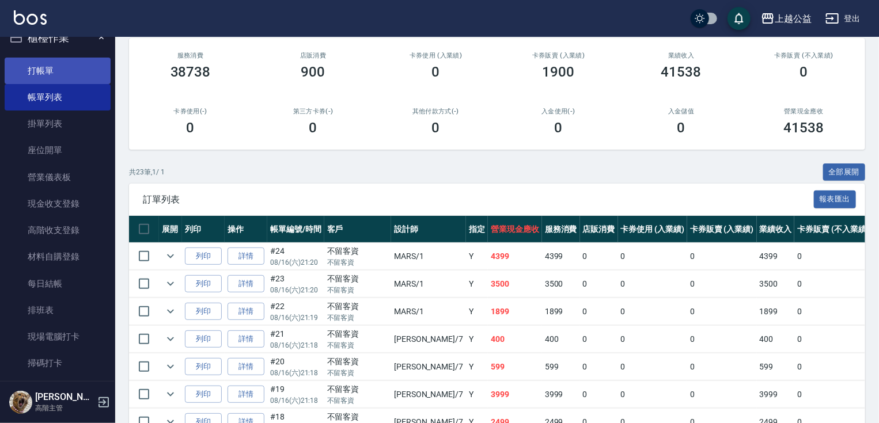
click at [37, 71] on link "打帳單" at bounding box center [58, 71] width 106 height 26
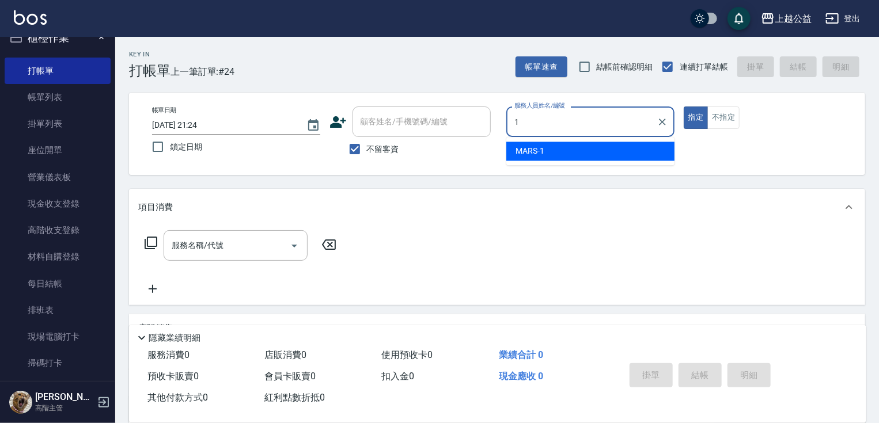
type input "MARS-1"
type button "true"
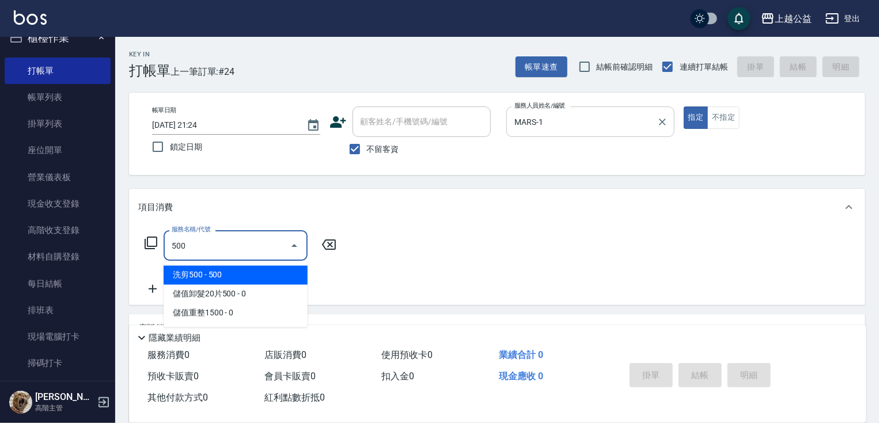
type input "洗剪500(500)"
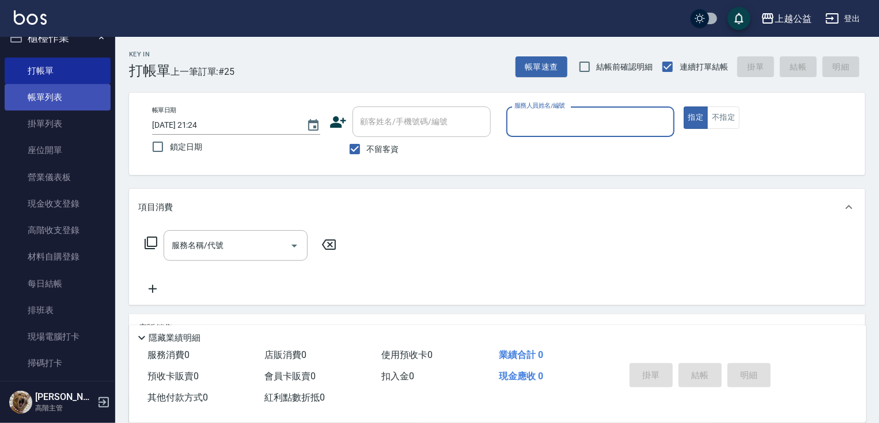
click at [32, 105] on link "帳單列表" at bounding box center [58, 97] width 106 height 26
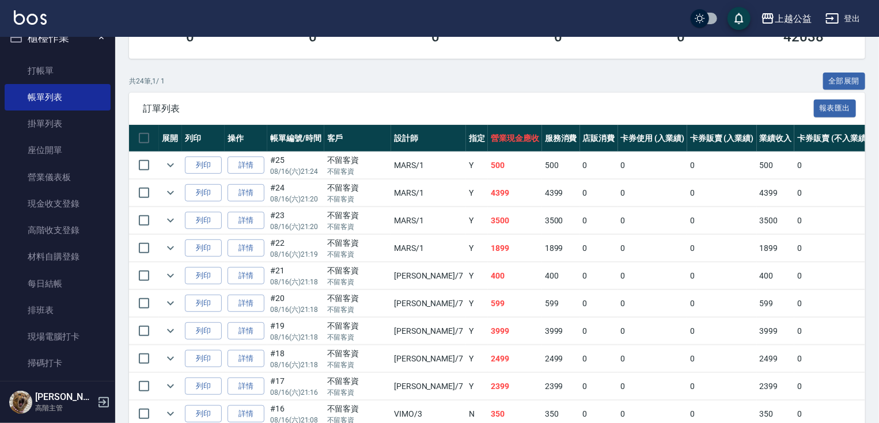
drag, startPoint x: 268, startPoint y: 292, endPoint x: 270, endPoint y: 306, distance: 14.6
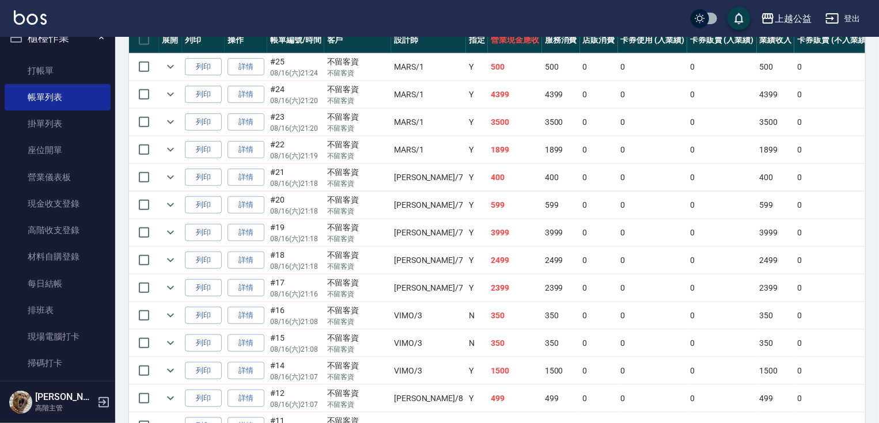
drag, startPoint x: 427, startPoint y: 189, endPoint x: 426, endPoint y: 150, distance: 38.6
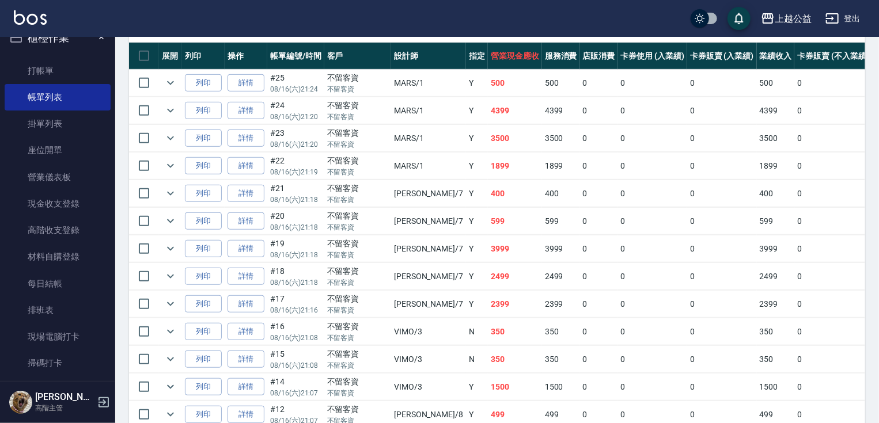
click at [115, 92] on div "上越公益 登出 櫃檯作業 打帳單 帳單列表 掛單列表 座位開單 營業儀表板 現金收支登錄 高階收支登錄 材料自購登錄 每日結帳 排班表 現場電腦打卡 掃碼打卡…" at bounding box center [439, 250] width 879 height 1055
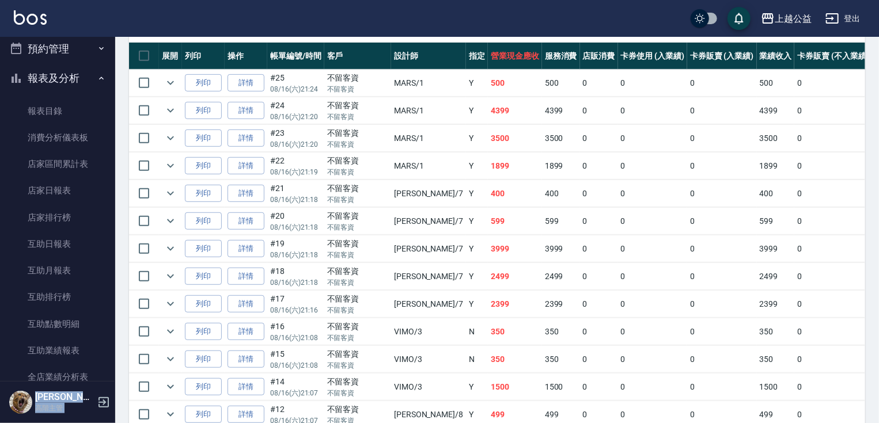
scroll to position [408, 0]
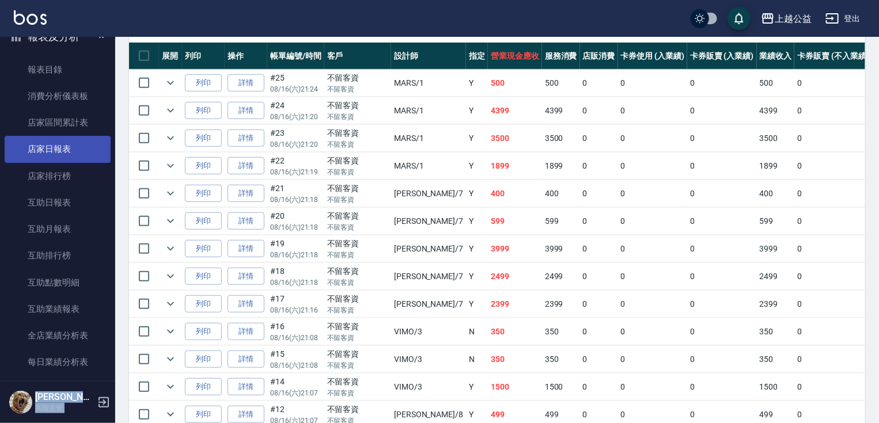
click at [54, 153] on link "店家日報表" at bounding box center [58, 149] width 106 height 26
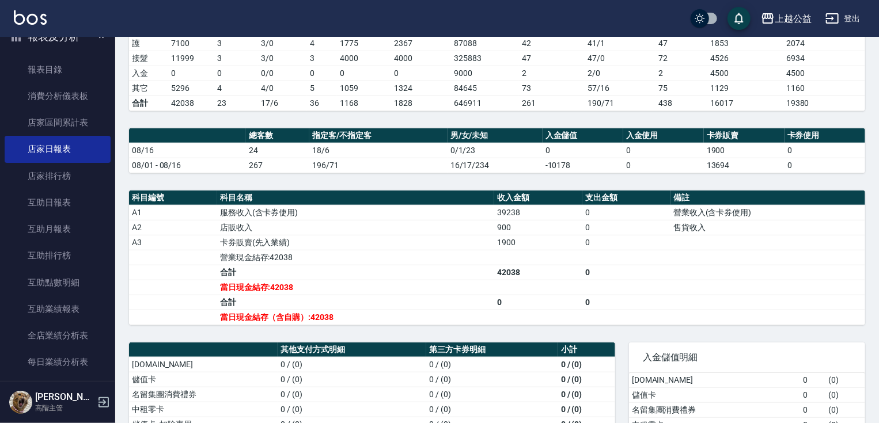
drag, startPoint x: 446, startPoint y: 243, endPoint x: 446, endPoint y: 292, distance: 48.9
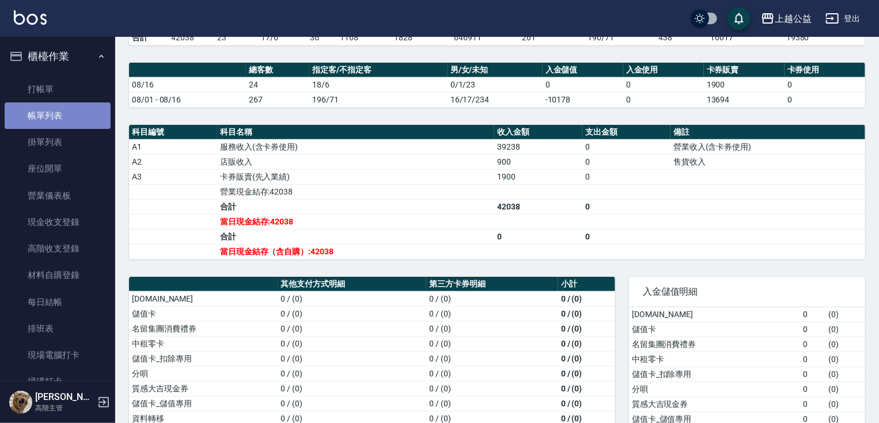
click at [79, 116] on link "帳單列表" at bounding box center [58, 115] width 106 height 26
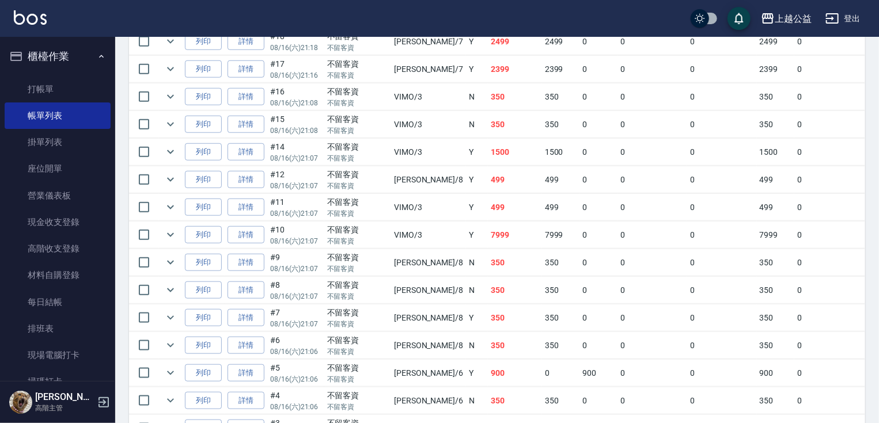
scroll to position [669, 0]
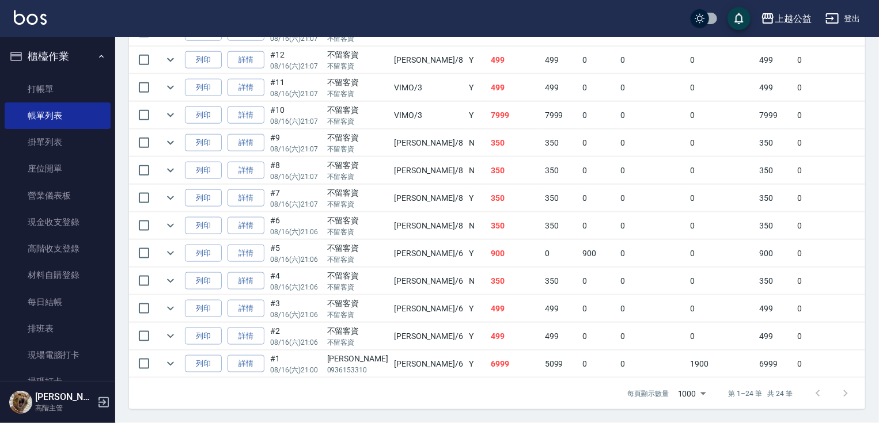
drag, startPoint x: 334, startPoint y: 362, endPoint x: 356, endPoint y: 441, distance: 82.4
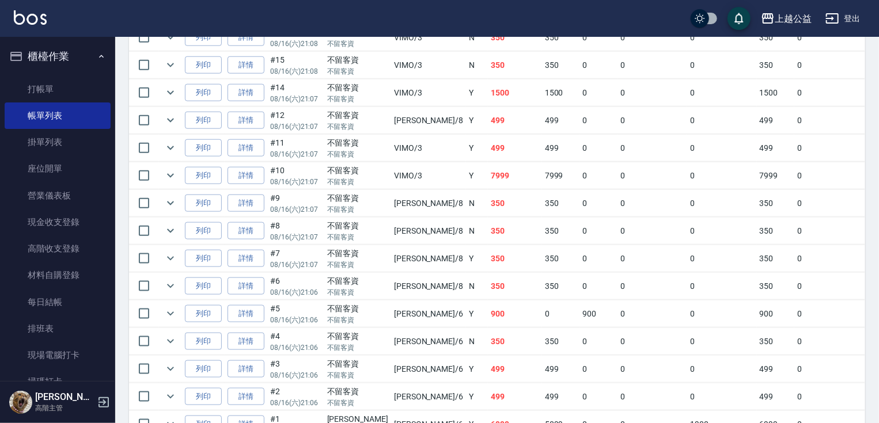
drag, startPoint x: 356, startPoint y: 318, endPoint x: 359, endPoint y: 298, distance: 19.8
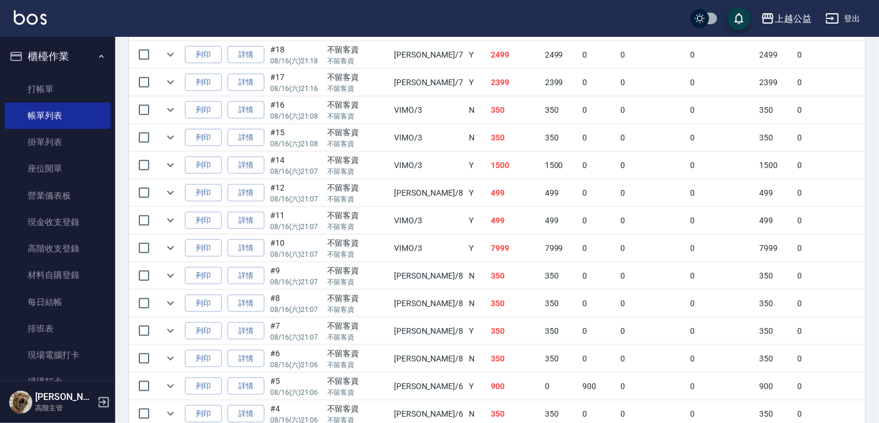
drag, startPoint x: 359, startPoint y: 298, endPoint x: 353, endPoint y: 250, distance: 48.2
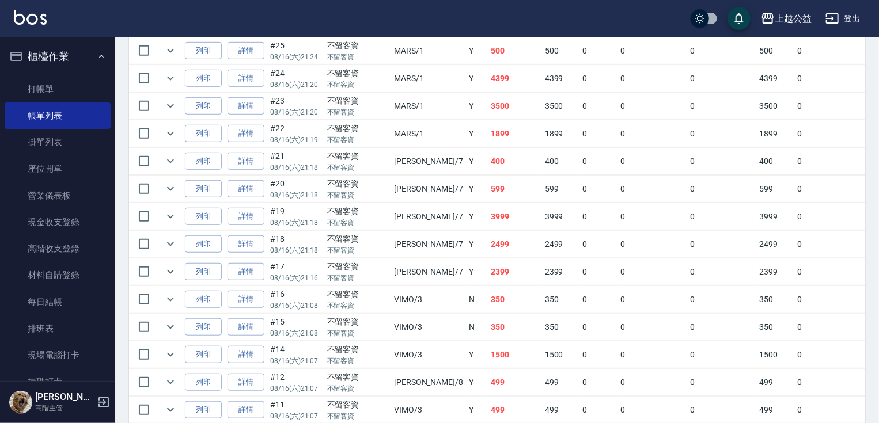
drag, startPoint x: 443, startPoint y: 295, endPoint x: 444, endPoint y: 267, distance: 28.2
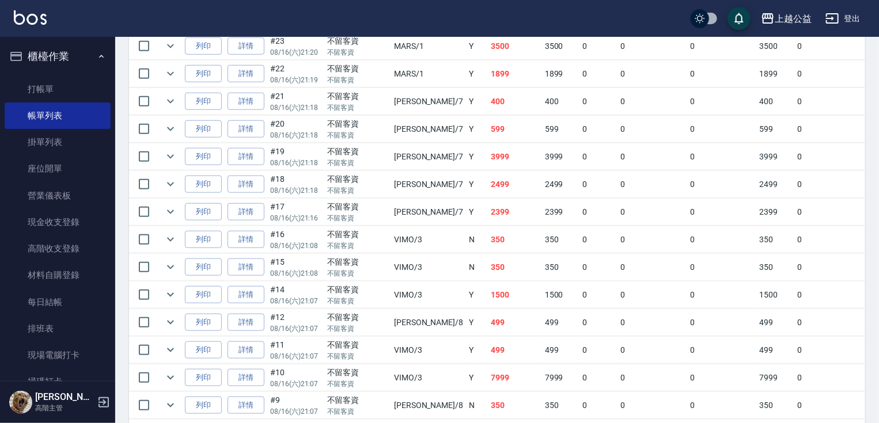
scroll to position [378, 0]
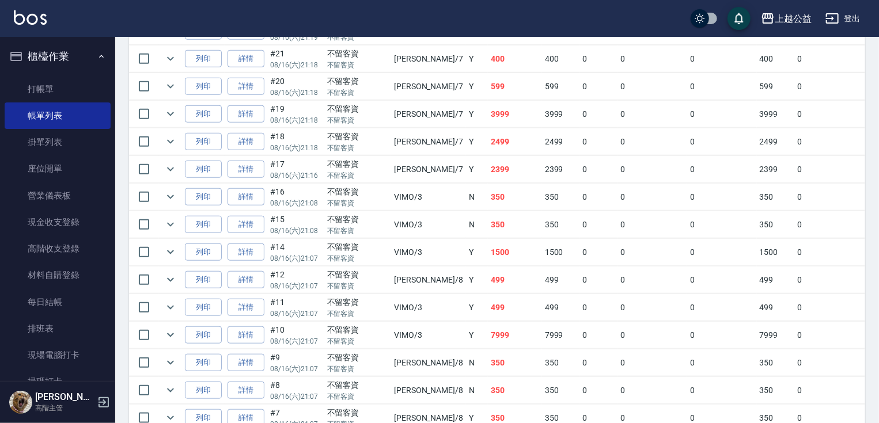
drag, startPoint x: 366, startPoint y: 327, endPoint x: 293, endPoint y: 283, distance: 85.5
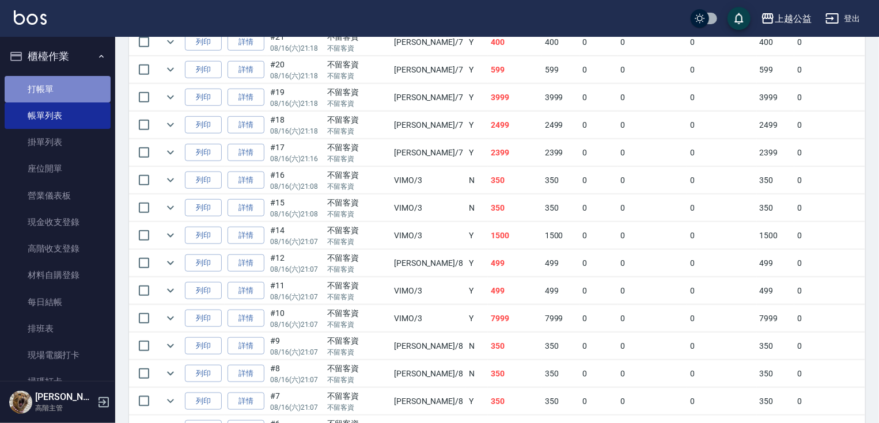
click at [87, 84] on link "打帳單" at bounding box center [58, 89] width 106 height 26
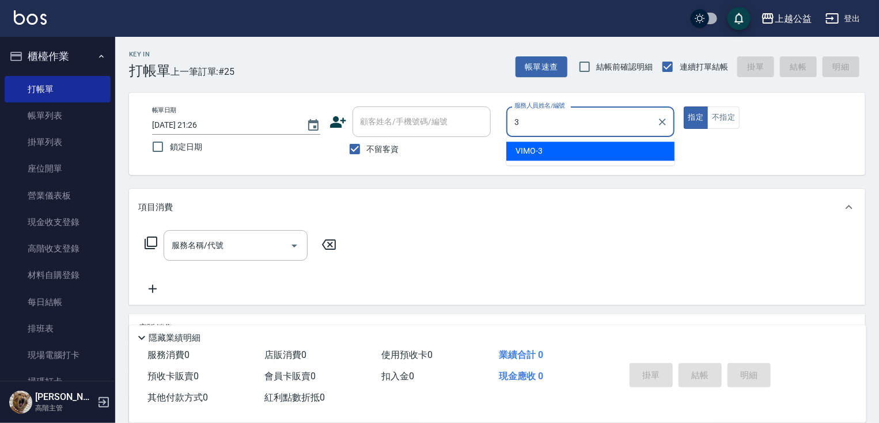
type input "VIMO-3"
type button "true"
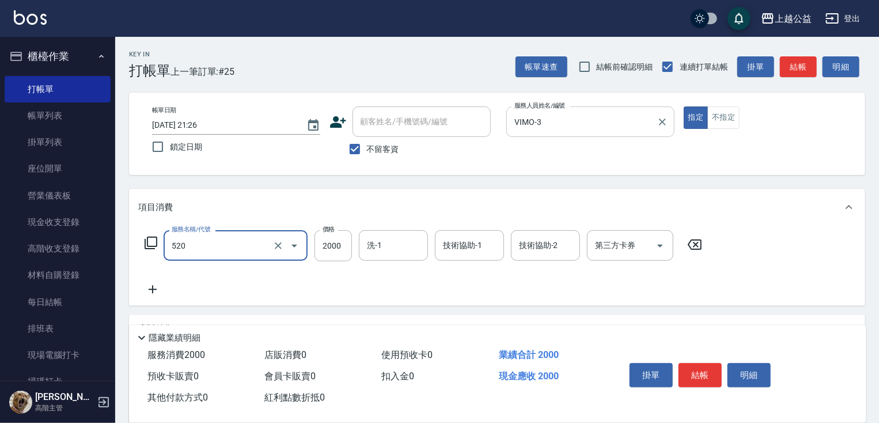
type input "繽紛染髮(520)"
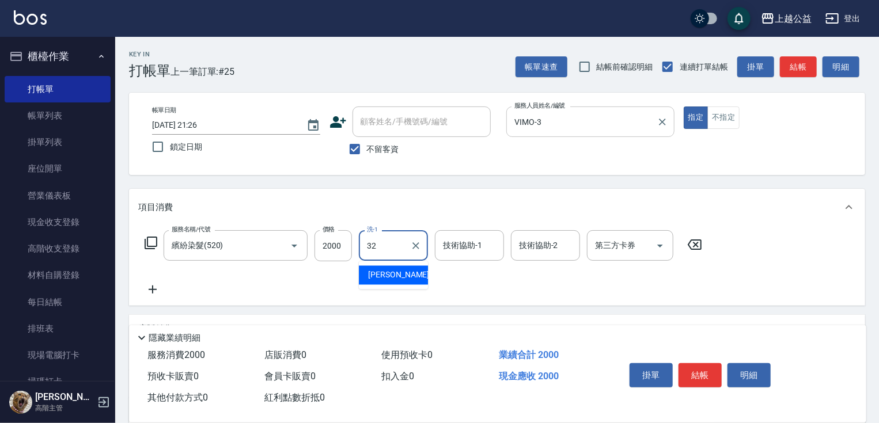
type input "[PERSON_NAME]-32"
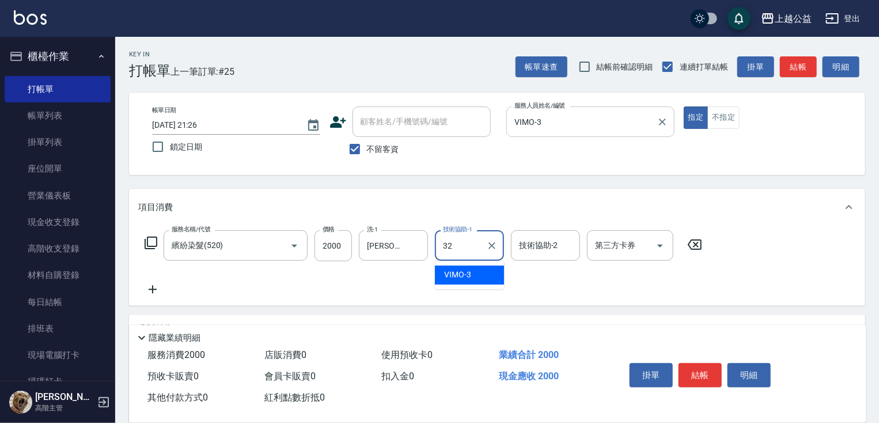
type input "[PERSON_NAME]-32"
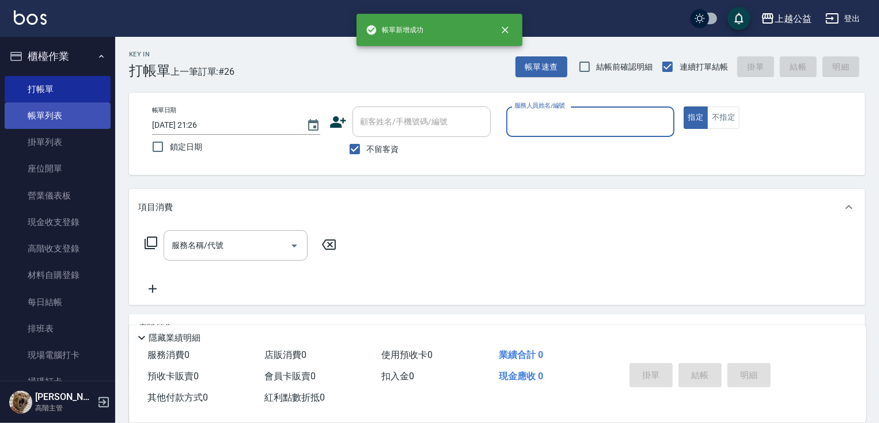
click at [59, 121] on link "帳單列表" at bounding box center [58, 115] width 106 height 26
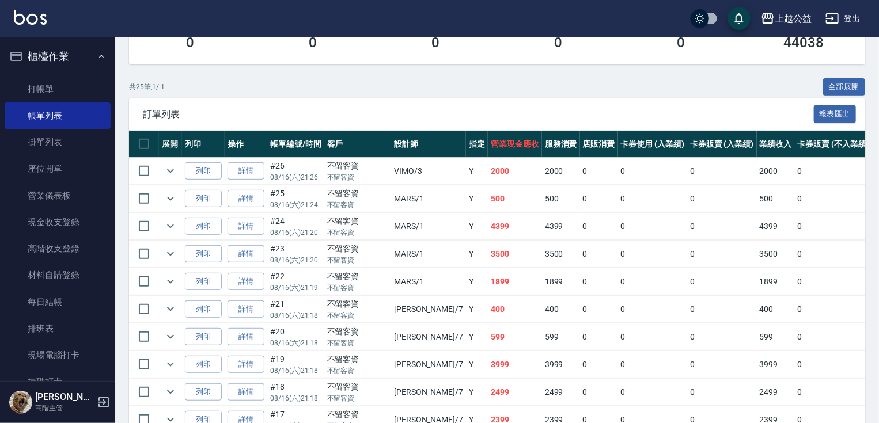
scroll to position [390, 0]
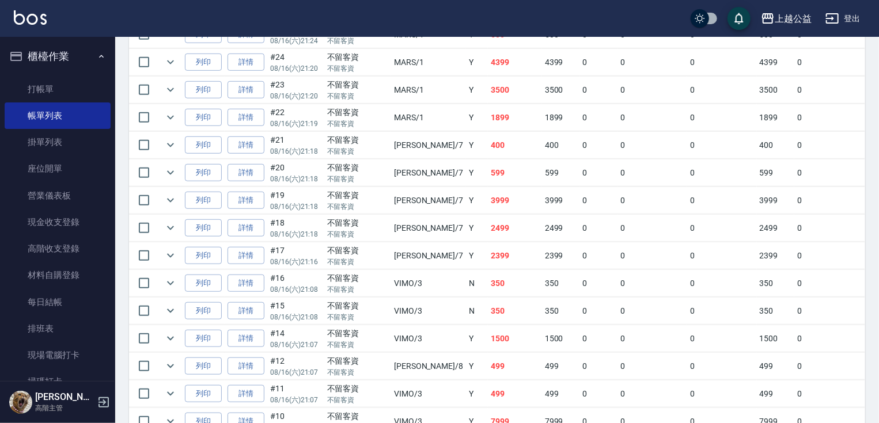
drag, startPoint x: 488, startPoint y: 240, endPoint x: 504, endPoint y: 328, distance: 90.0
drag, startPoint x: 456, startPoint y: 231, endPoint x: 455, endPoint y: 222, distance: 9.2
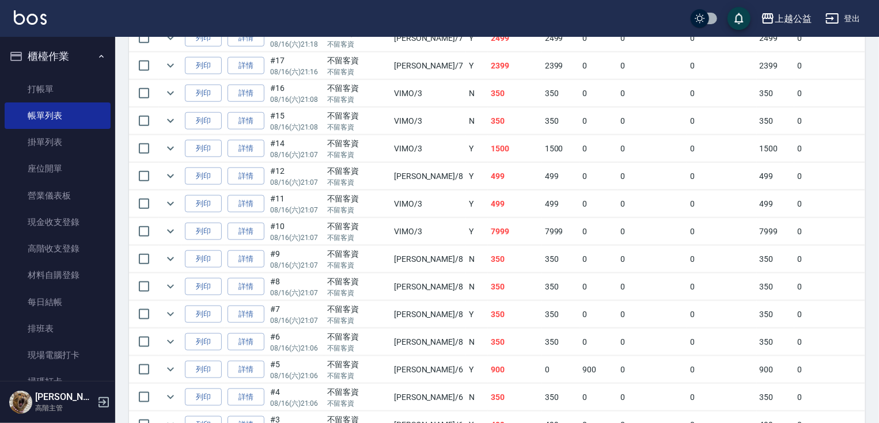
drag, startPoint x: 473, startPoint y: 299, endPoint x: 476, endPoint y: 309, distance: 10.2
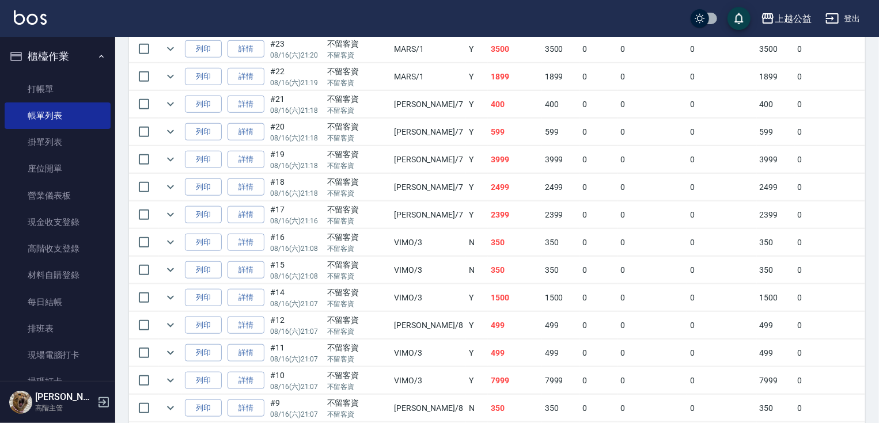
drag, startPoint x: 479, startPoint y: 314, endPoint x: 468, endPoint y: 262, distance: 53.5
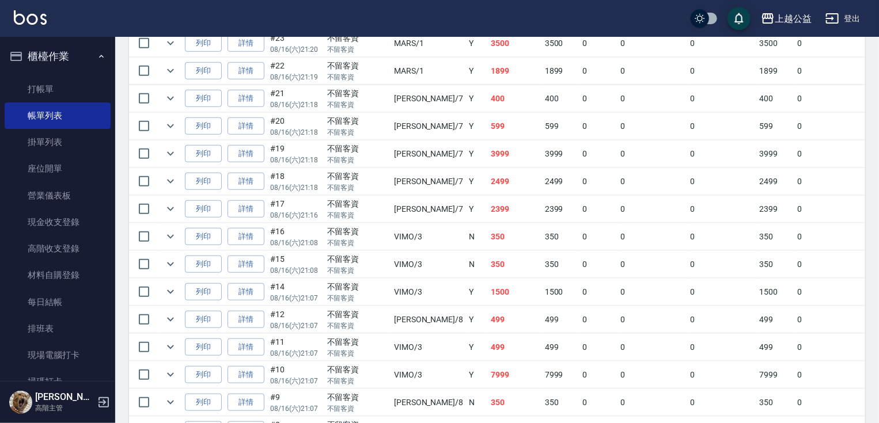
scroll to position [405, 0]
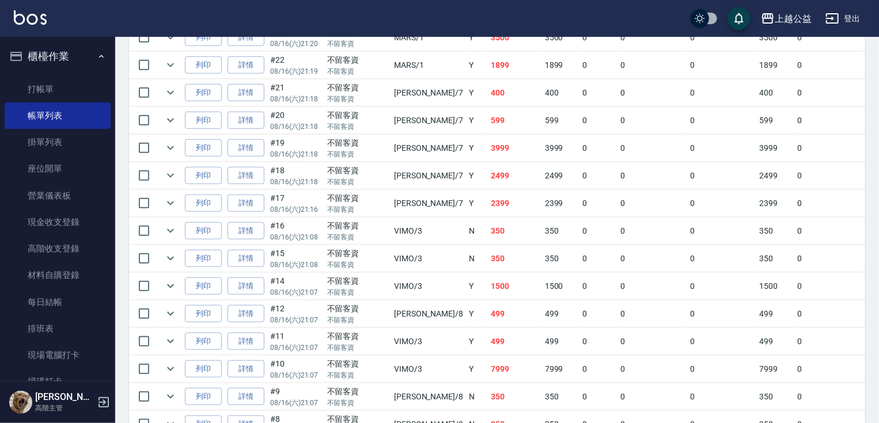
drag, startPoint x: 381, startPoint y: 276, endPoint x: 433, endPoint y: 325, distance: 70.9
click at [488, 300] on td "1500" at bounding box center [515, 286] width 54 height 27
click at [88, 86] on link "打帳單" at bounding box center [58, 89] width 106 height 26
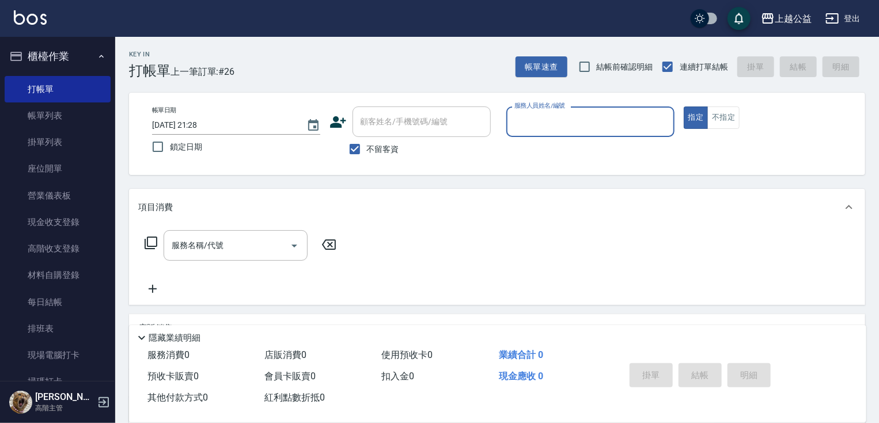
click at [378, 148] on span "不留客資" at bounding box center [383, 149] width 32 height 12
click at [367, 148] on input "不留客資" at bounding box center [355, 149] width 24 height 24
checkbox input "false"
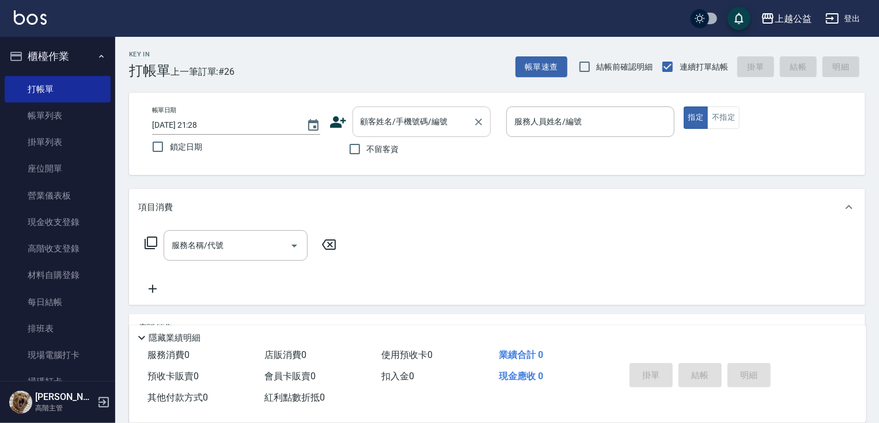
click at [383, 120] on input "顧客姓名/手機號碼/編號" at bounding box center [413, 122] width 111 height 20
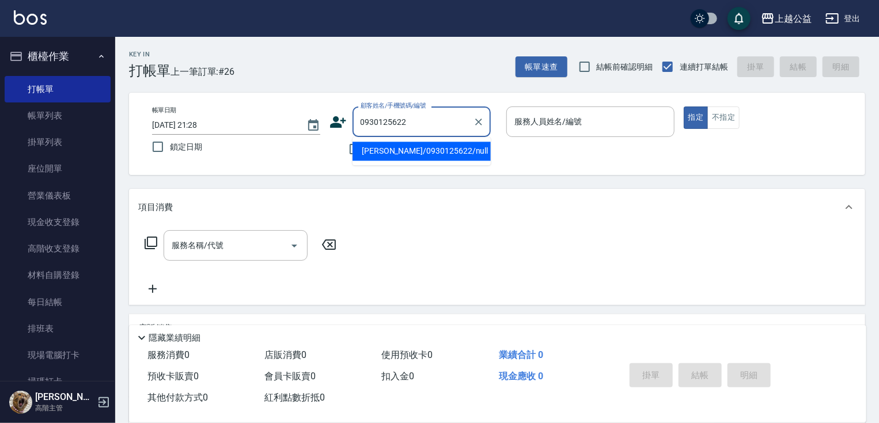
type input "[PERSON_NAME]/0930125622/null"
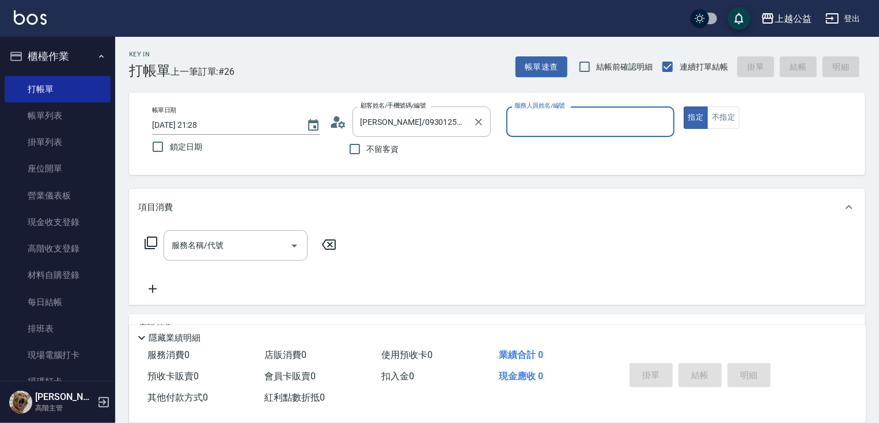
type input "[PERSON_NAME]-7"
click at [683, 107] on button "指定" at bounding box center [695, 118] width 25 height 22
type button "true"
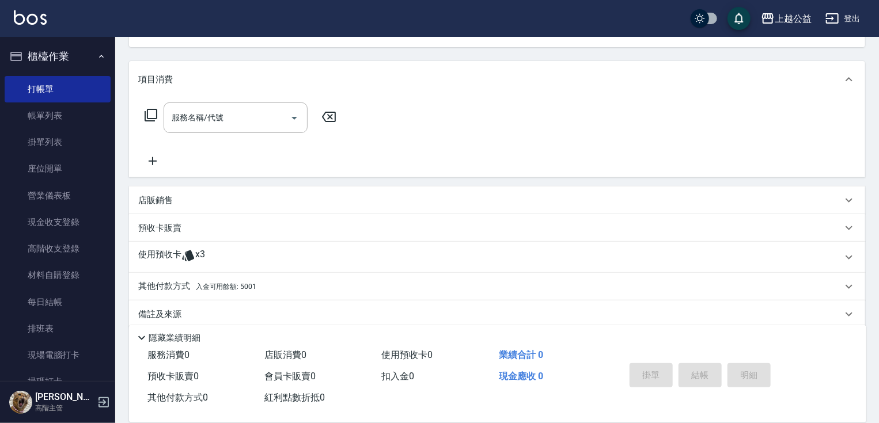
scroll to position [142, 0]
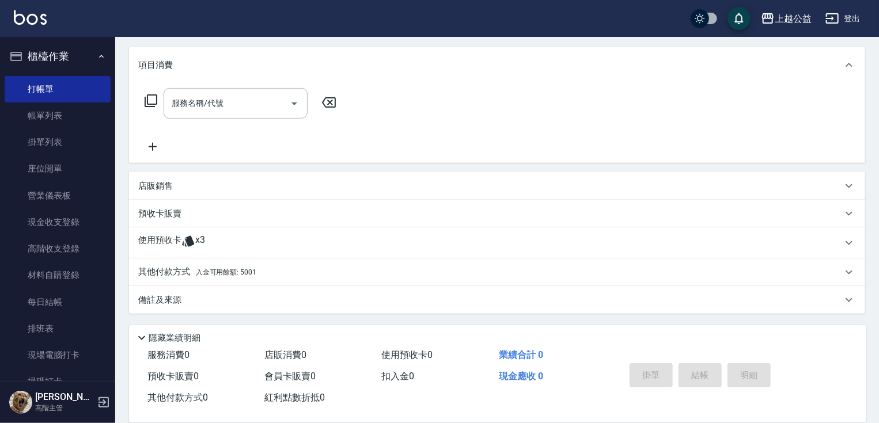
drag, startPoint x: 249, startPoint y: 215, endPoint x: 267, endPoint y: 284, distance: 71.5
click at [225, 243] on div "使用預收卡 x3" at bounding box center [490, 242] width 704 height 17
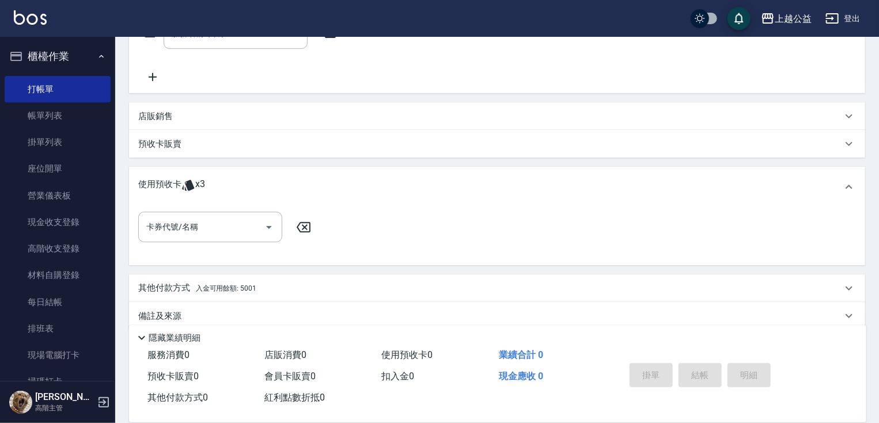
scroll to position [228, 0]
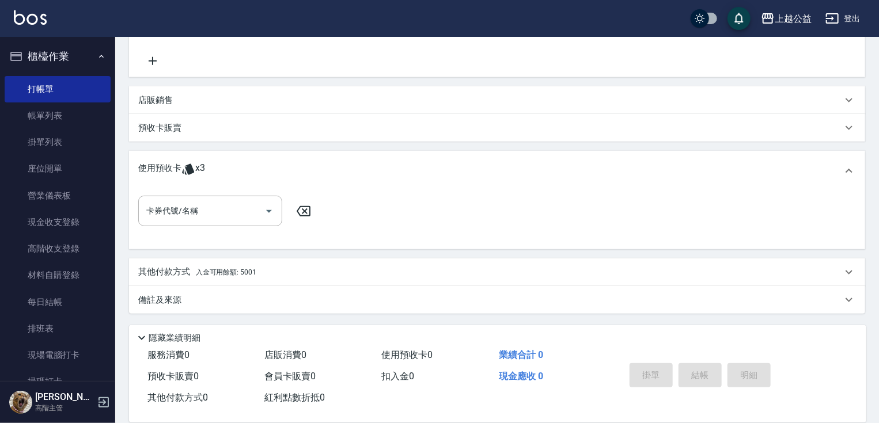
drag, startPoint x: 281, startPoint y: 226, endPoint x: 215, endPoint y: 235, distance: 66.3
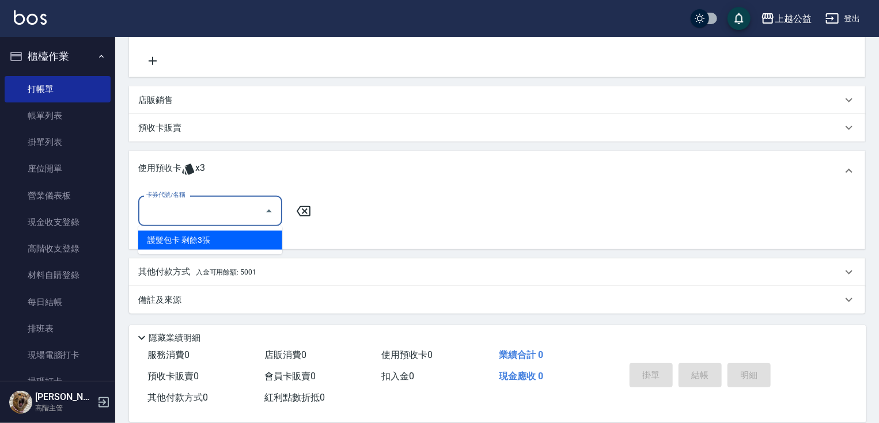
click at [214, 212] on input "卡券代號/名稱" at bounding box center [201, 211] width 116 height 20
click at [213, 242] on div "護髮包卡 剩餘3張" at bounding box center [210, 240] width 144 height 19
type input "護髮包卡"
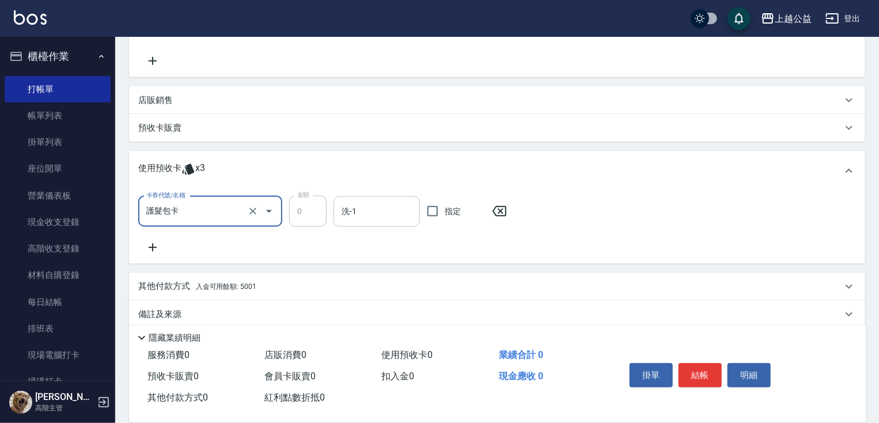
click at [352, 211] on input "洗-1" at bounding box center [377, 212] width 76 height 20
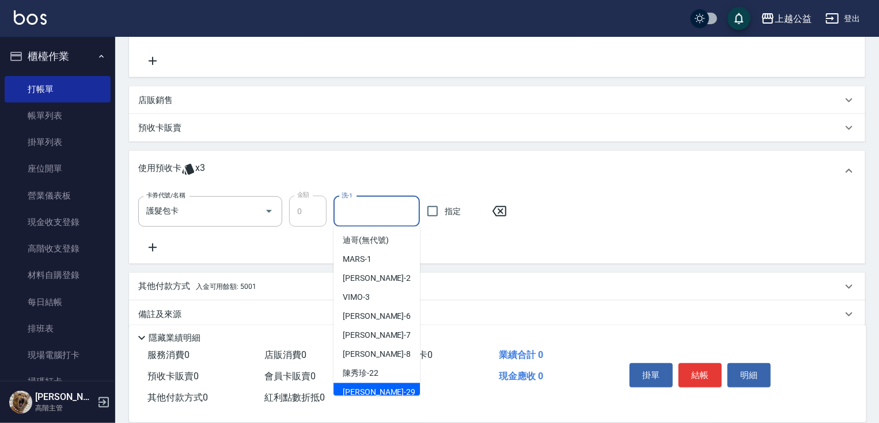
click at [379, 390] on div "[PERSON_NAME]-29" at bounding box center [376, 392] width 86 height 19
type input "[PERSON_NAME]-29"
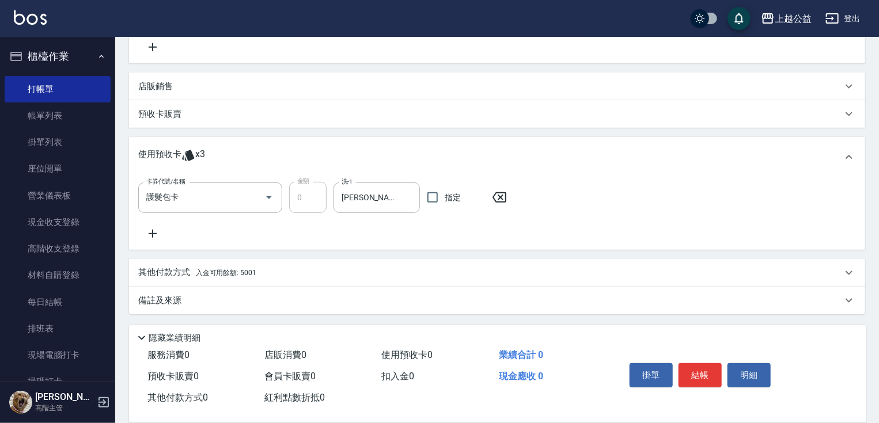
drag, startPoint x: 484, startPoint y: 281, endPoint x: 485, endPoint y: 332, distance: 50.7
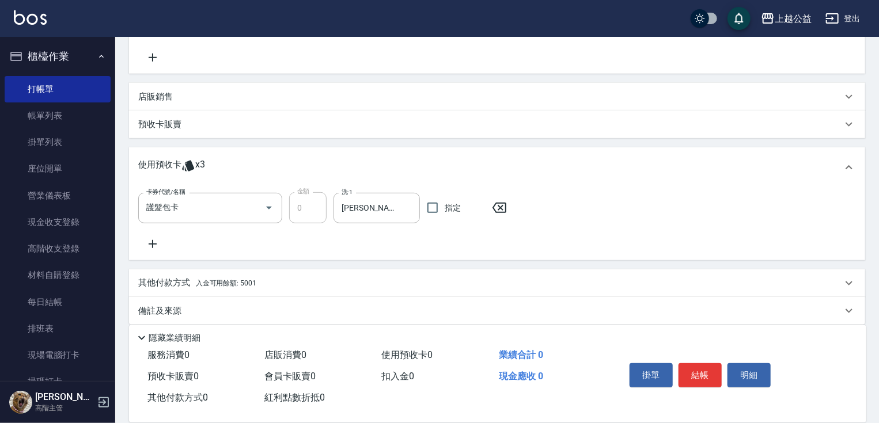
scroll to position [242, 0]
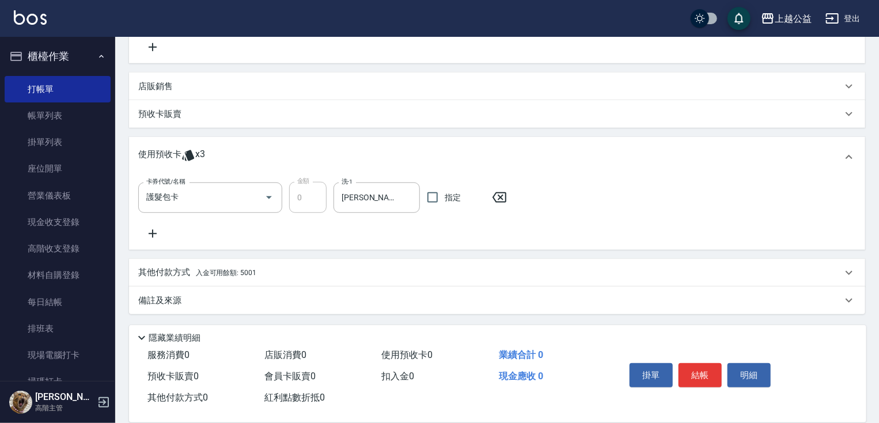
drag, startPoint x: 478, startPoint y: 320, endPoint x: 484, endPoint y: 392, distance: 72.2
click at [702, 375] on button "結帳" at bounding box center [699, 375] width 43 height 24
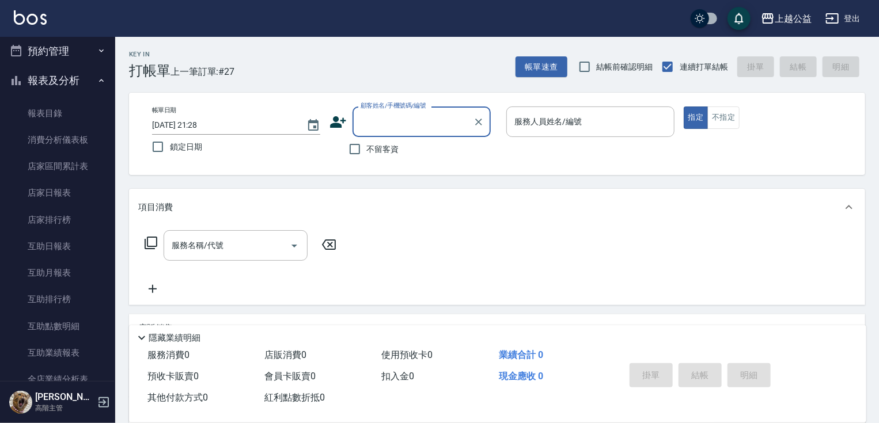
scroll to position [392, 0]
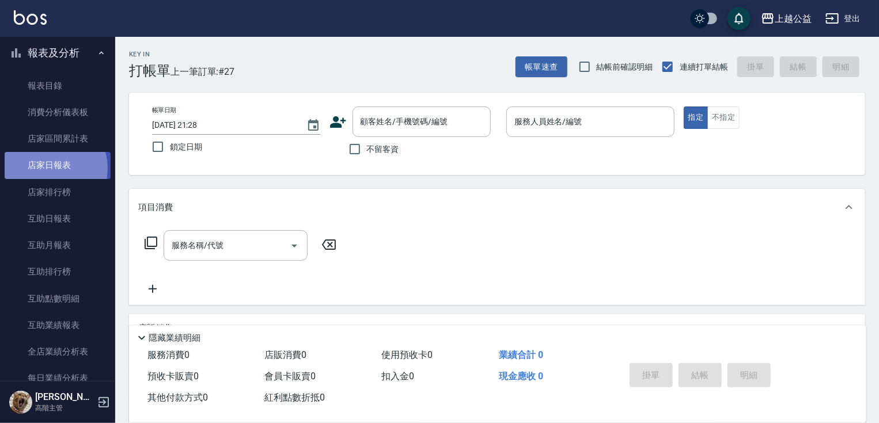
click at [48, 168] on link "店家日報表" at bounding box center [58, 165] width 106 height 26
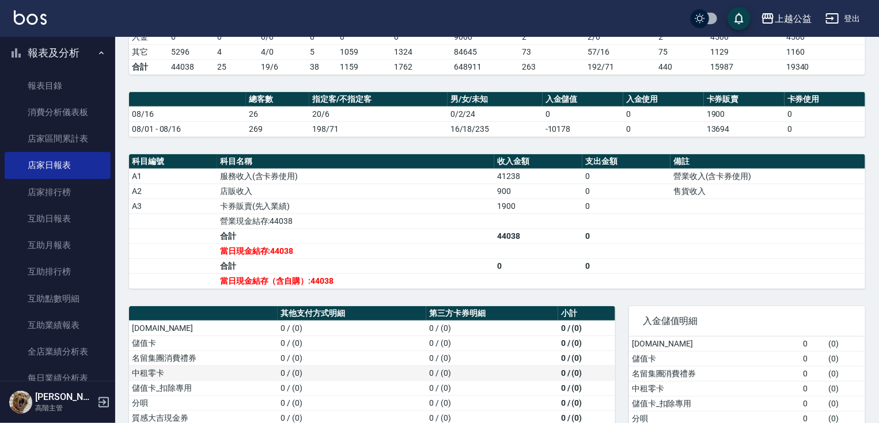
drag, startPoint x: 408, startPoint y: 297, endPoint x: 419, endPoint y: 343, distance: 47.5
